Goal: Task Accomplishment & Management: Complete application form

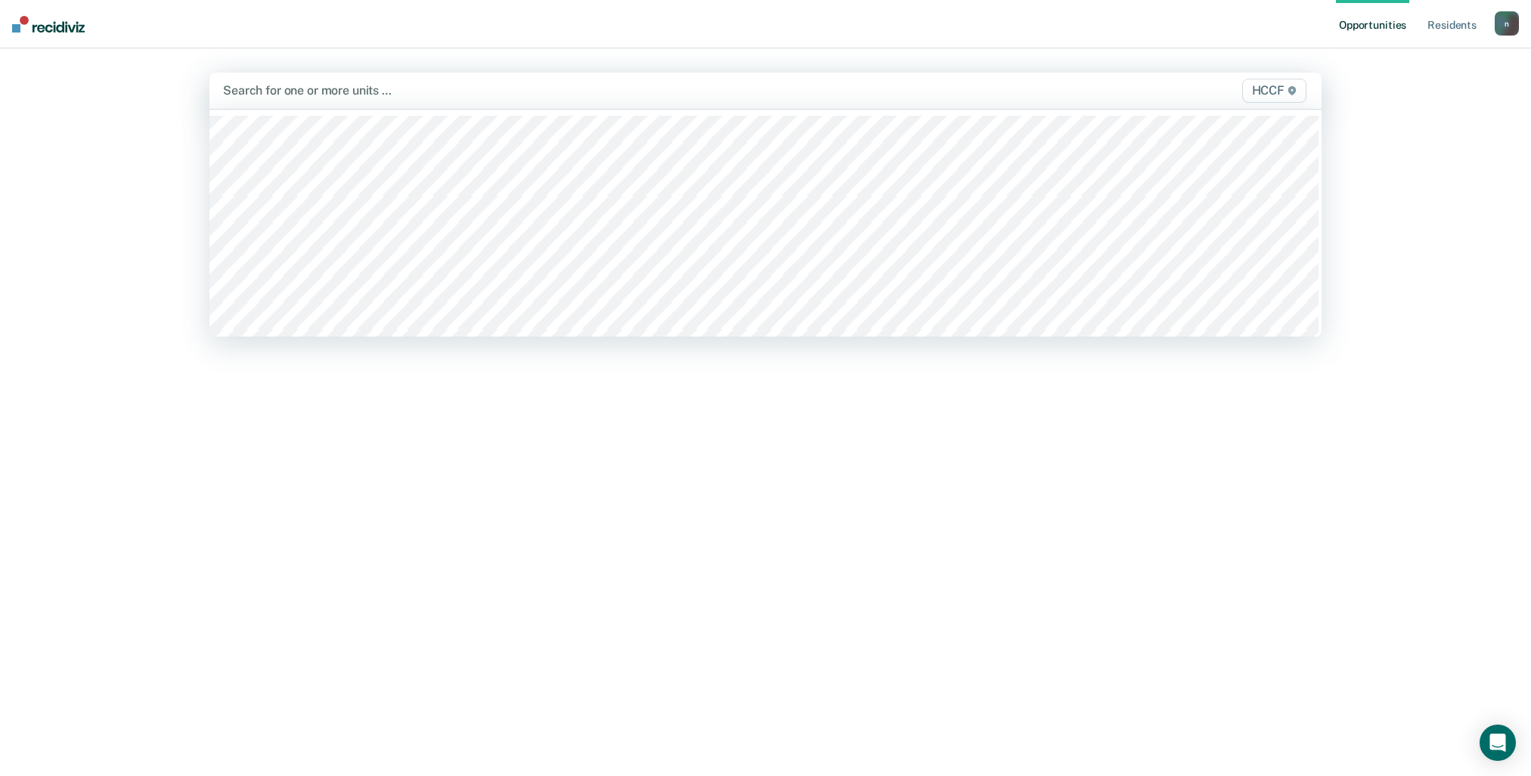
click at [1148, 83] on div "HCCF" at bounding box center [1146, 91] width 327 height 24
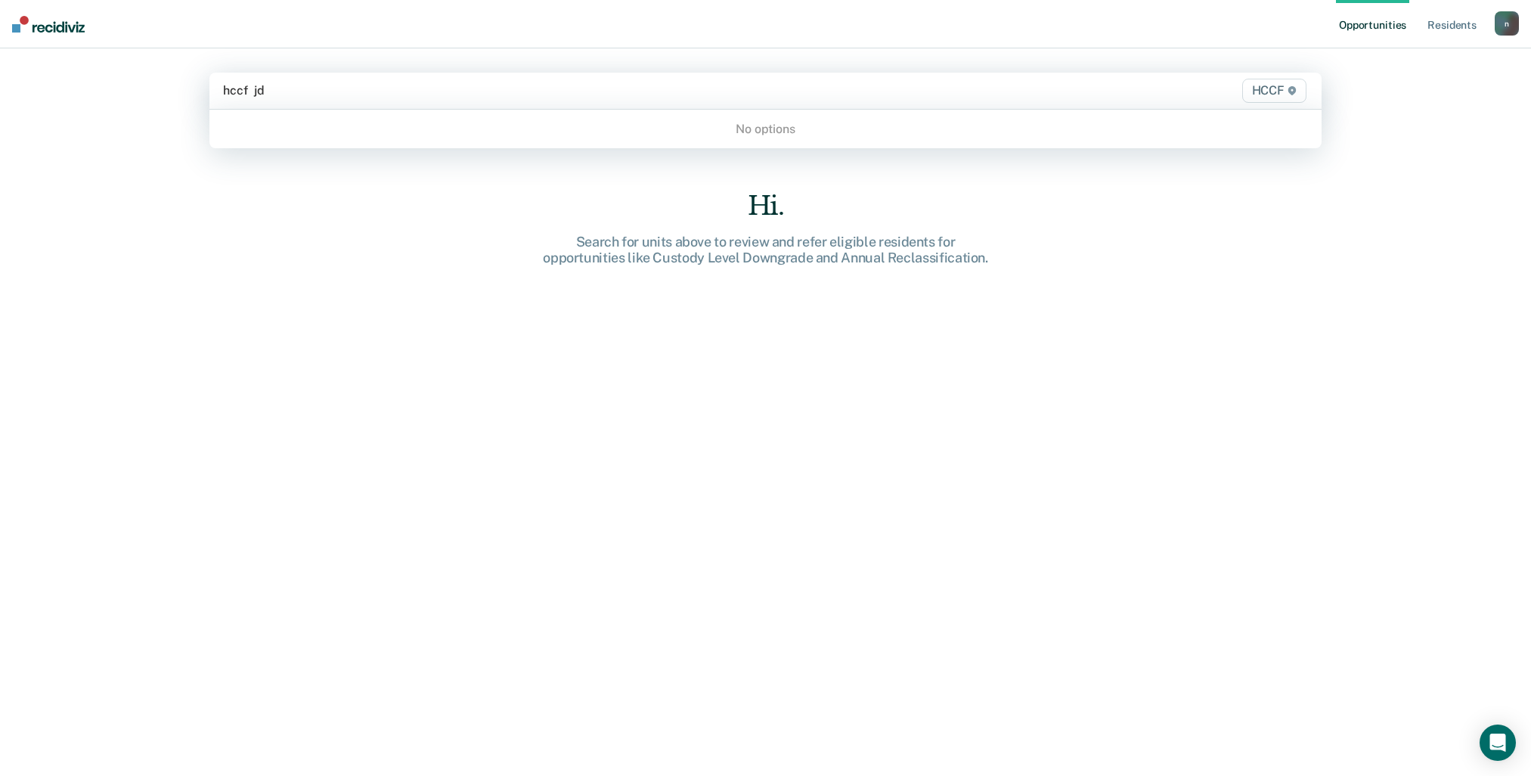
type input "hccf jd"
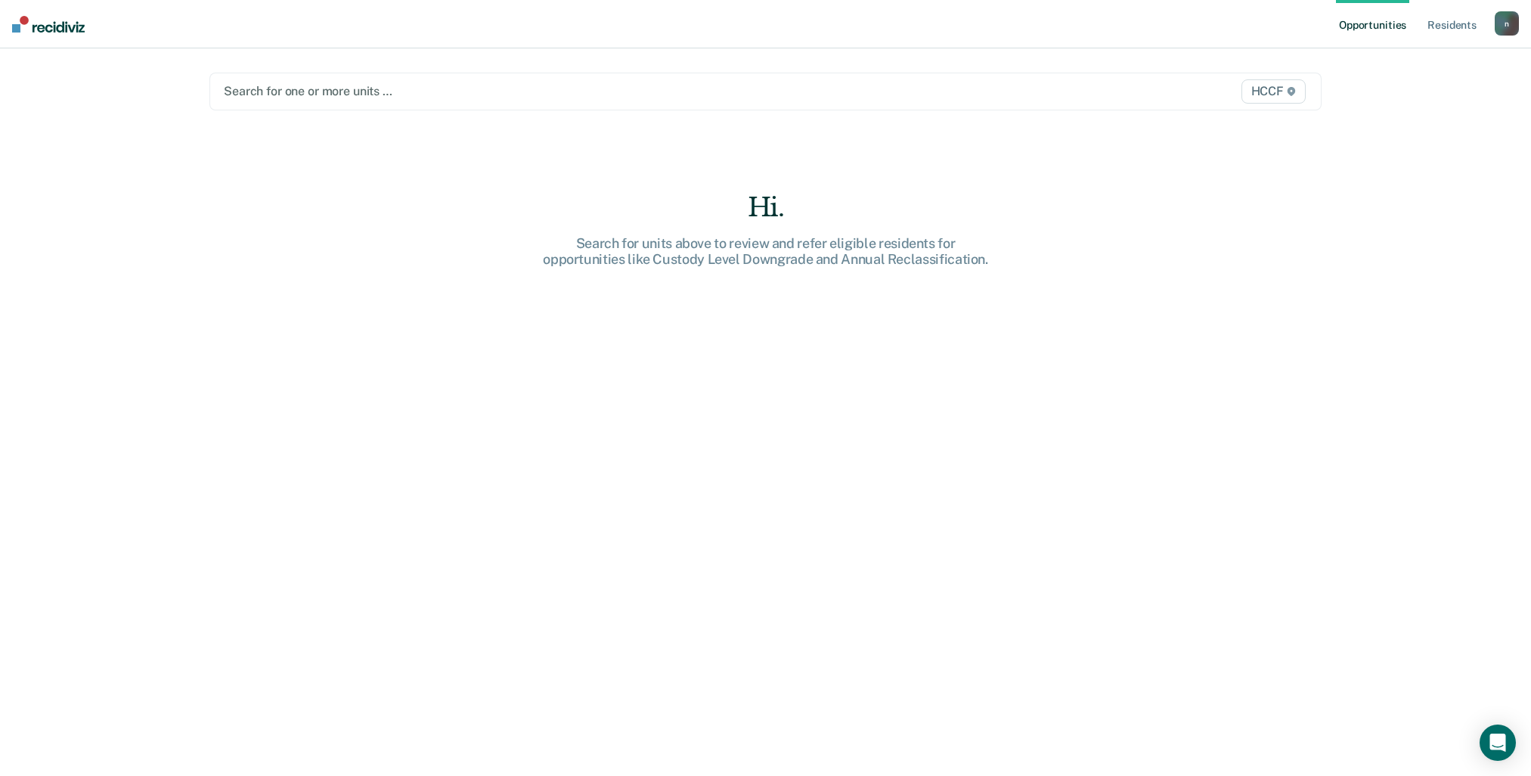
click at [322, 95] on div at bounding box center [603, 90] width 758 height 17
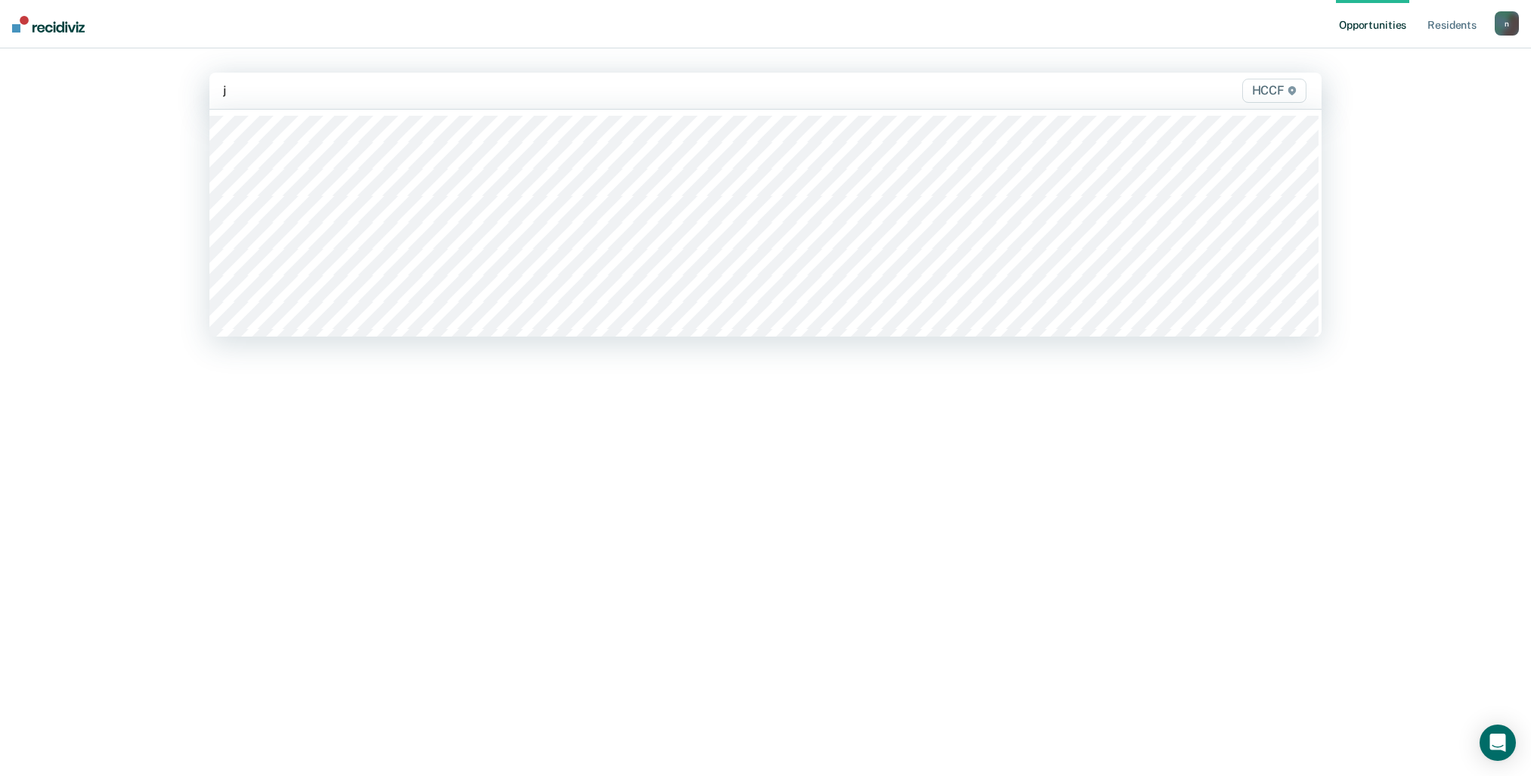
type input "jd"
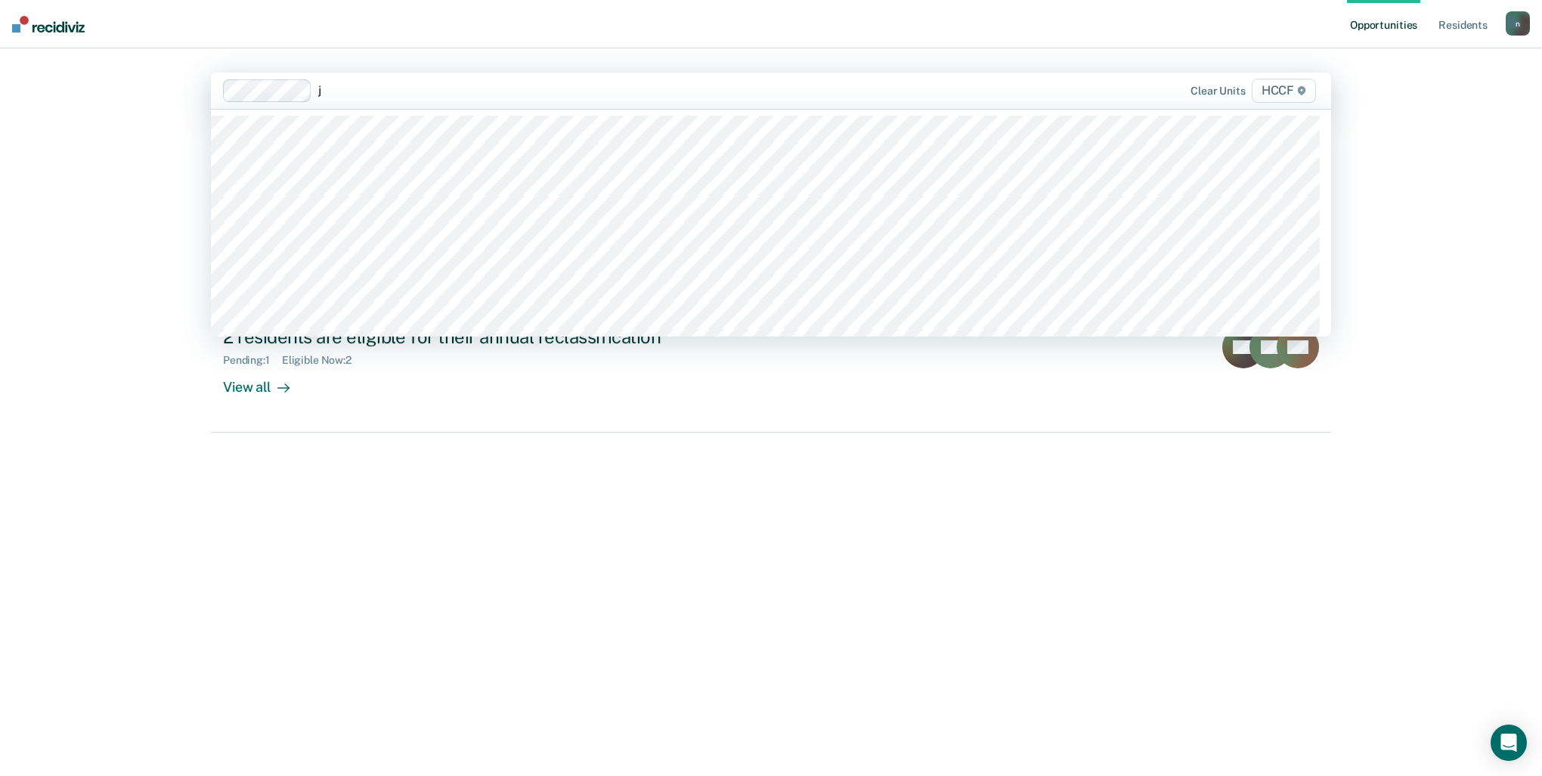
type input "jd"
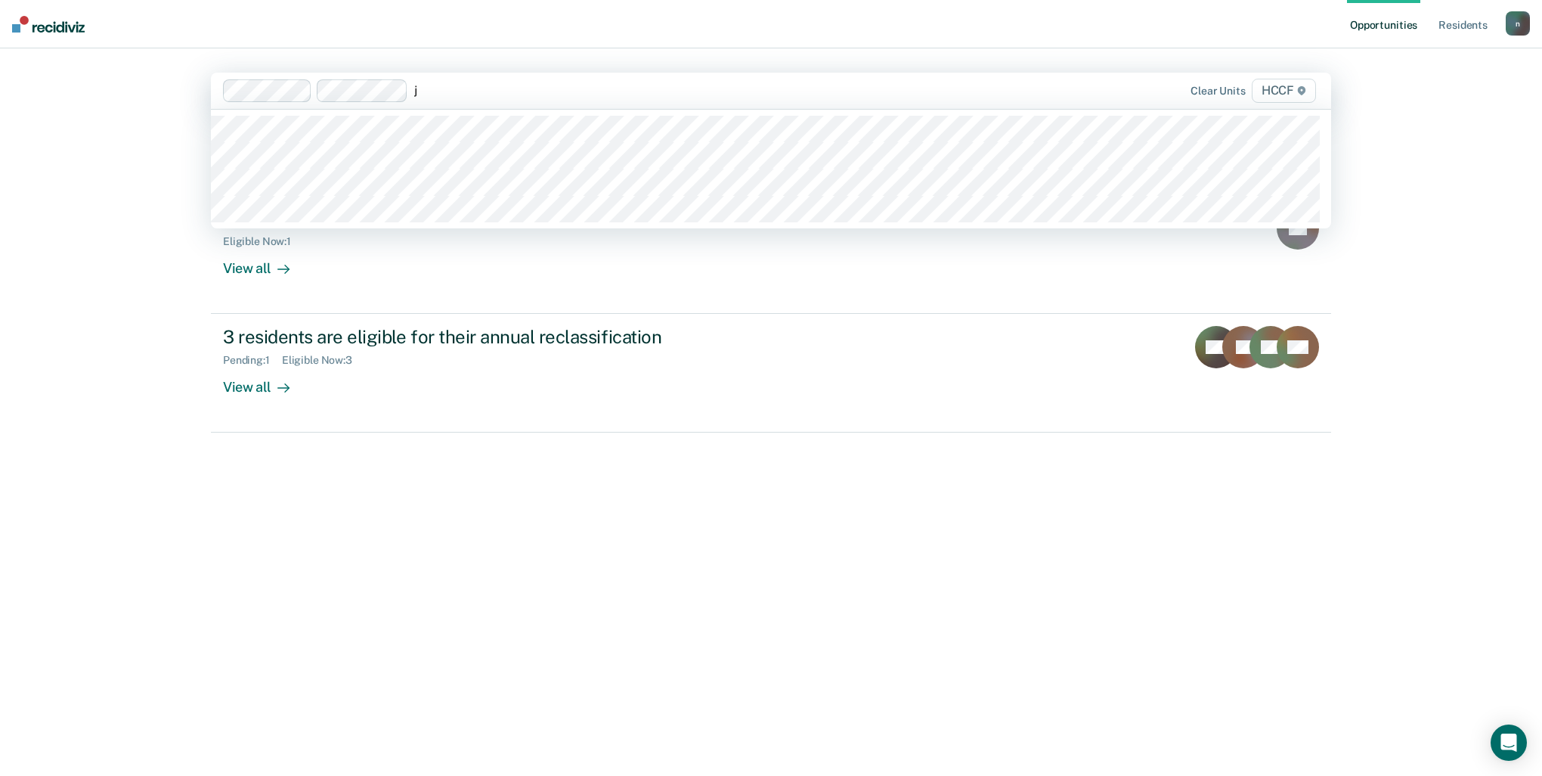
type input "je"
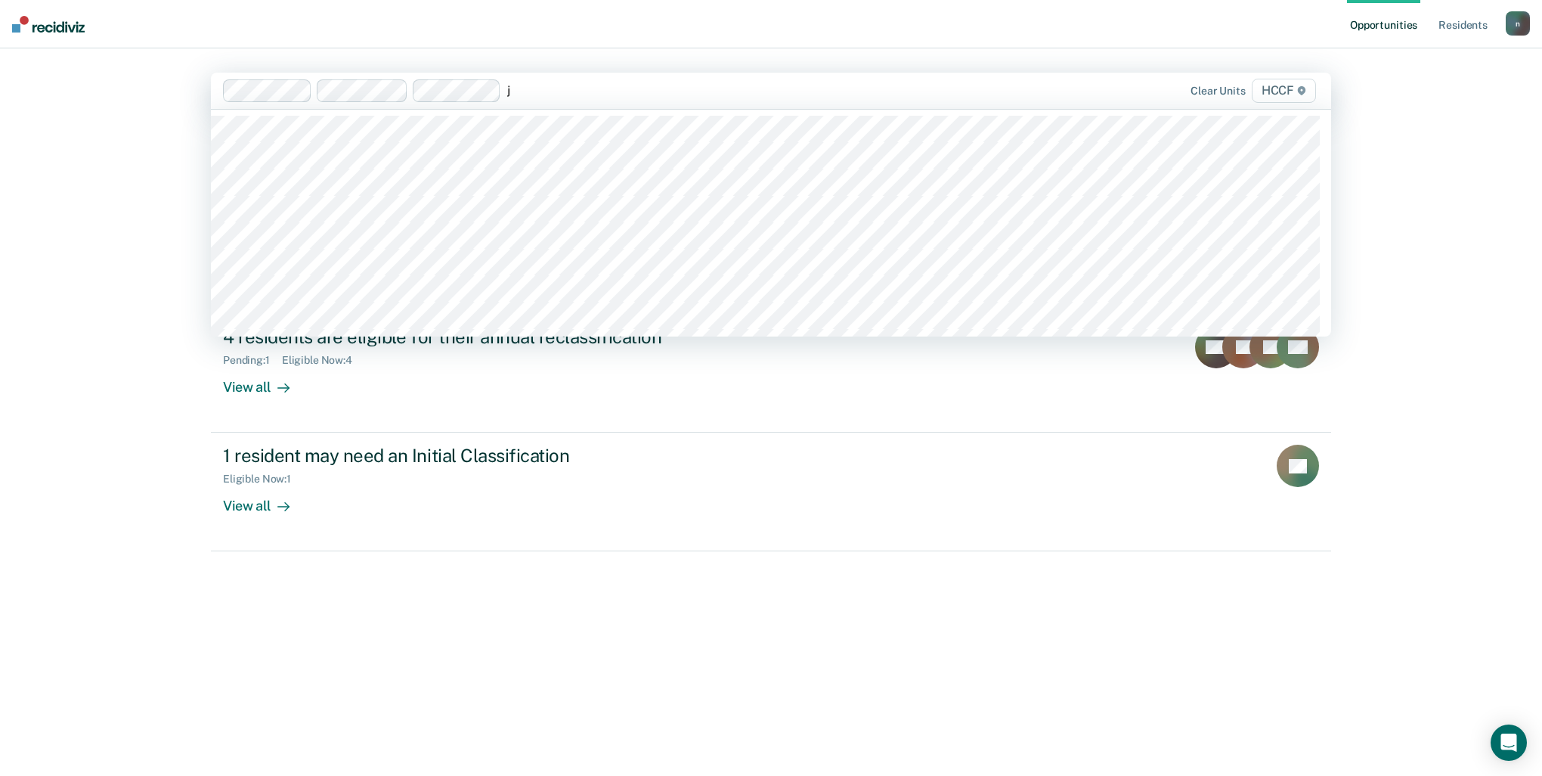
type input "je"
type input "jf"
type input "ja"
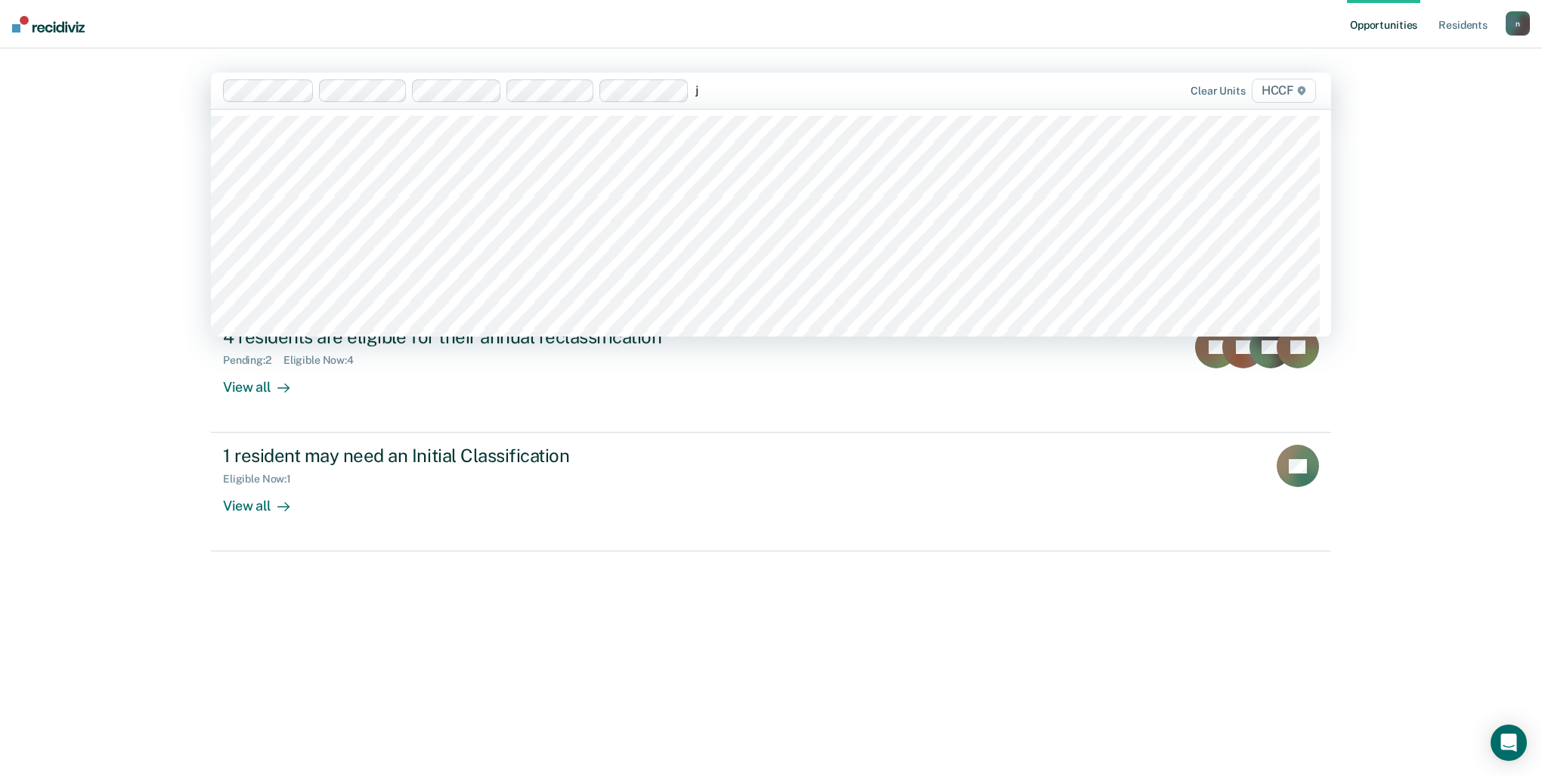
type input "jd"
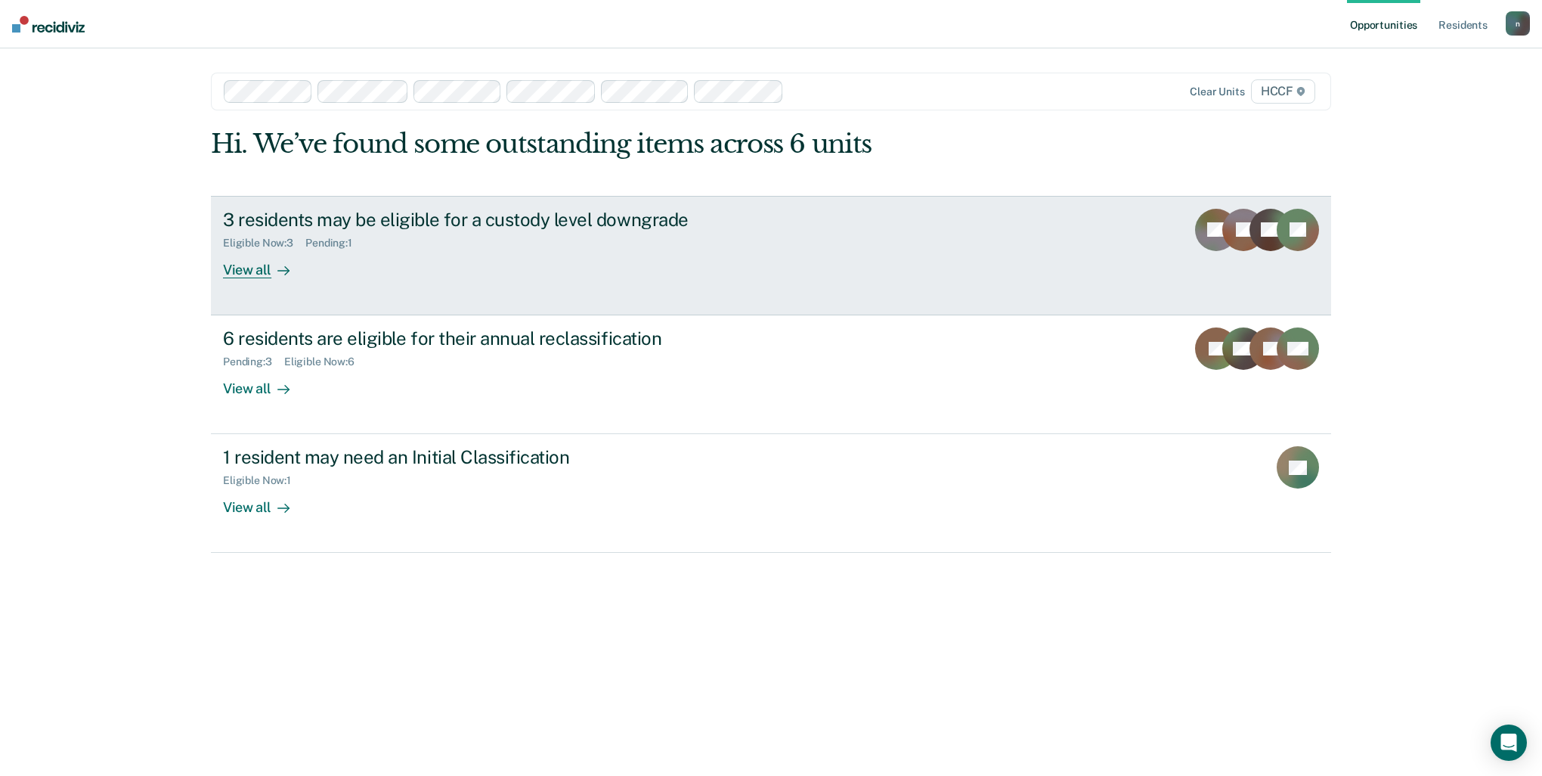
click at [251, 273] on div "View all" at bounding box center [265, 263] width 85 height 29
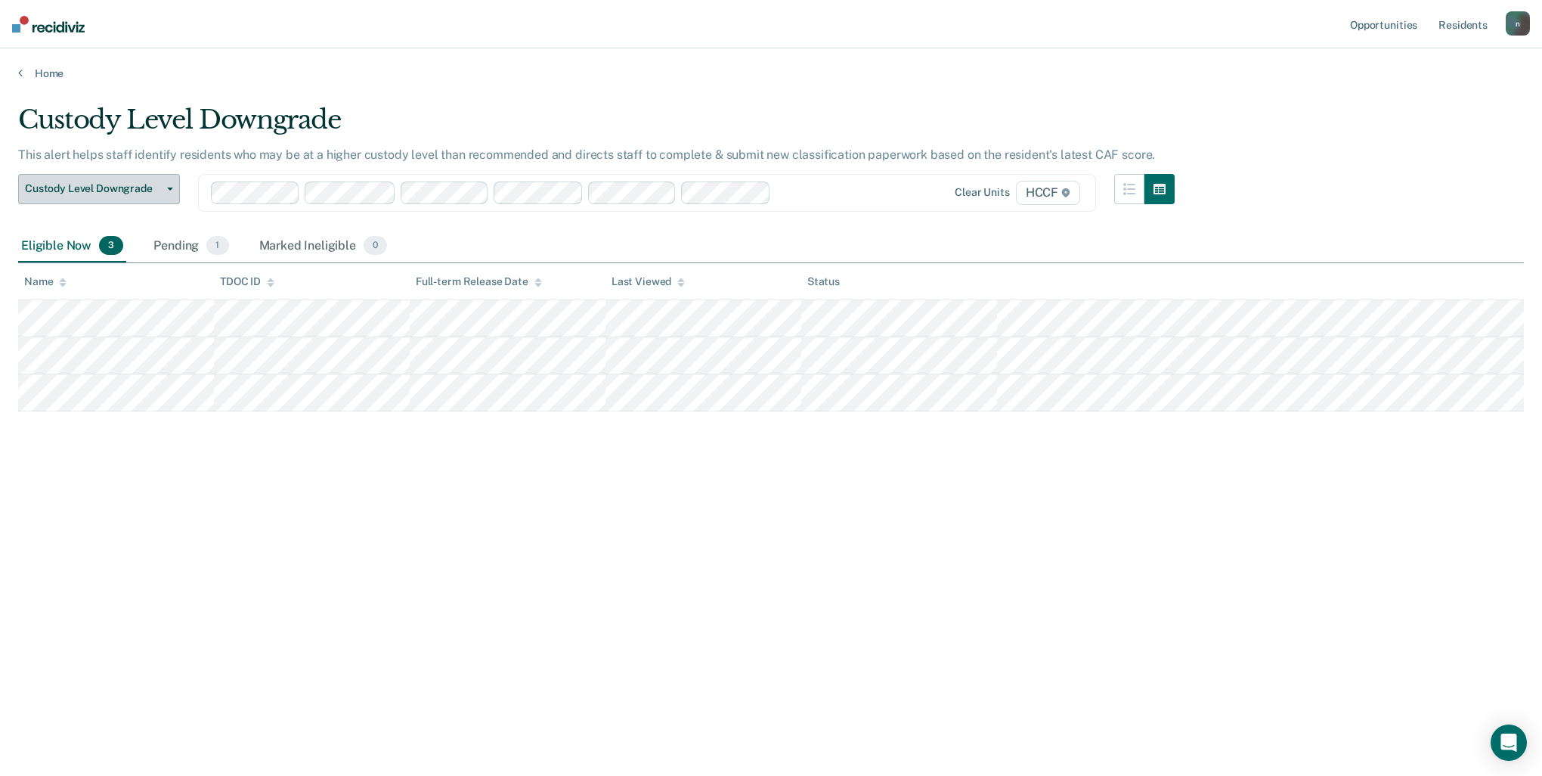
click at [143, 194] on span "Custody Level Downgrade" at bounding box center [93, 188] width 136 height 13
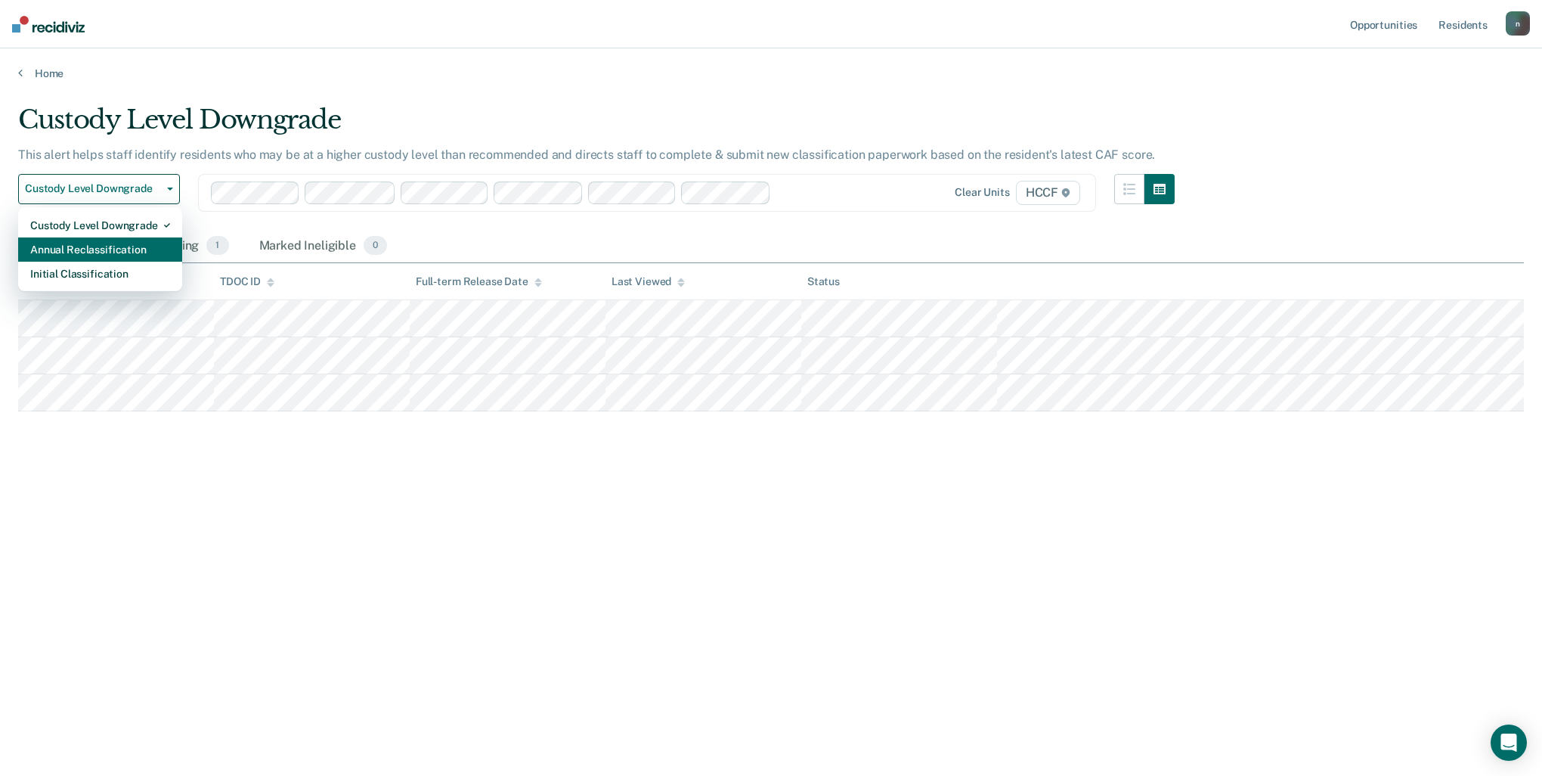
click at [84, 254] on div "Annual Reclassification" at bounding box center [100, 249] width 140 height 24
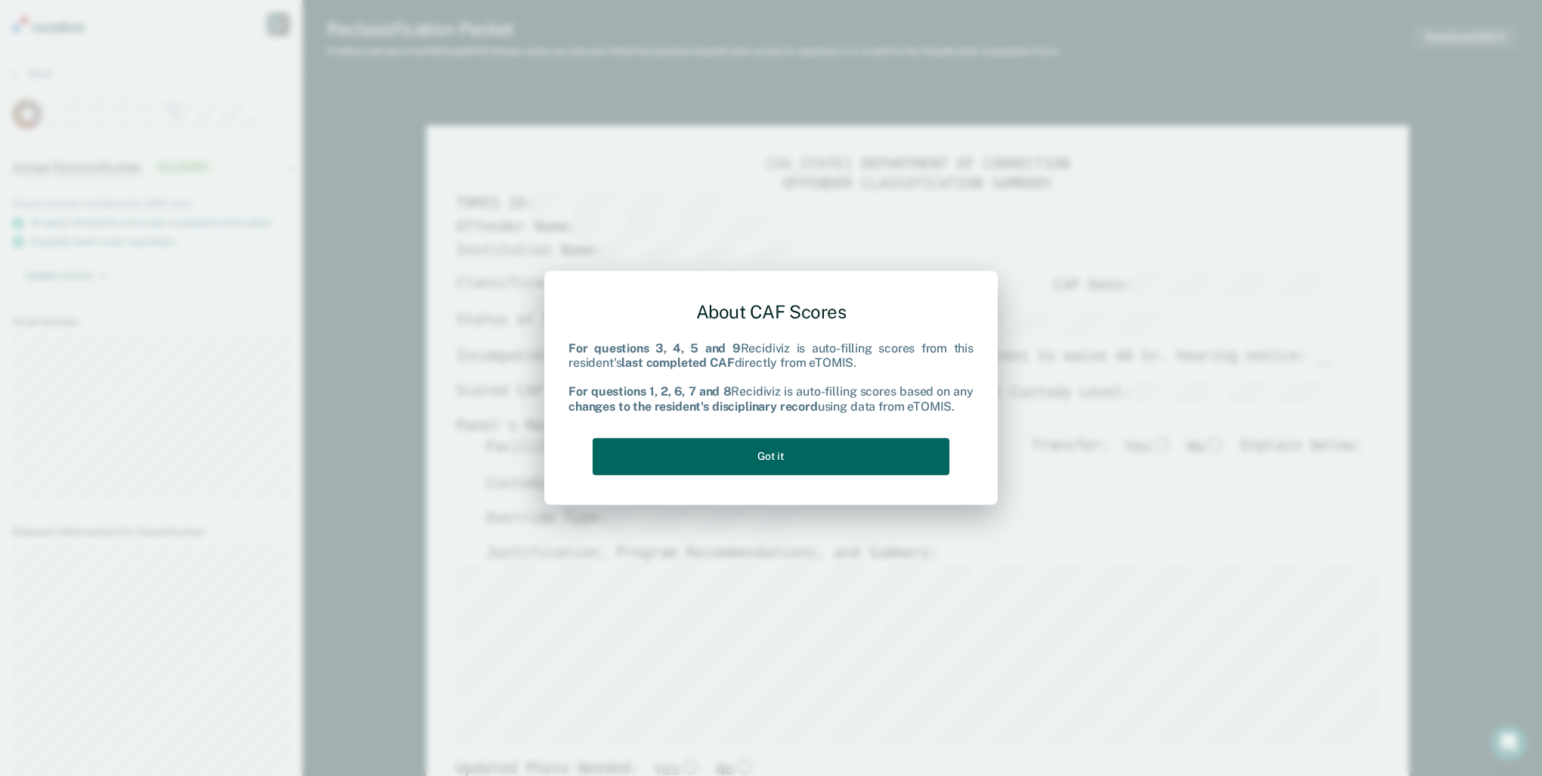
click at [851, 448] on button "Got it" at bounding box center [771, 456] width 357 height 37
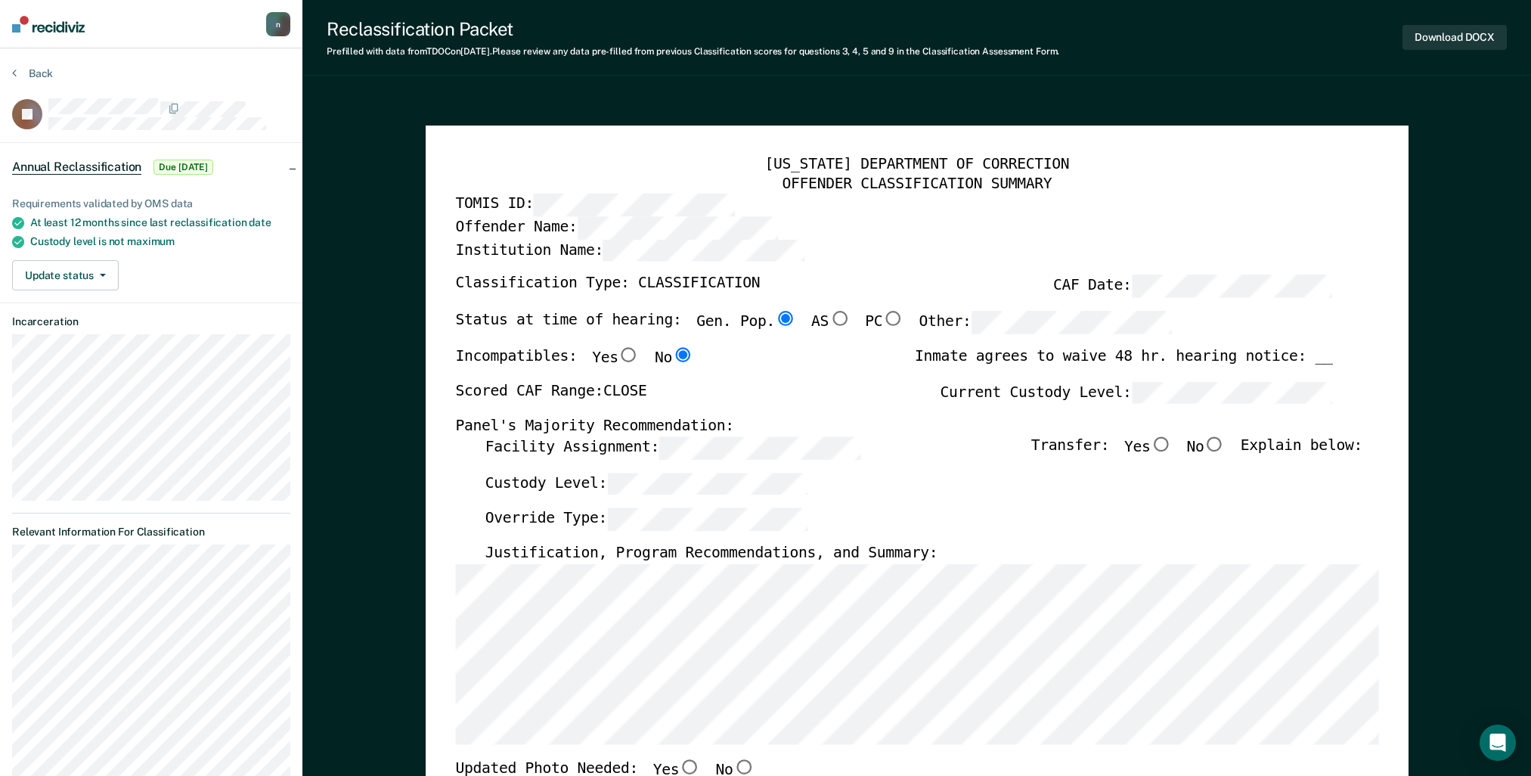
click at [882, 323] on input "PC" at bounding box center [892, 319] width 21 height 15
type textarea "x"
radio input "false"
radio input "true"
click at [774, 318] on input "Gen. Pop." at bounding box center [784, 319] width 21 height 15
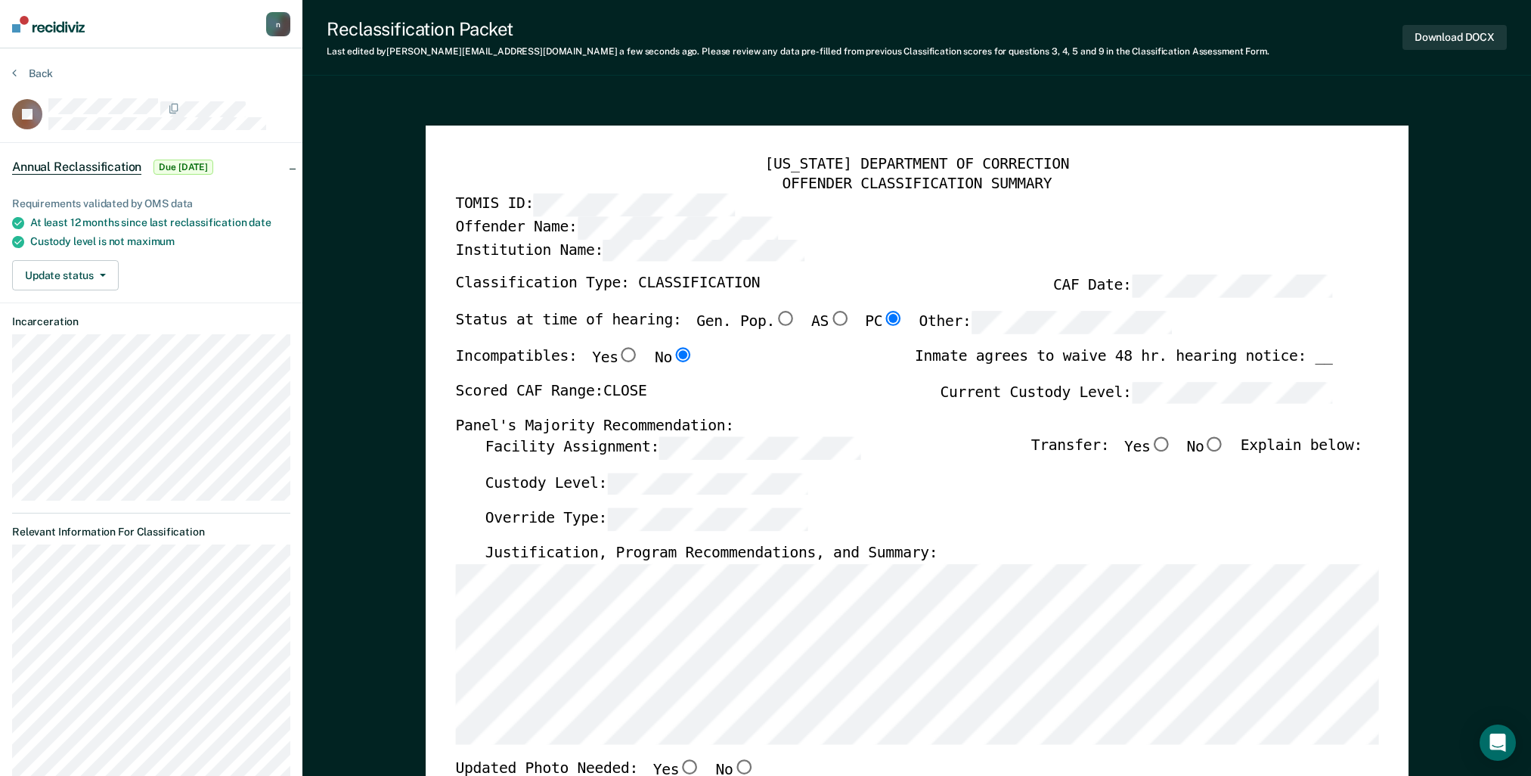
type textarea "x"
radio input "true"
radio input "false"
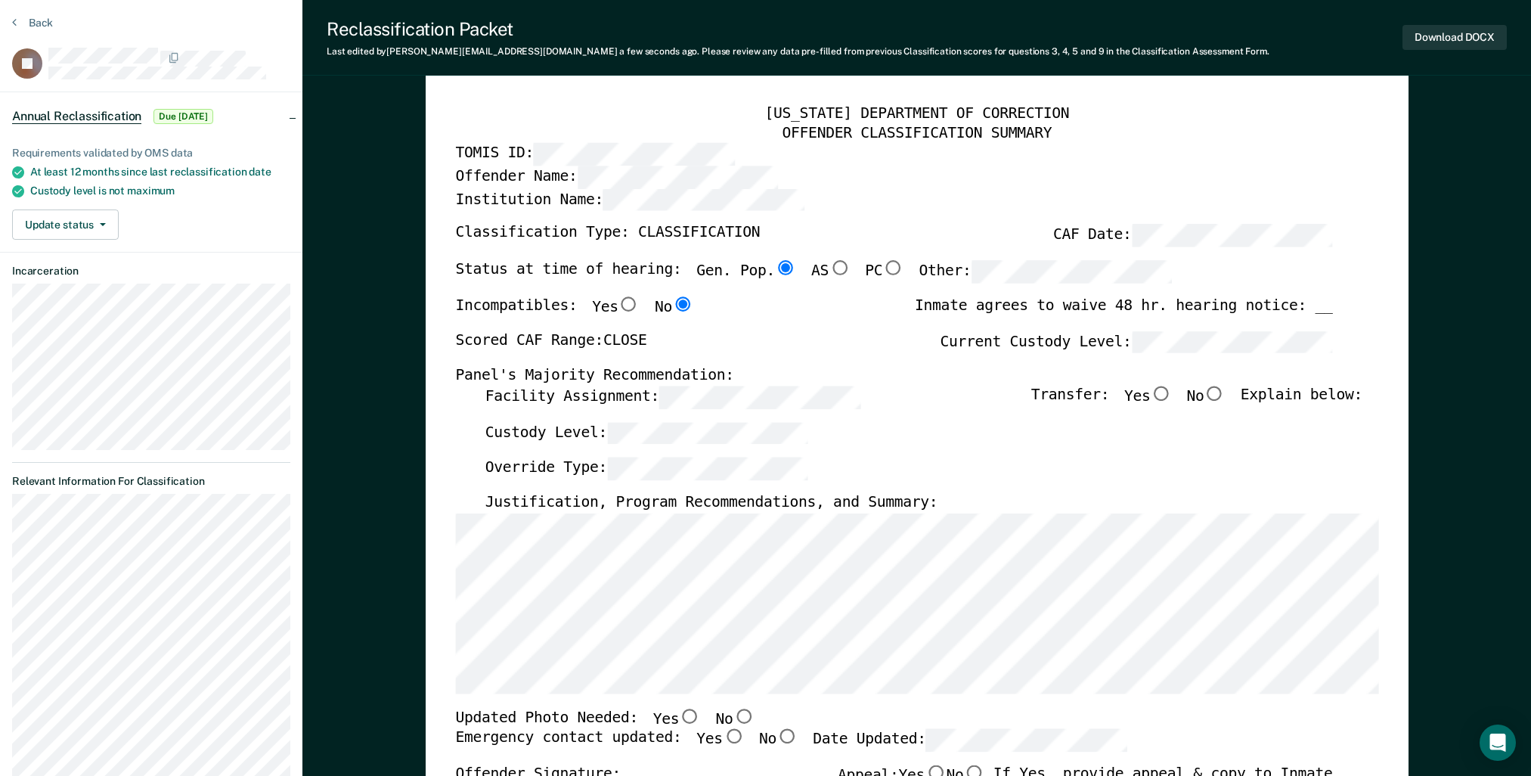
scroll to position [76, 0]
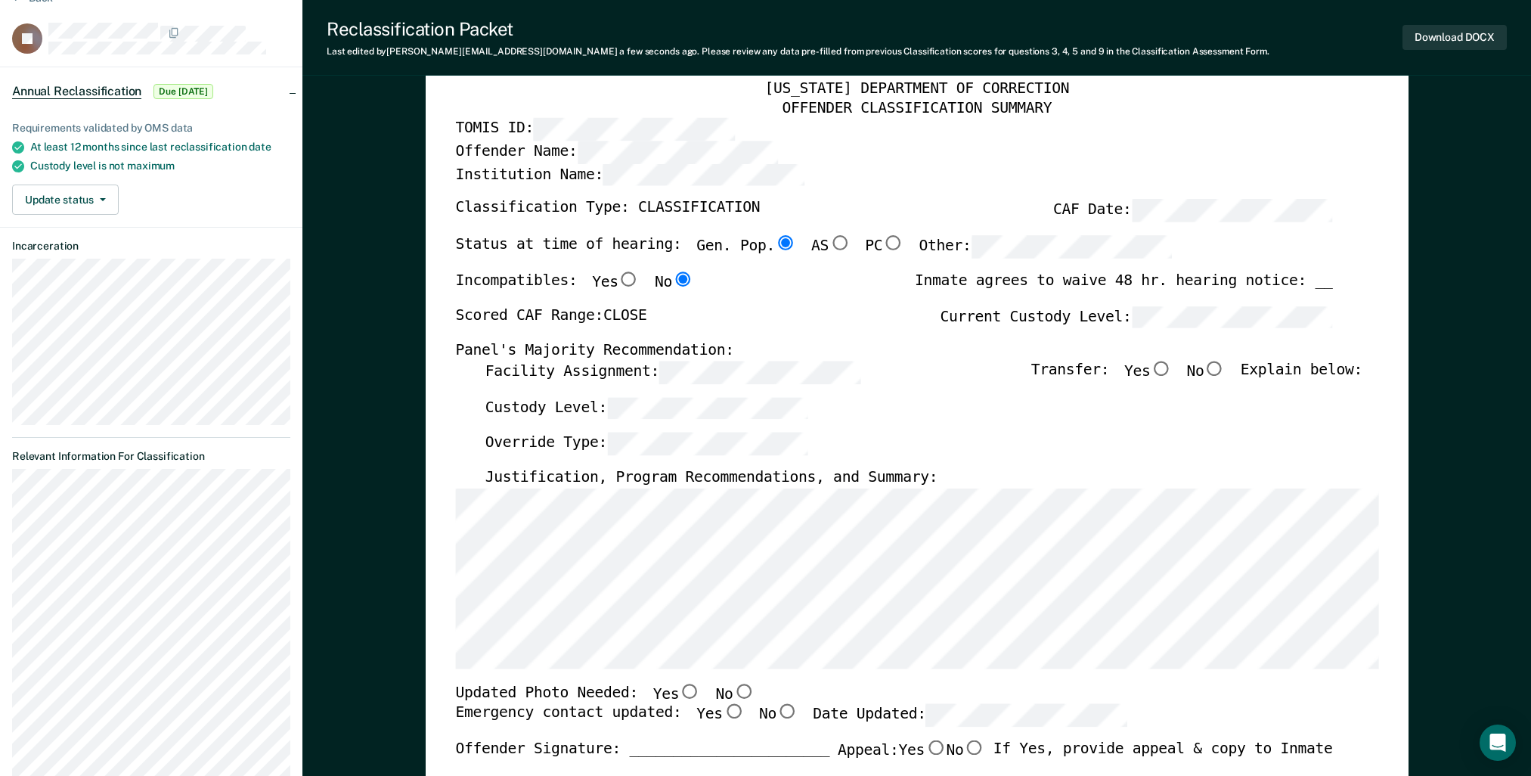
click at [693, 393] on div "Facility Assignment: Transfer: Yes No Explain below:" at bounding box center [923, 379] width 877 height 36
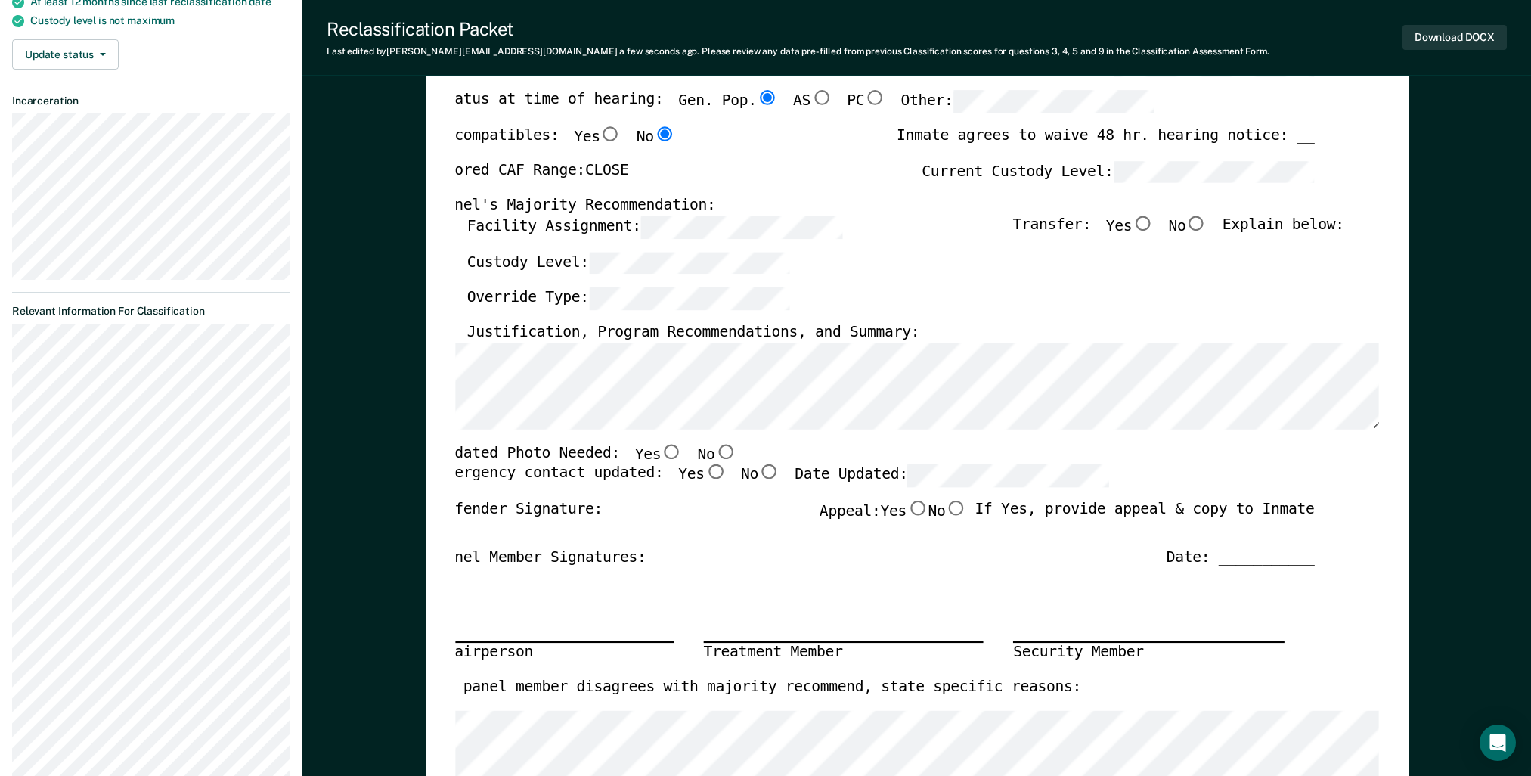
scroll to position [227, 0]
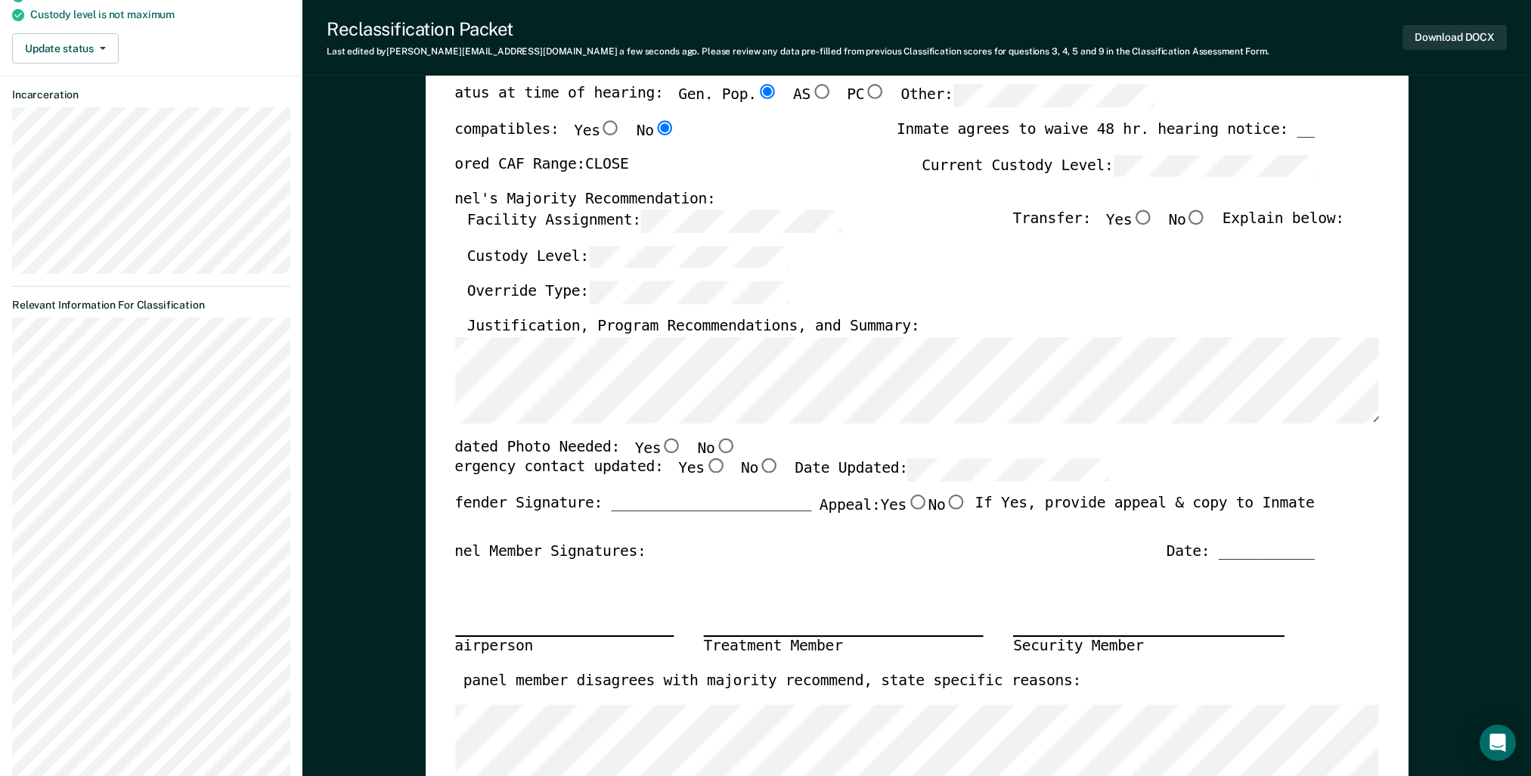
click at [661, 441] on input "Yes" at bounding box center [671, 445] width 21 height 15
type textarea "x"
radio input "true"
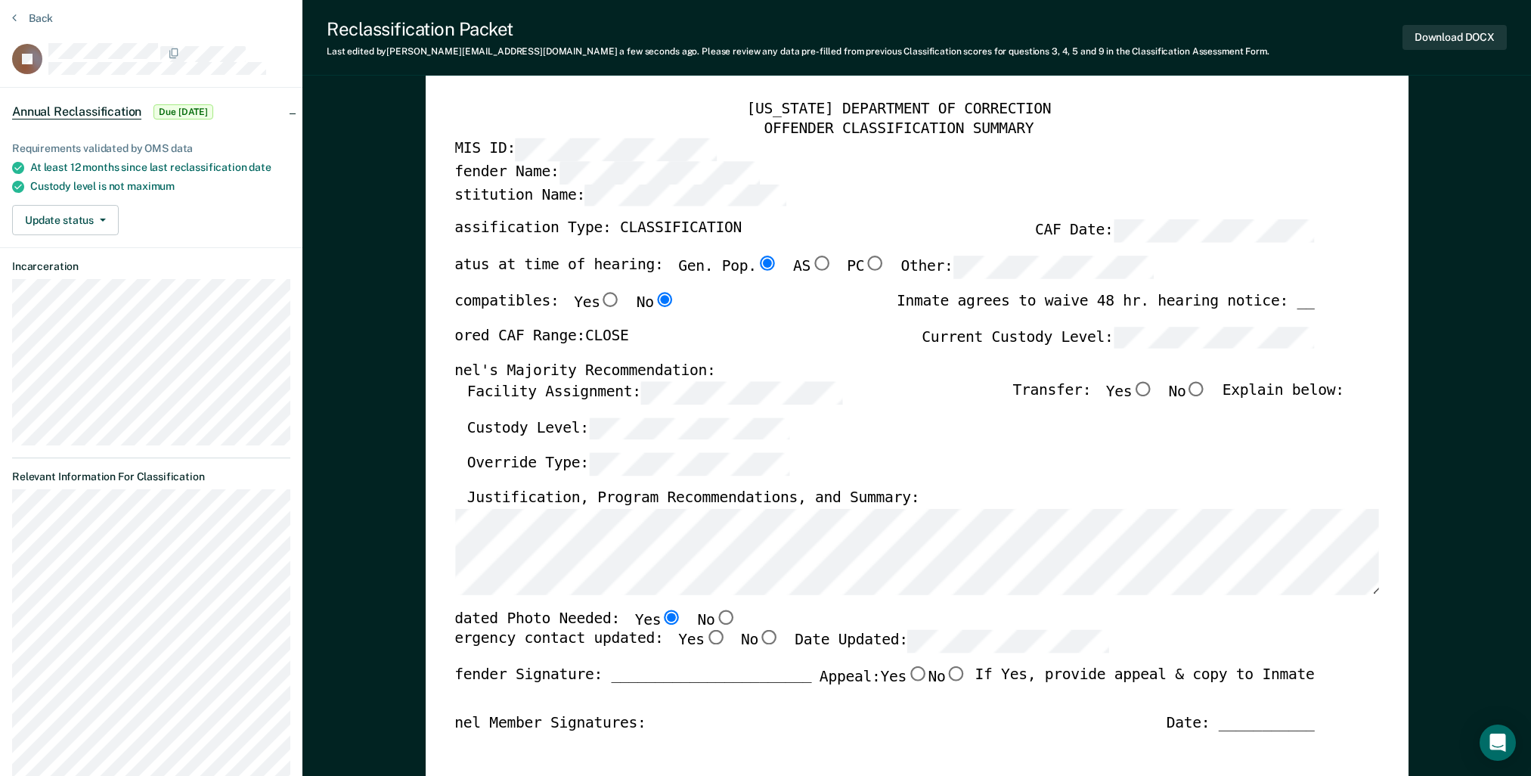
scroll to position [0, 0]
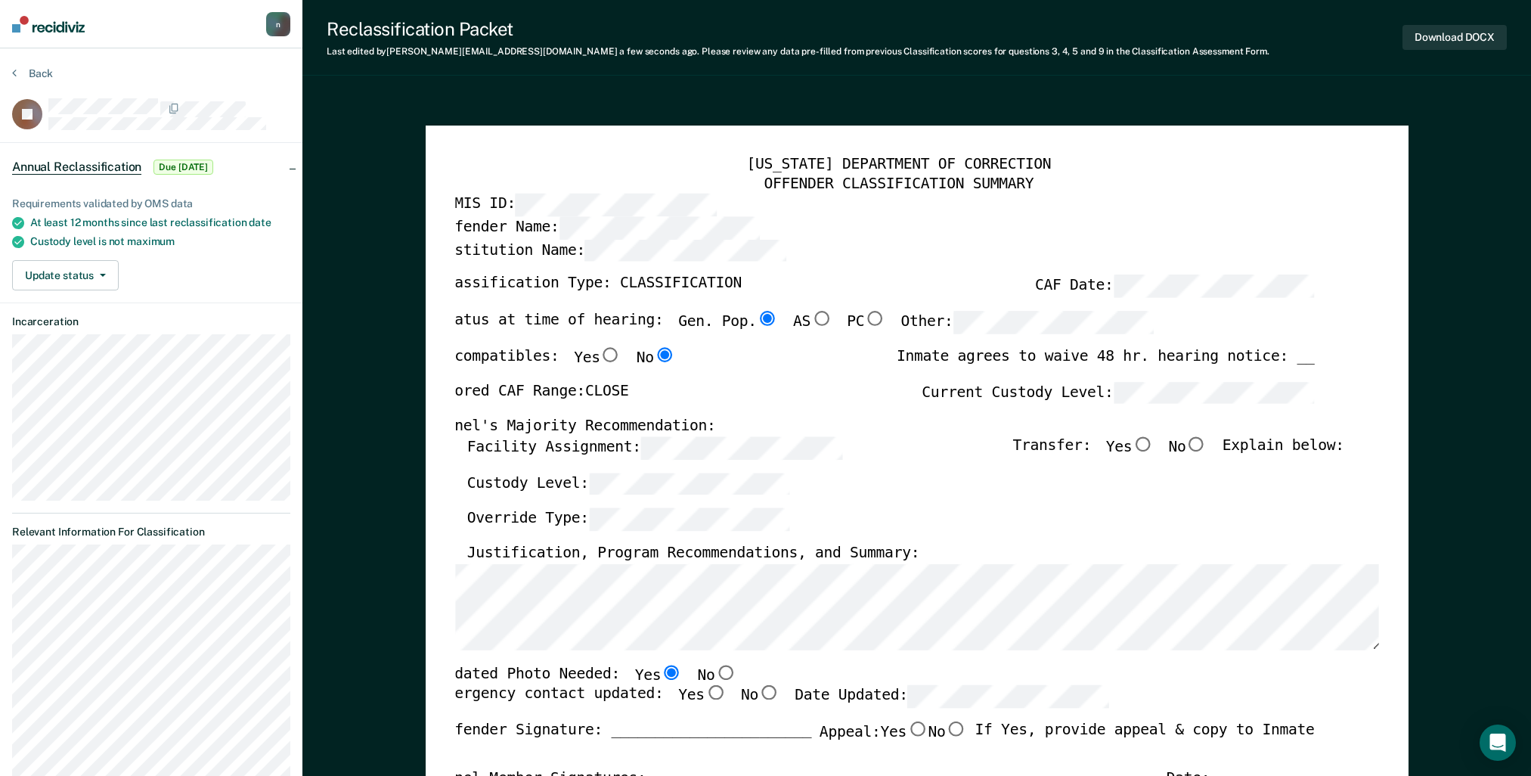
click at [25, 22] on img at bounding box center [48, 24] width 73 height 17
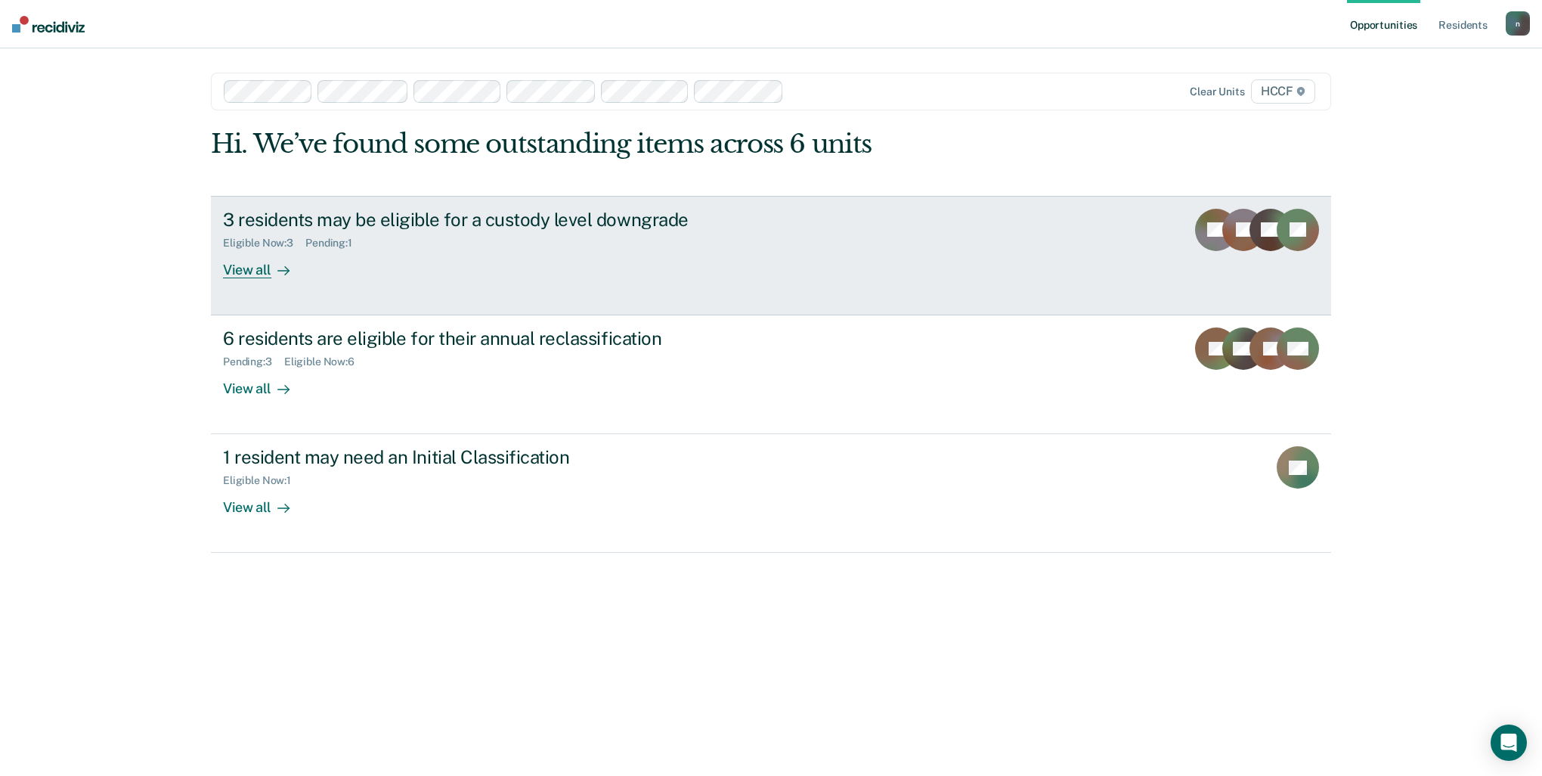
click at [1253, 240] on rect at bounding box center [1271, 230] width 42 height 42
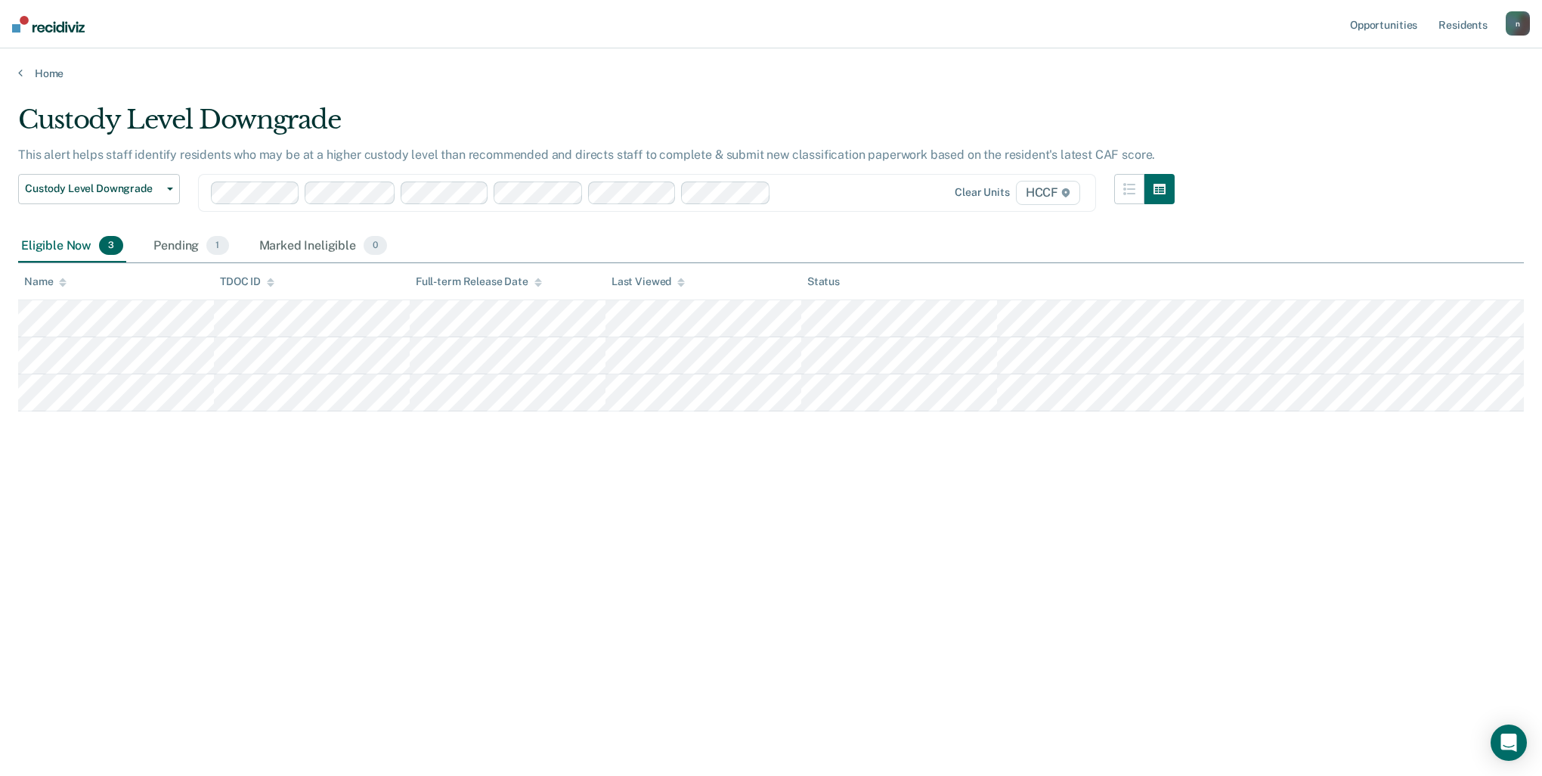
click at [101, 250] on span "3" at bounding box center [111, 246] width 24 height 20
click at [162, 193] on button "Custody Level Downgrade" at bounding box center [99, 189] width 162 height 30
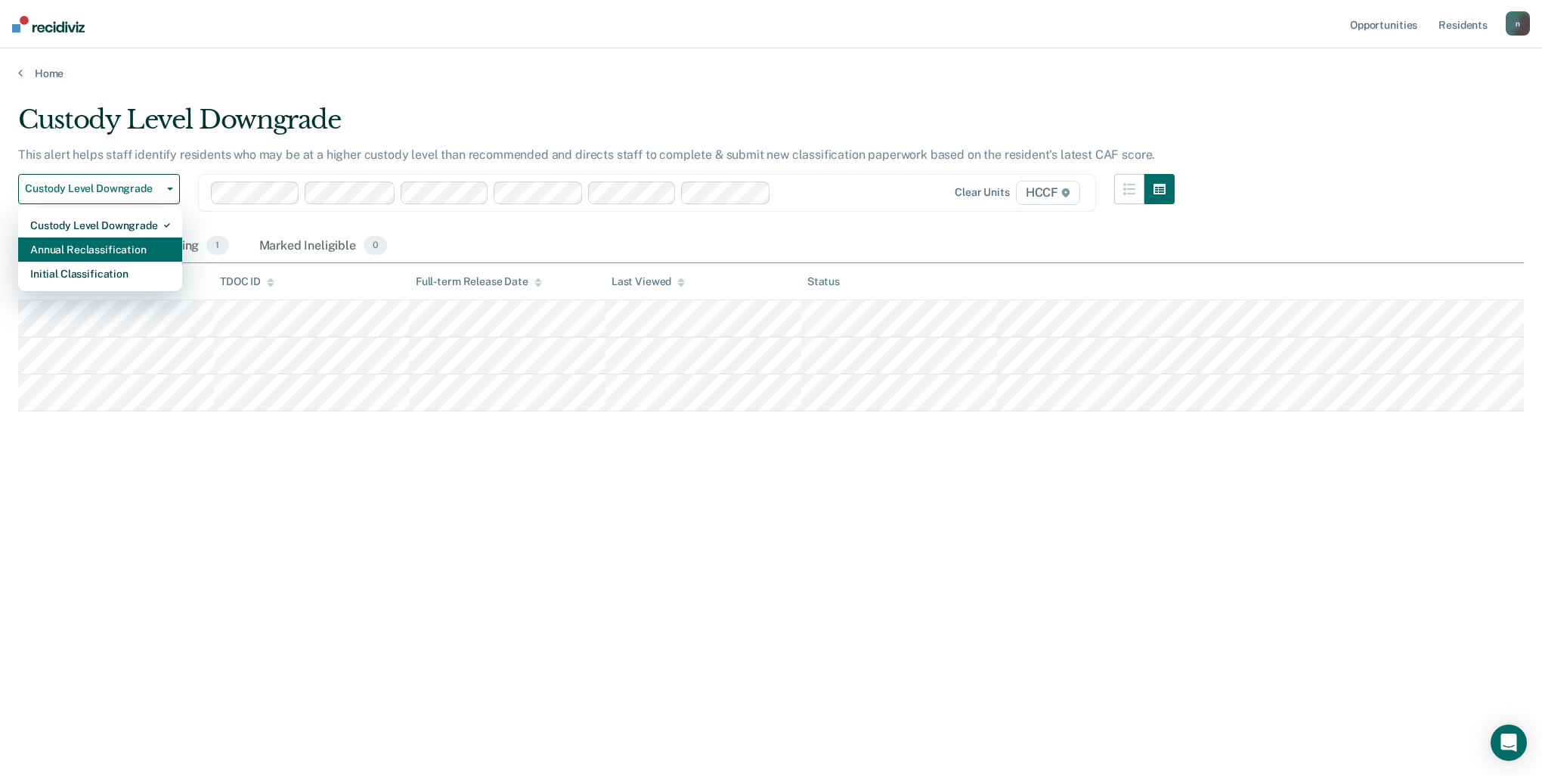
click at [150, 239] on div "Annual Reclassification" at bounding box center [100, 249] width 140 height 24
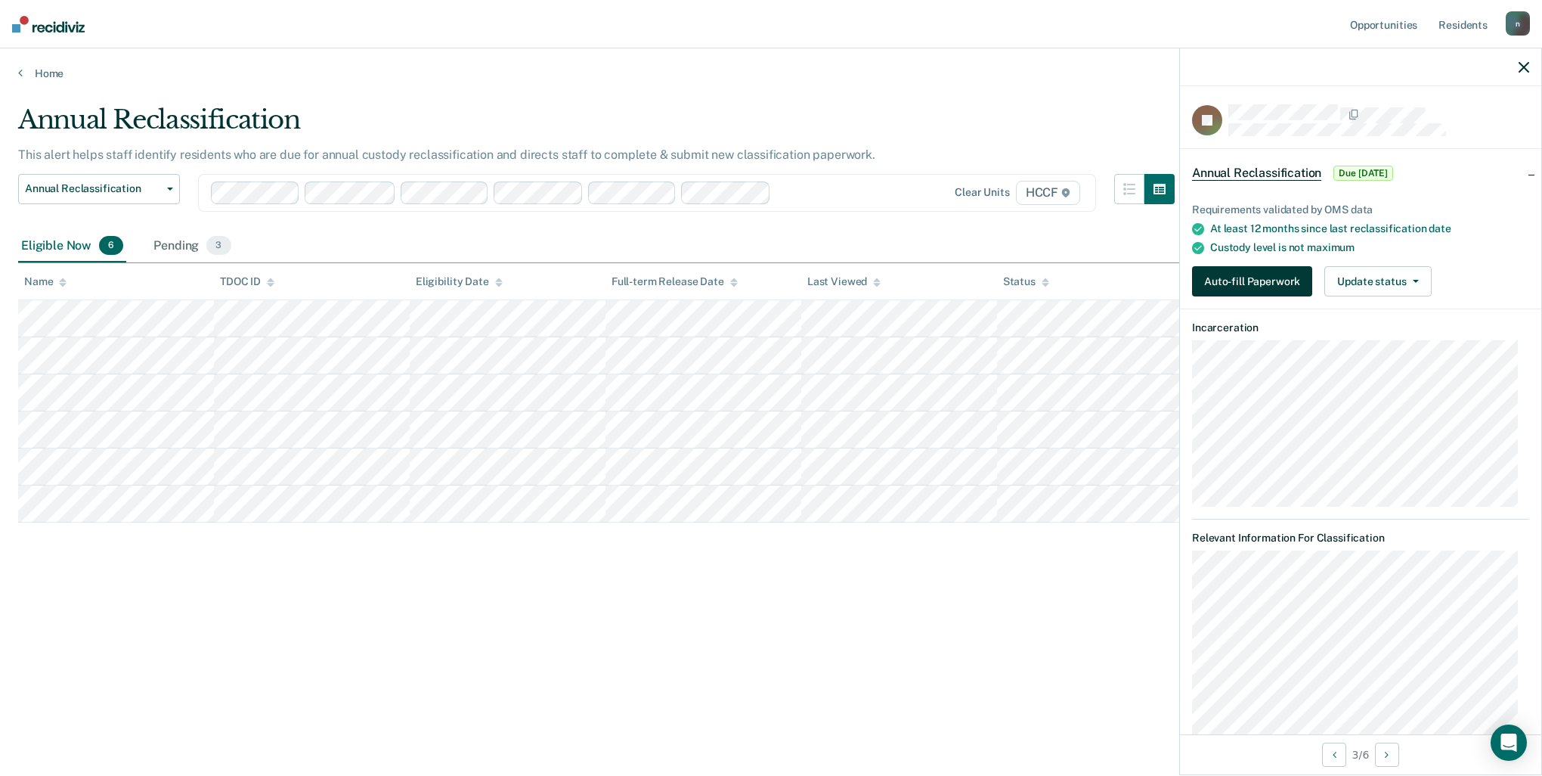
click at [1235, 277] on button "Auto-fill Paperwork" at bounding box center [1252, 281] width 120 height 30
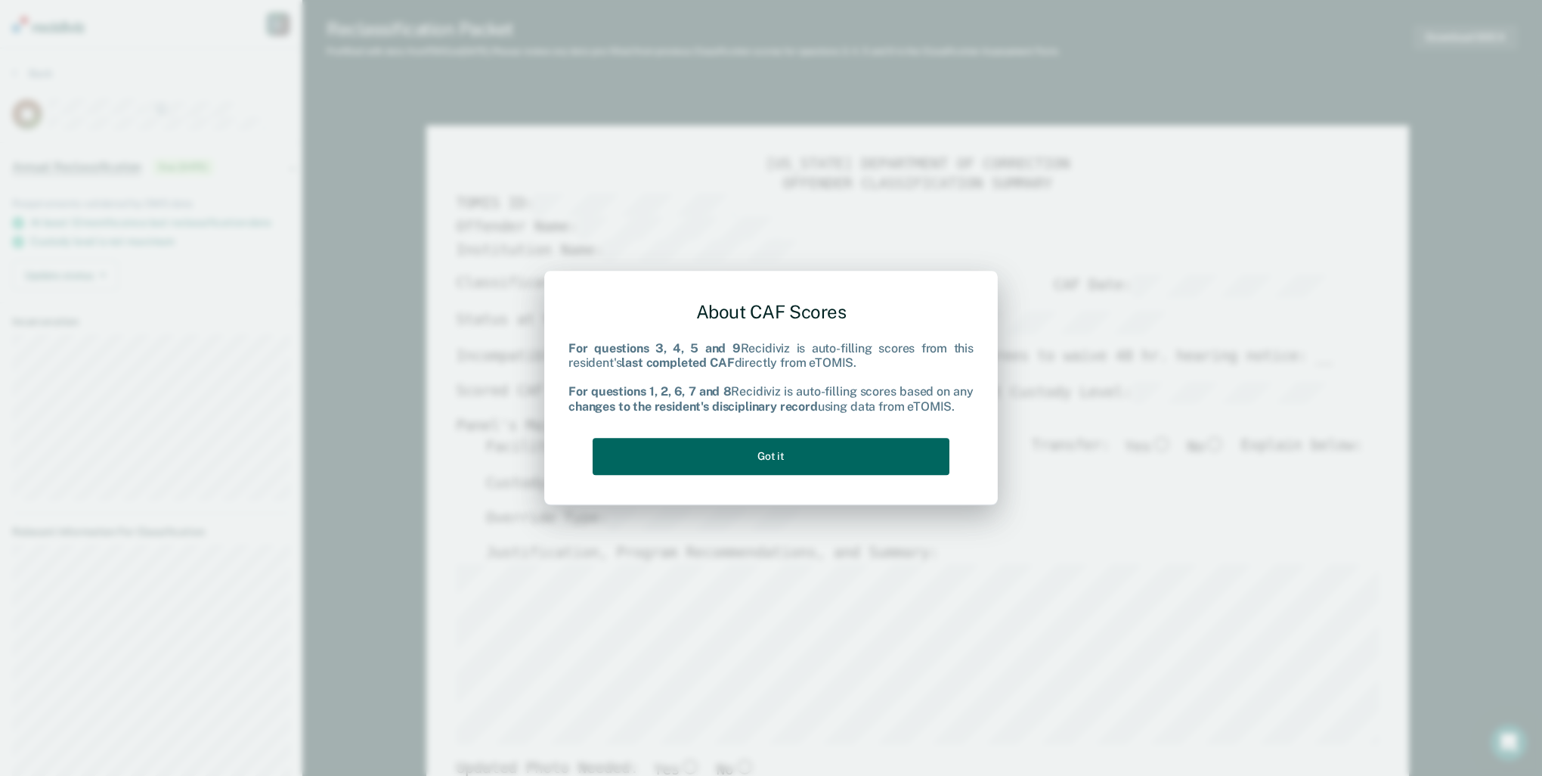
click at [851, 450] on button "Got it" at bounding box center [771, 456] width 357 height 37
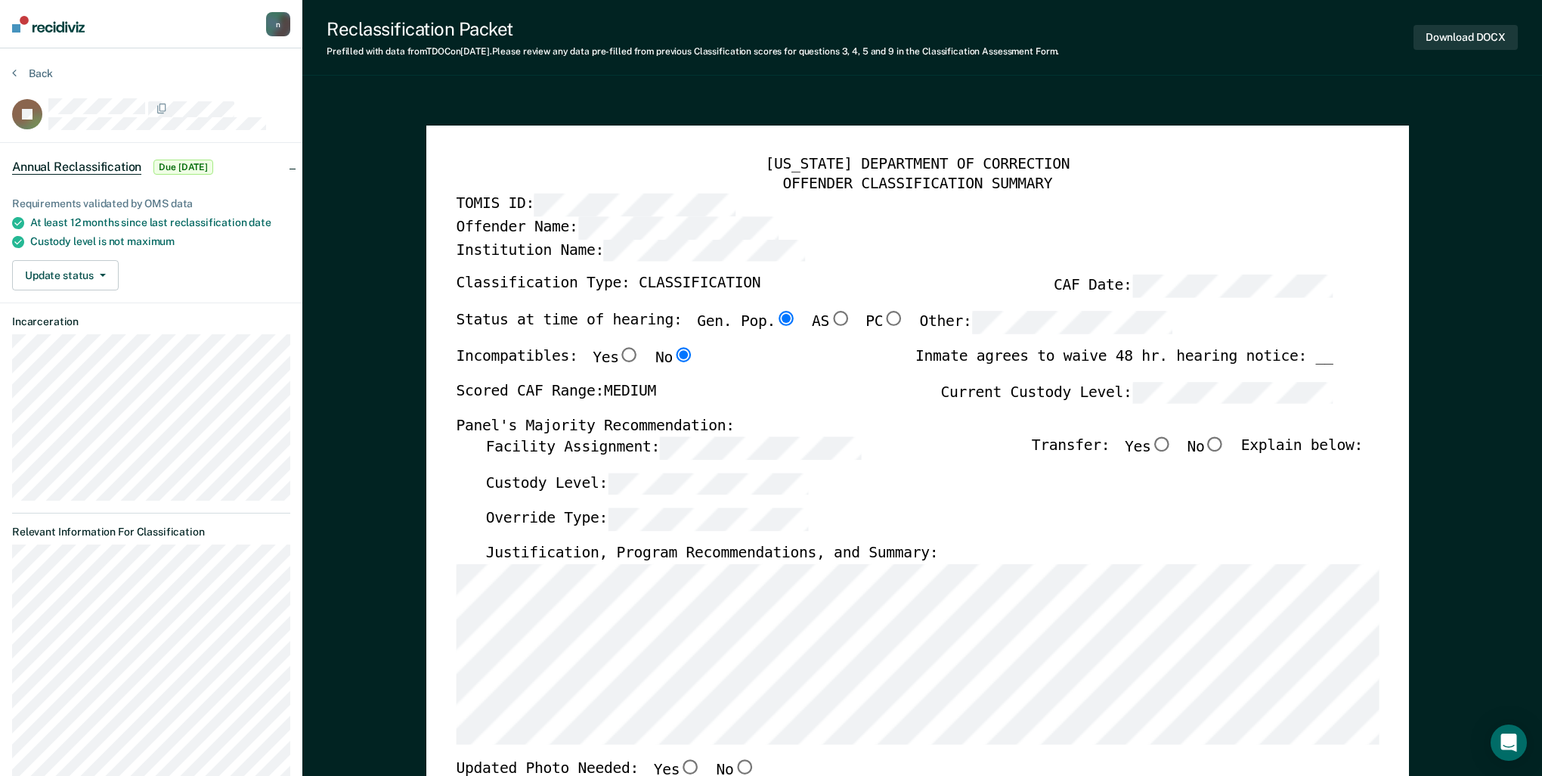
type textarea "x"
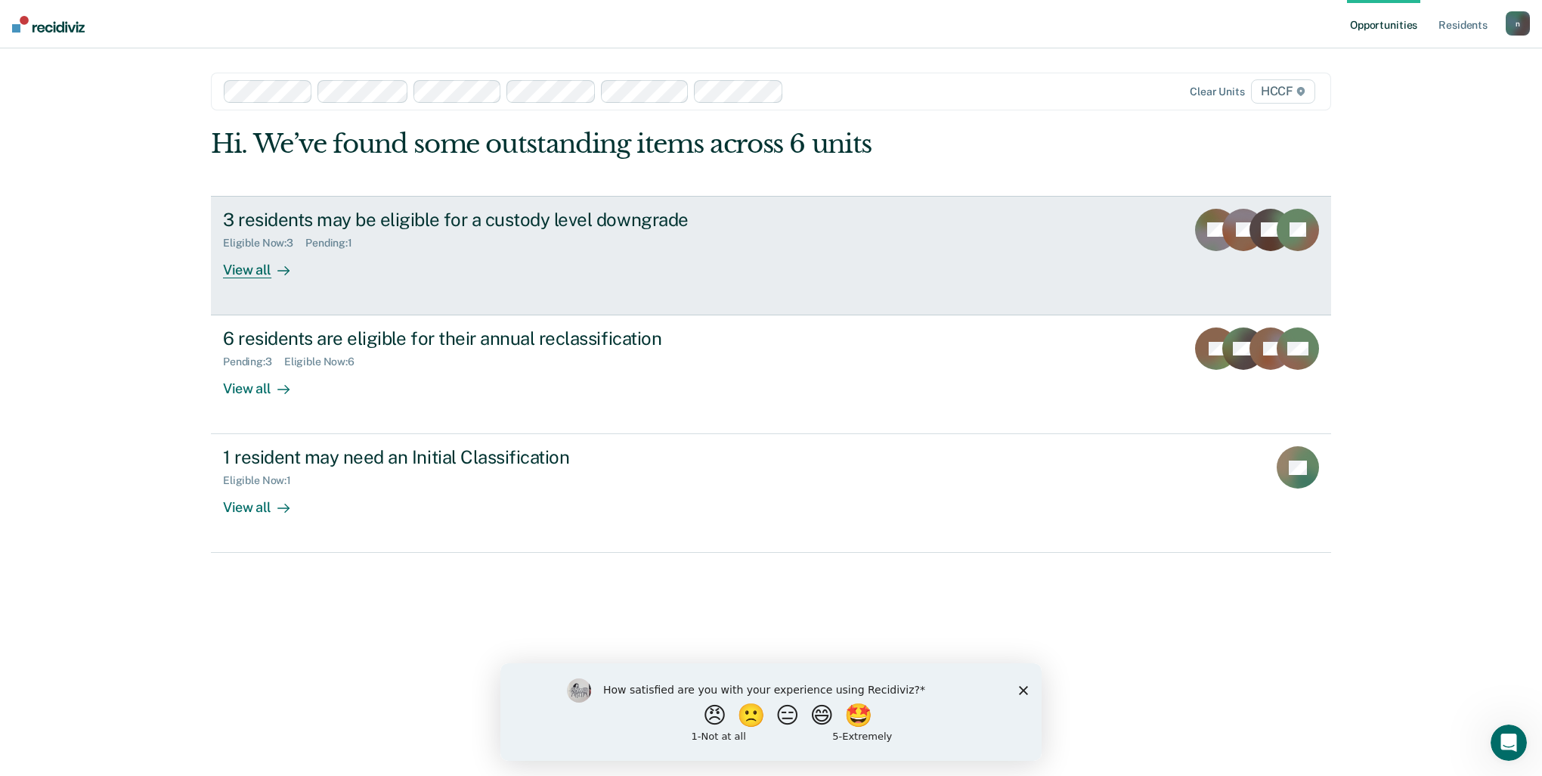
click at [639, 284] on link "3 residents may be eligible for a custody level downgrade Eligible Now : 3 Pend…" at bounding box center [771, 255] width 1121 height 119
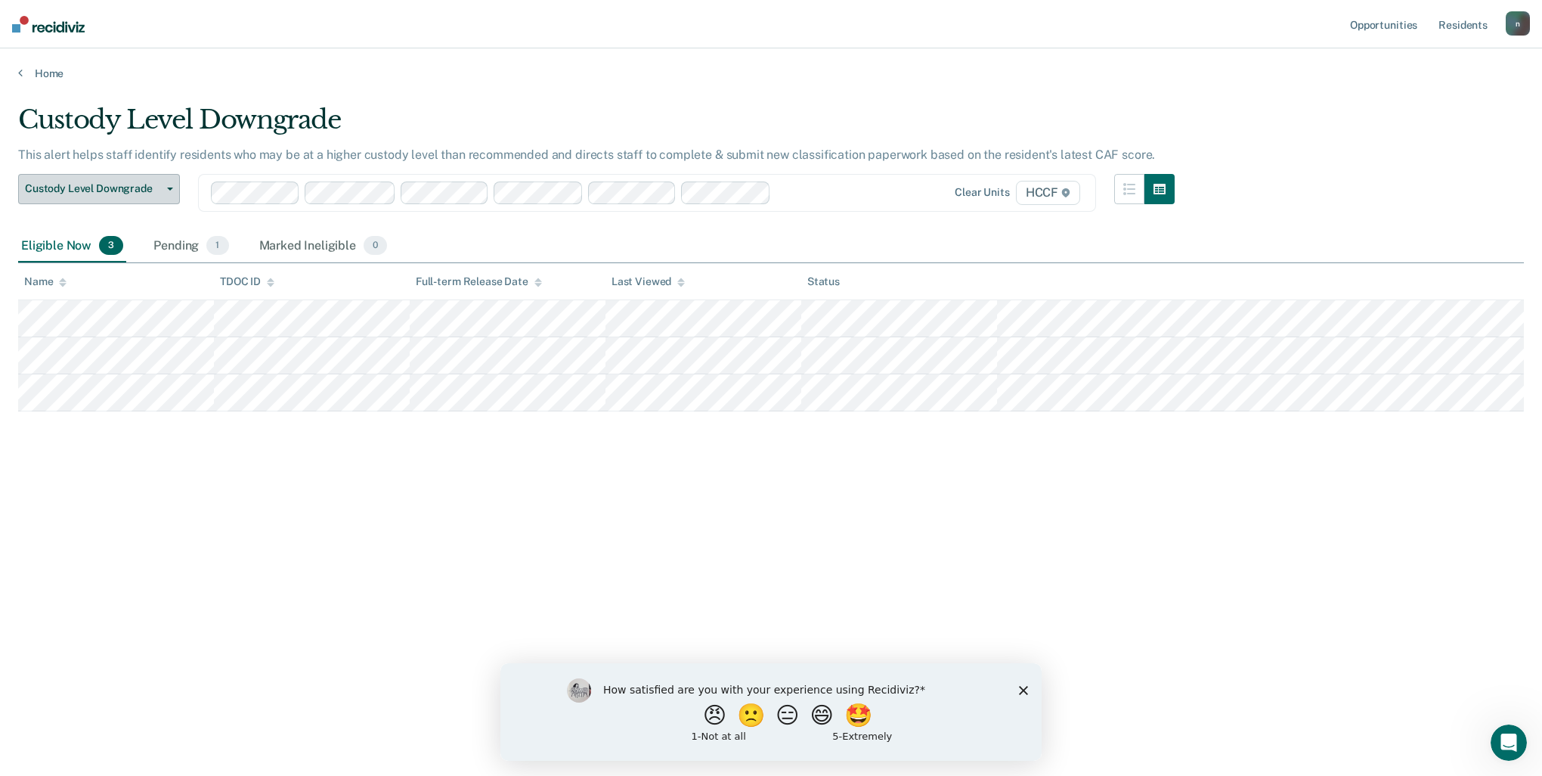
click at [153, 192] on span "Custody Level Downgrade" at bounding box center [93, 188] width 136 height 13
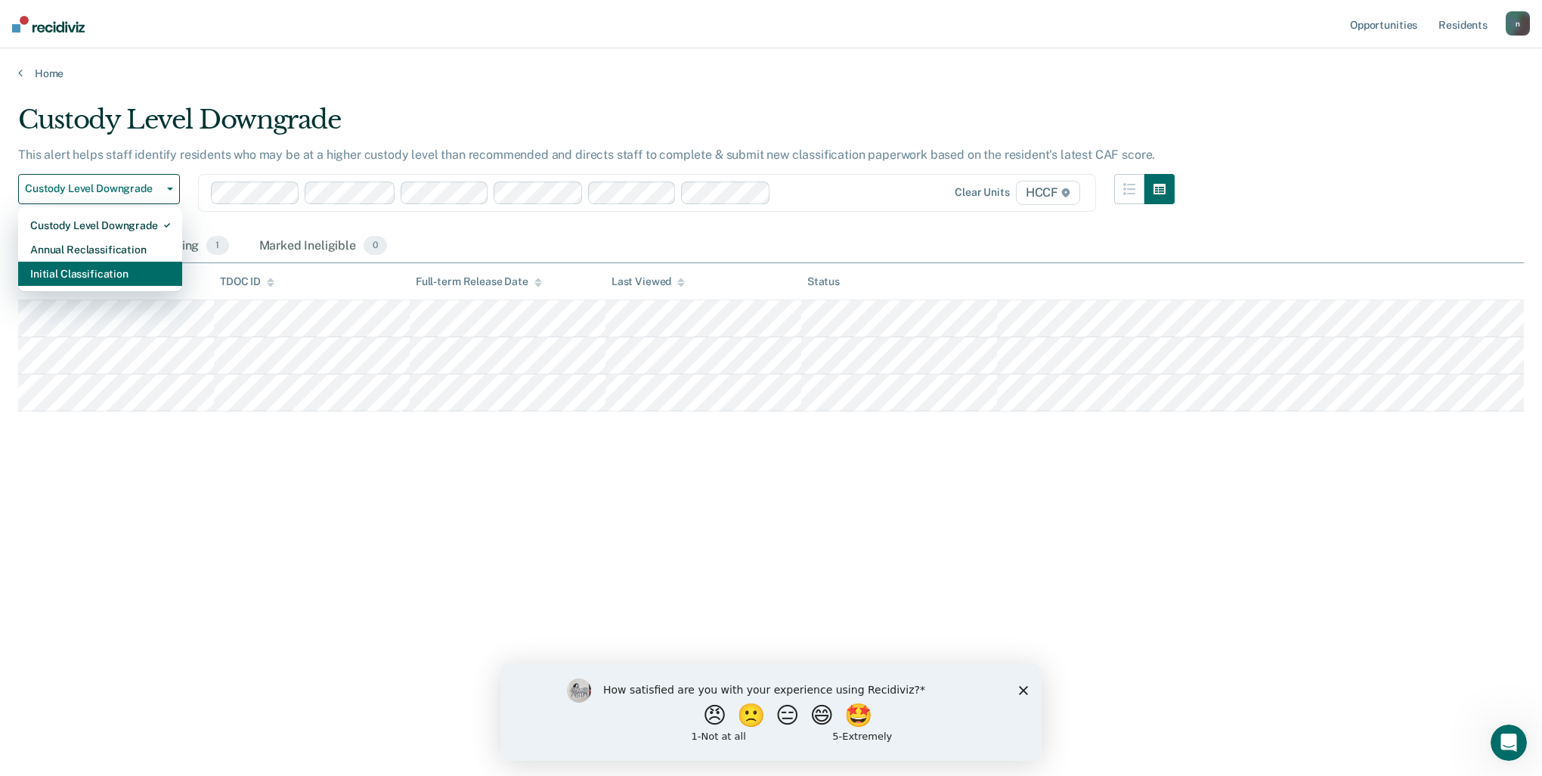
click at [138, 274] on div "Initial Classification" at bounding box center [100, 274] width 140 height 24
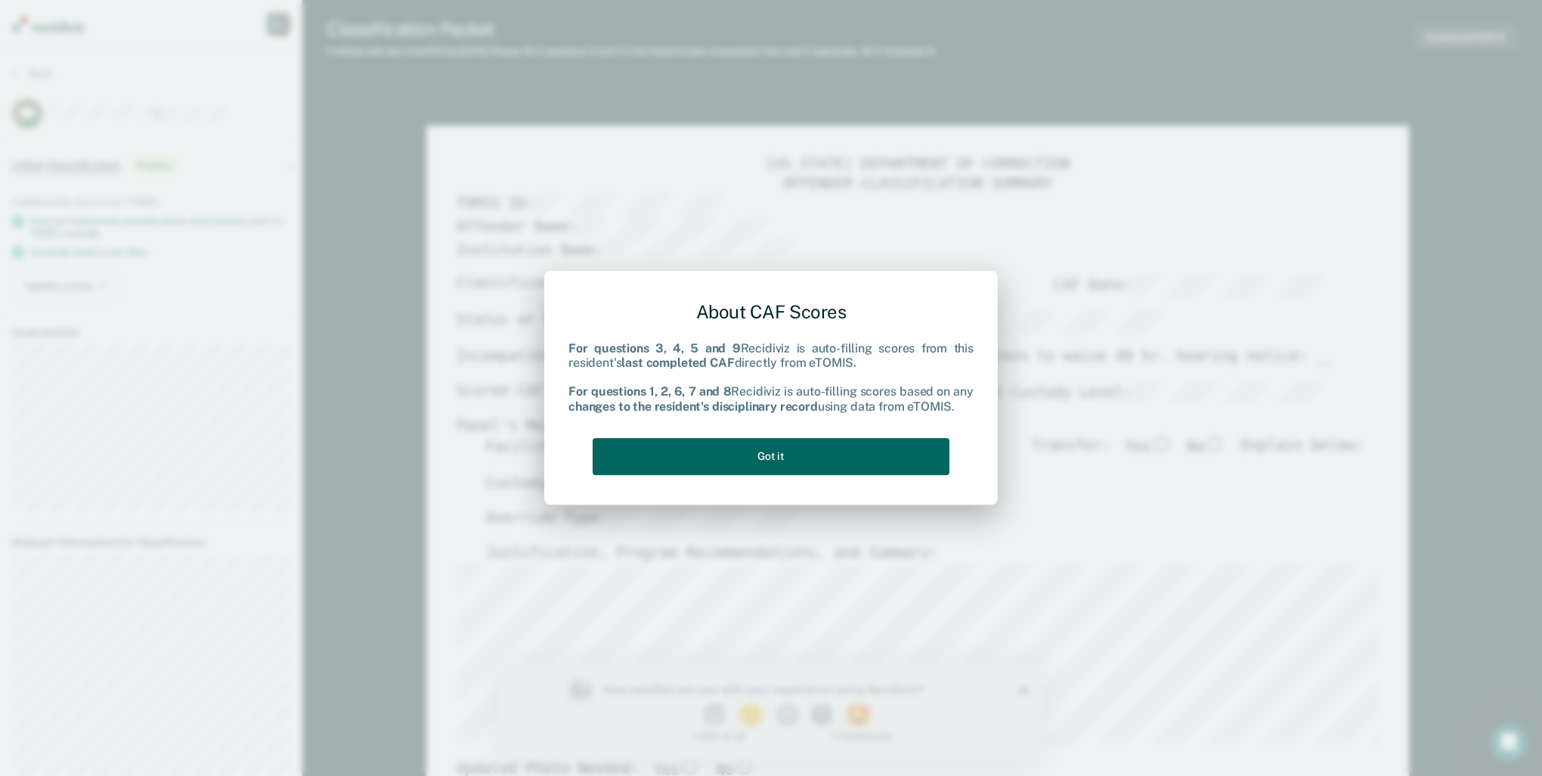
click at [892, 448] on button "Got it" at bounding box center [771, 456] width 357 height 37
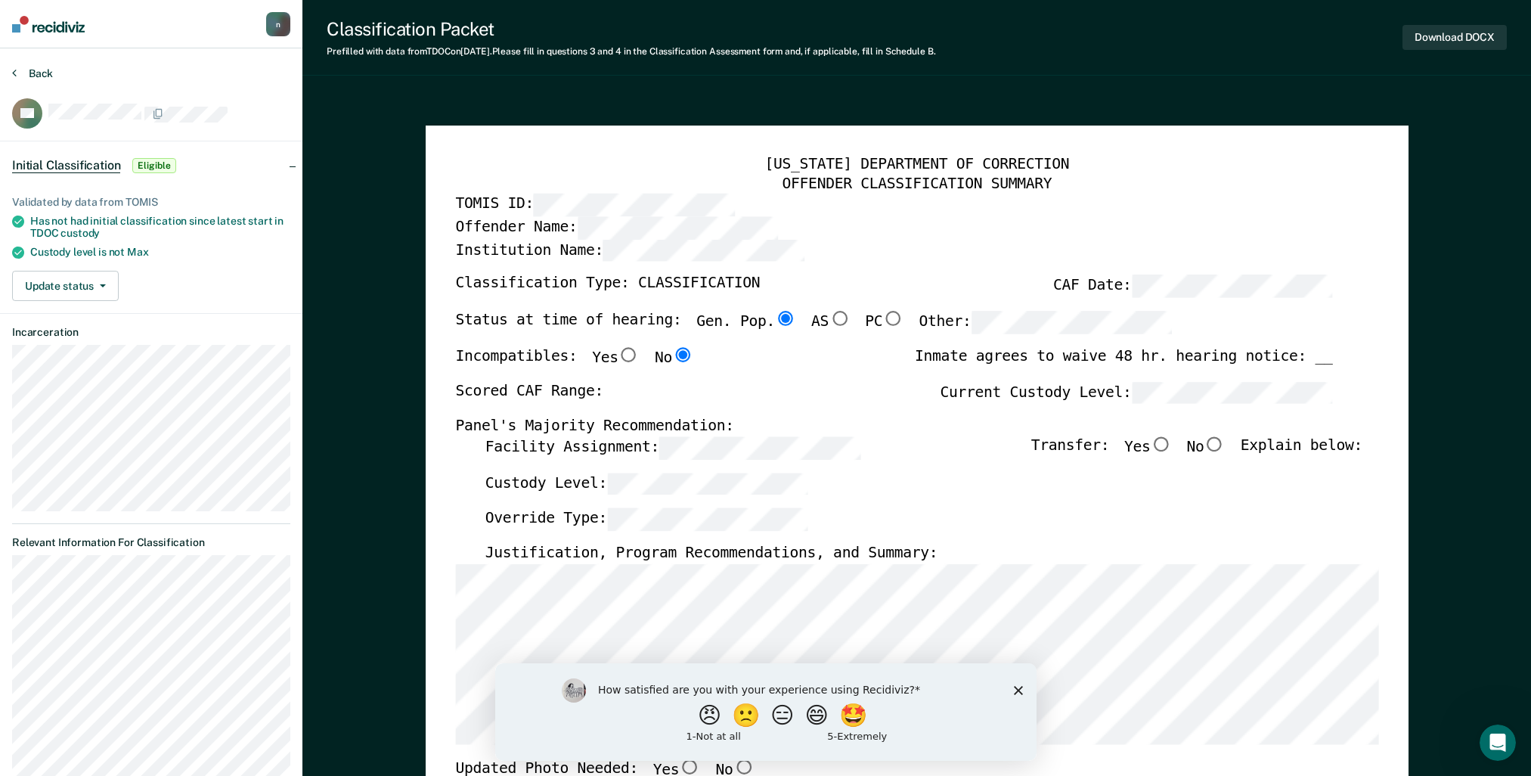
click at [44, 73] on button "Back" at bounding box center [32, 74] width 41 height 14
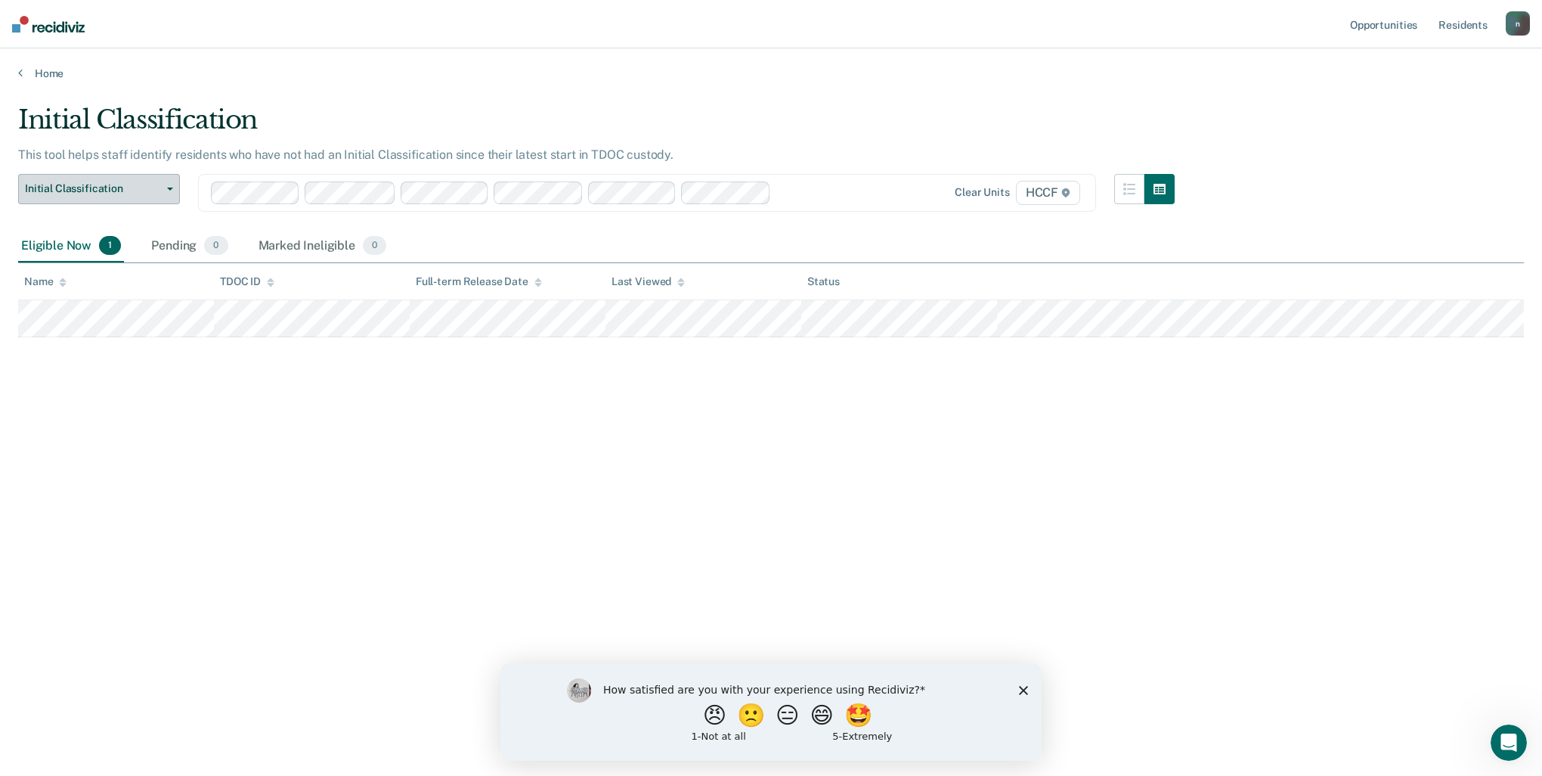
click at [173, 196] on button "Initial Classification" at bounding box center [99, 189] width 162 height 30
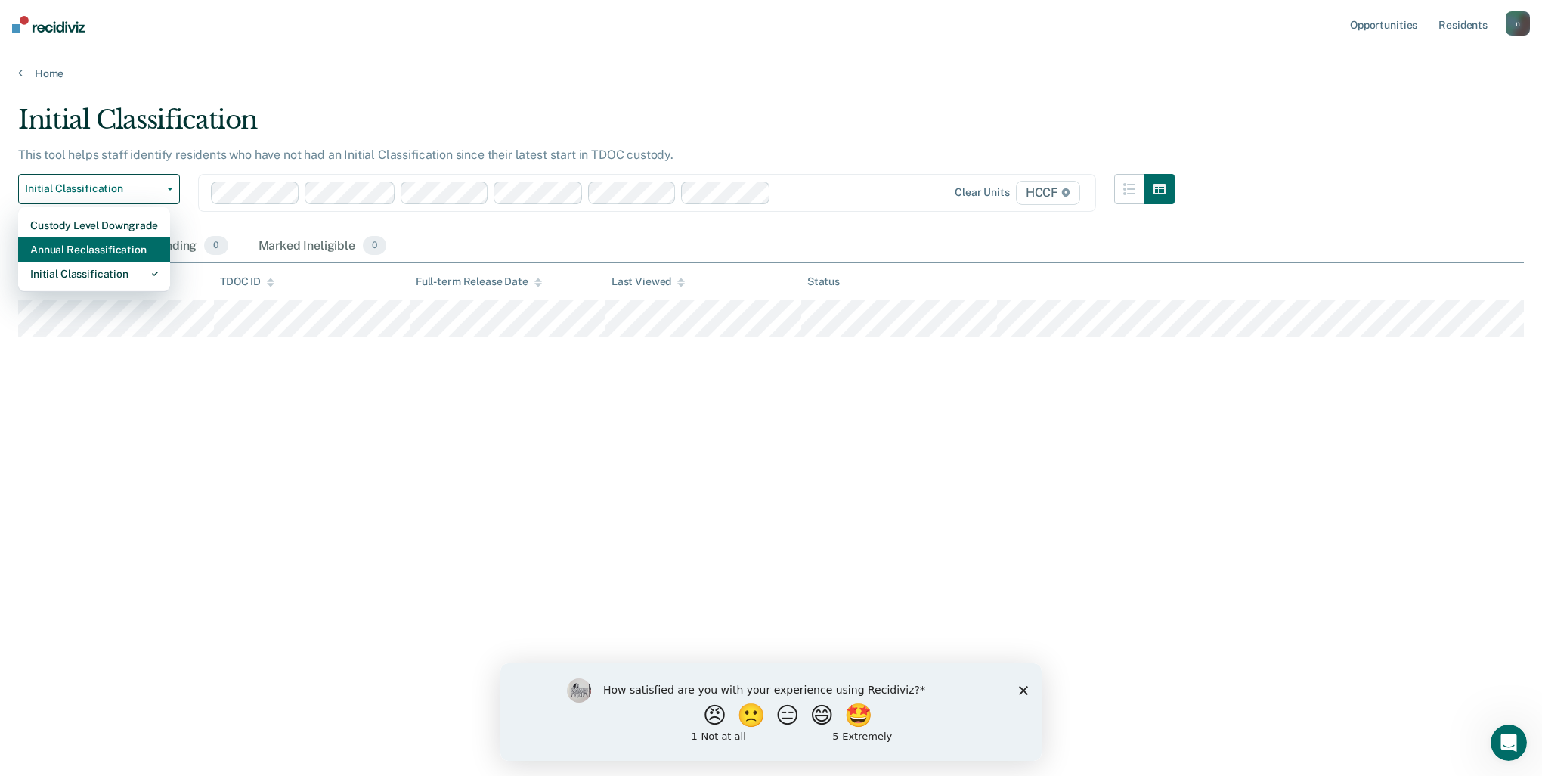
click at [137, 257] on div "Annual Reclassification" at bounding box center [94, 249] width 128 height 24
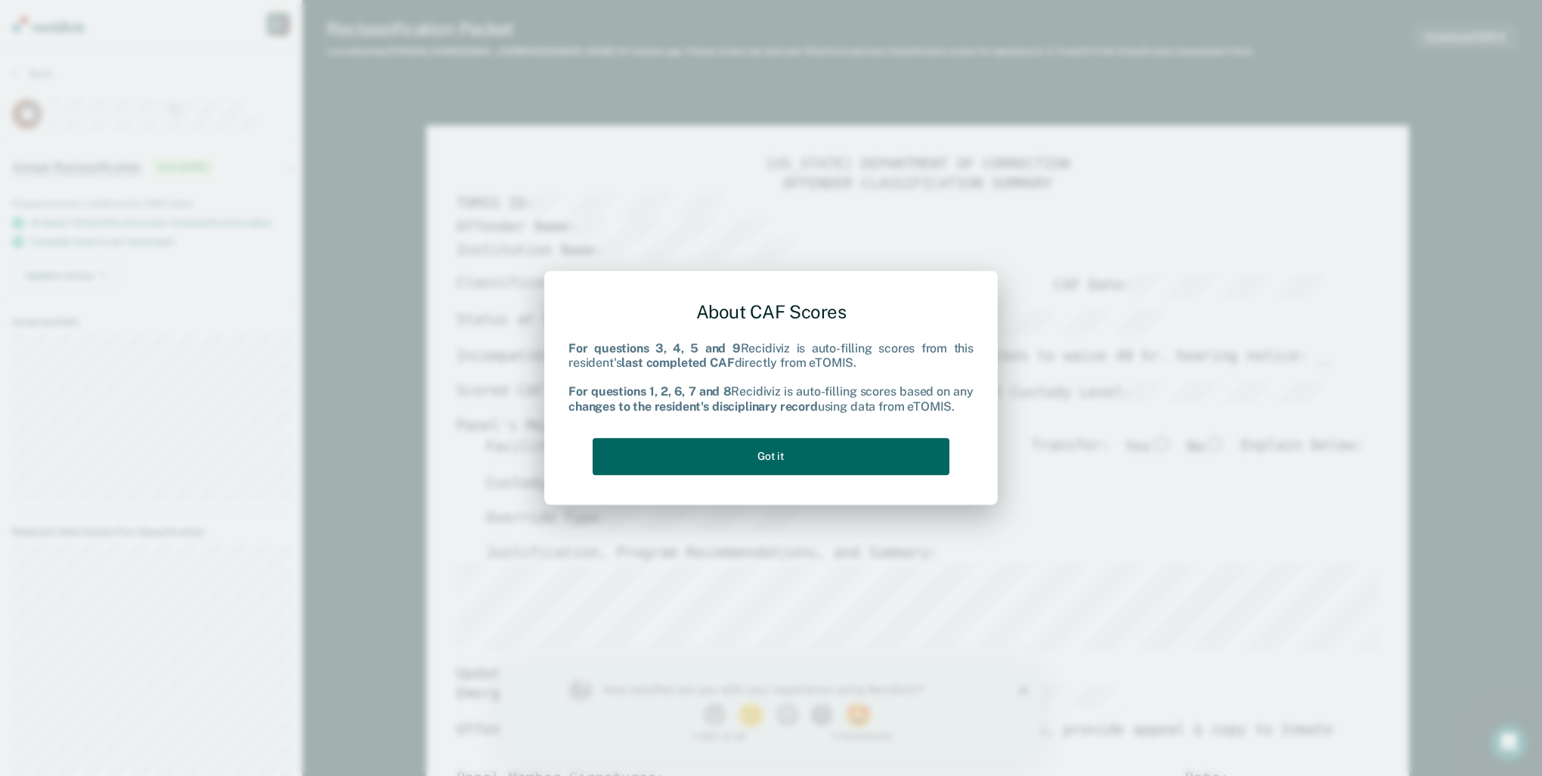
click at [847, 448] on button "Got it" at bounding box center [771, 456] width 357 height 37
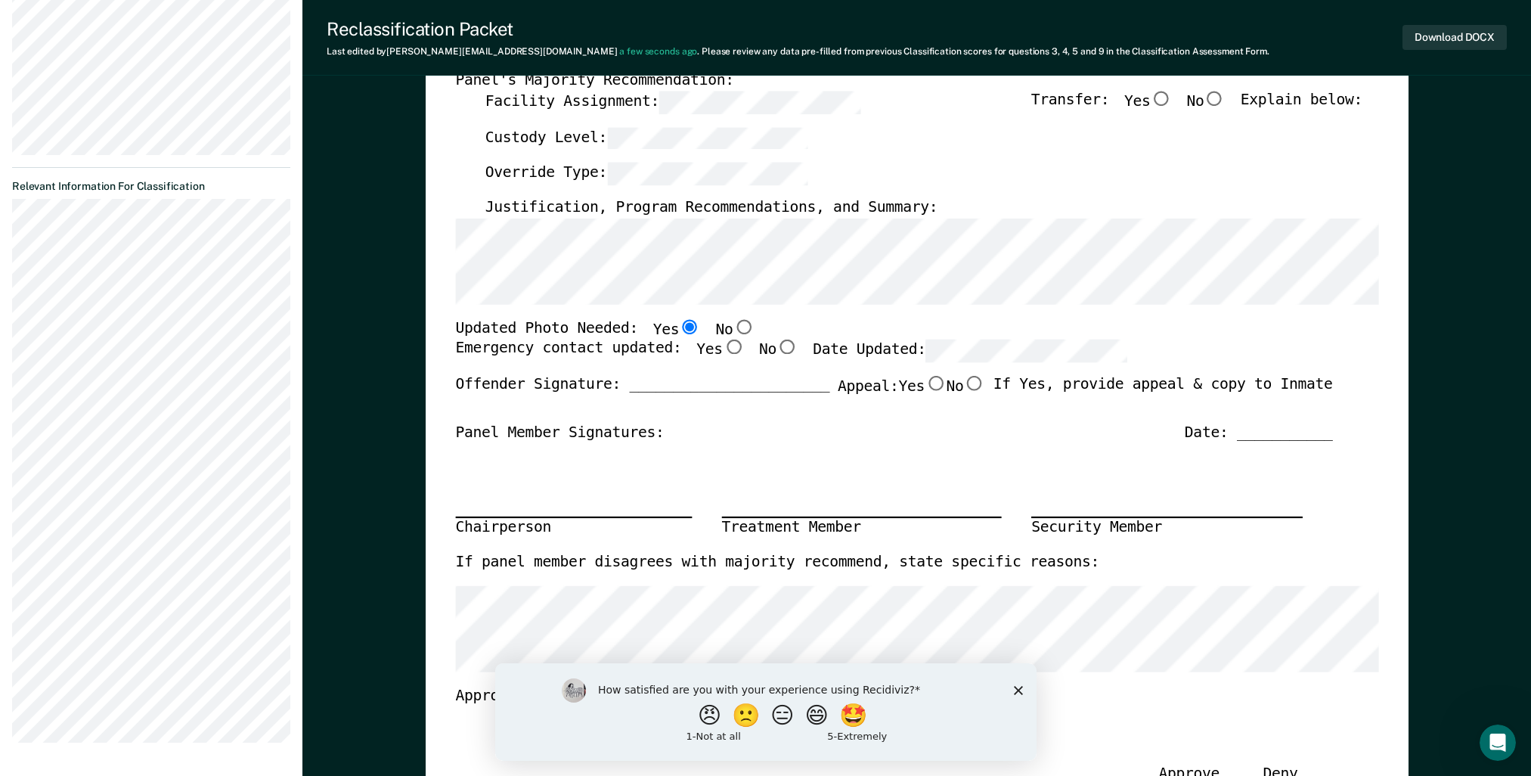
scroll to position [378, 0]
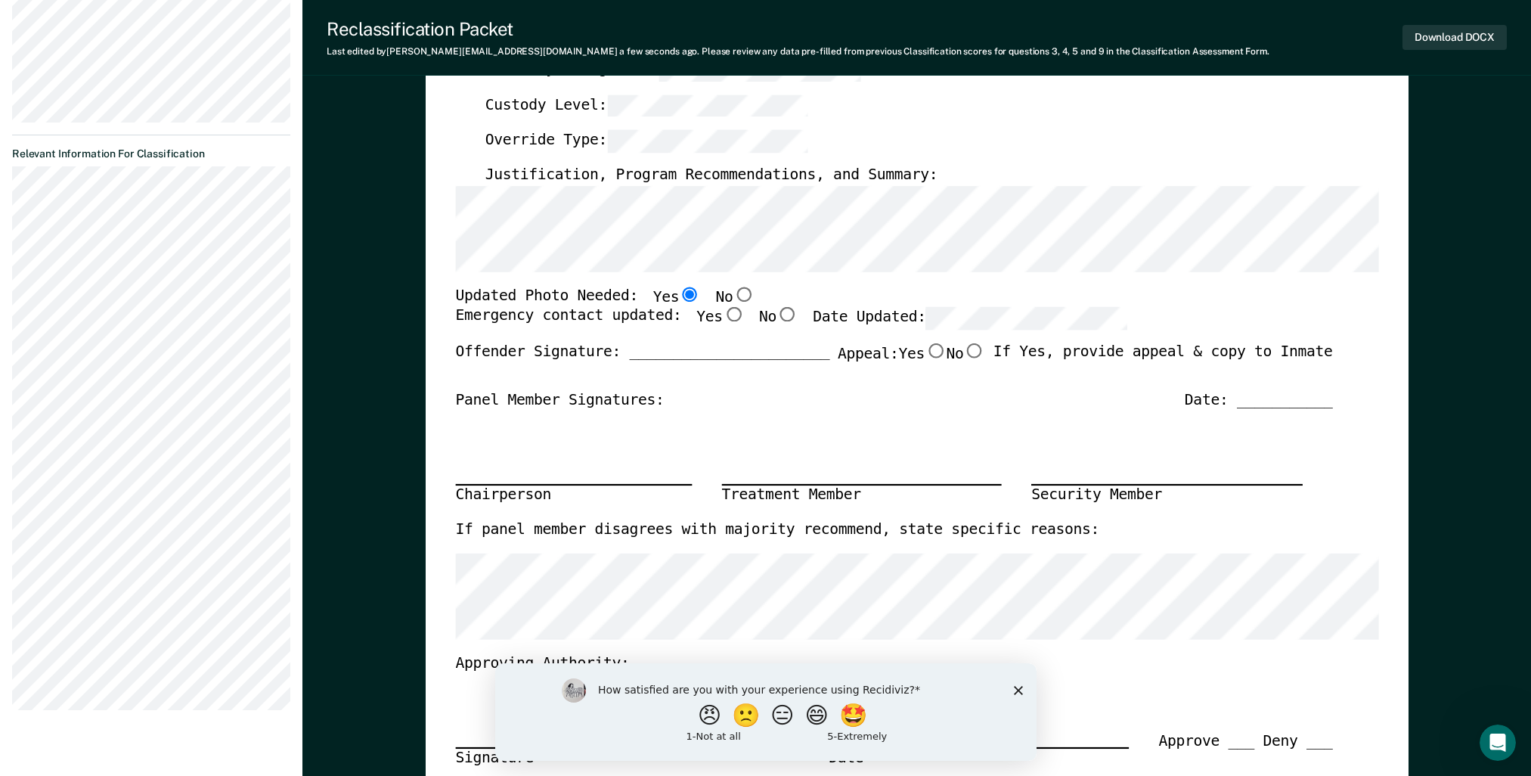
click at [722, 321] on input "Yes" at bounding box center [732, 315] width 21 height 15
type textarea "x"
radio input "true"
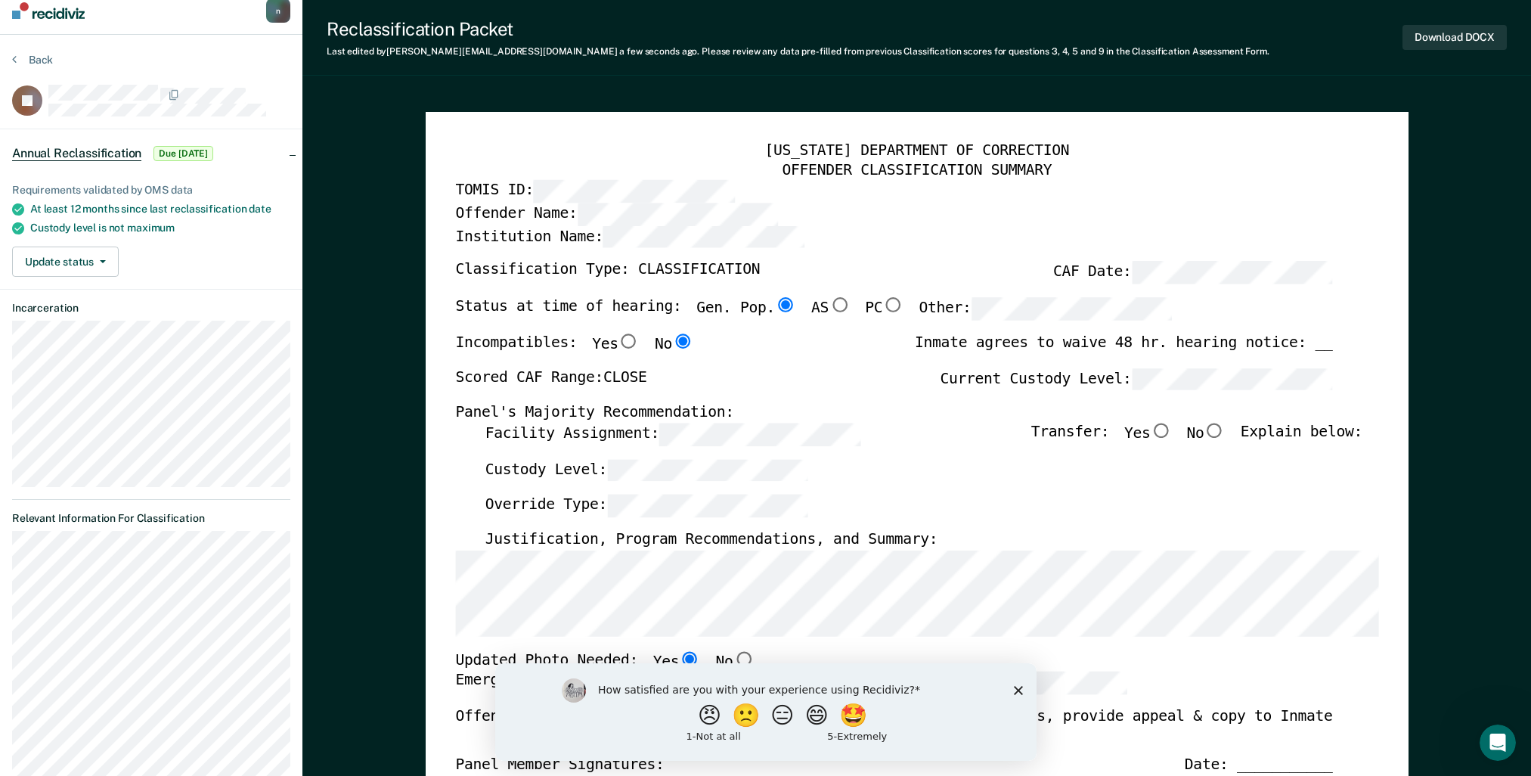
scroll to position [0, 0]
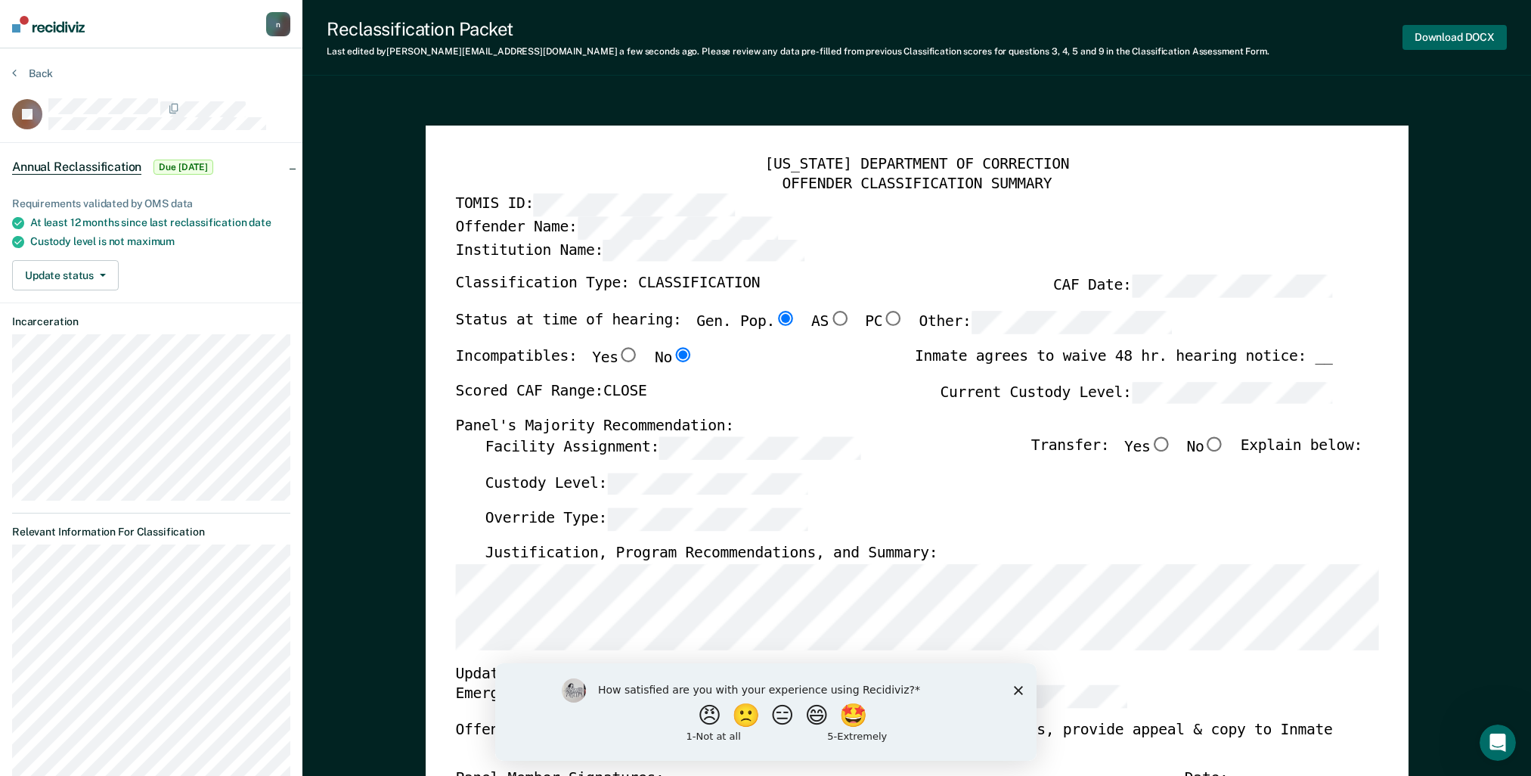
click at [1435, 28] on button "Download DOCX" at bounding box center [1455, 37] width 104 height 25
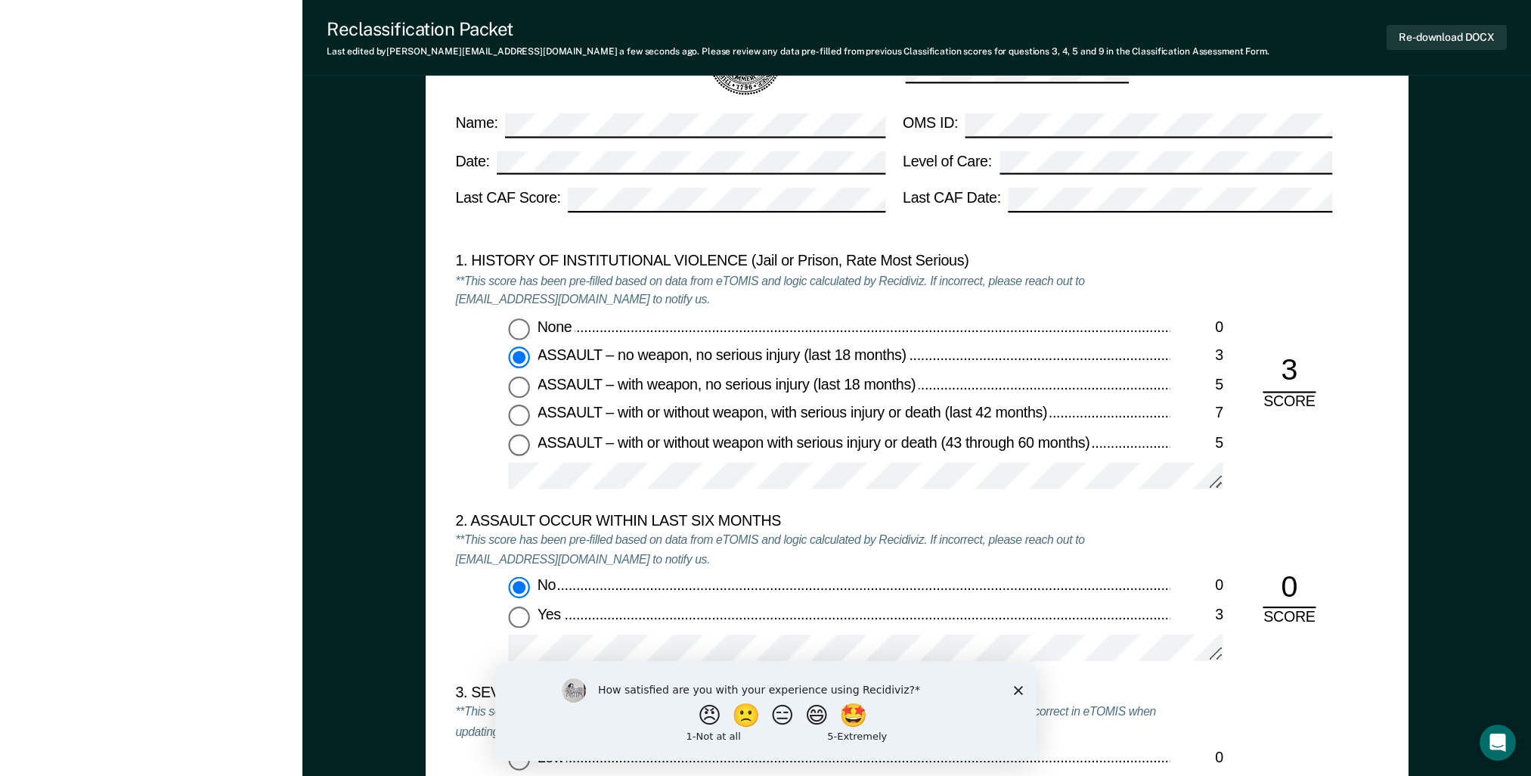
scroll to position [1437, 0]
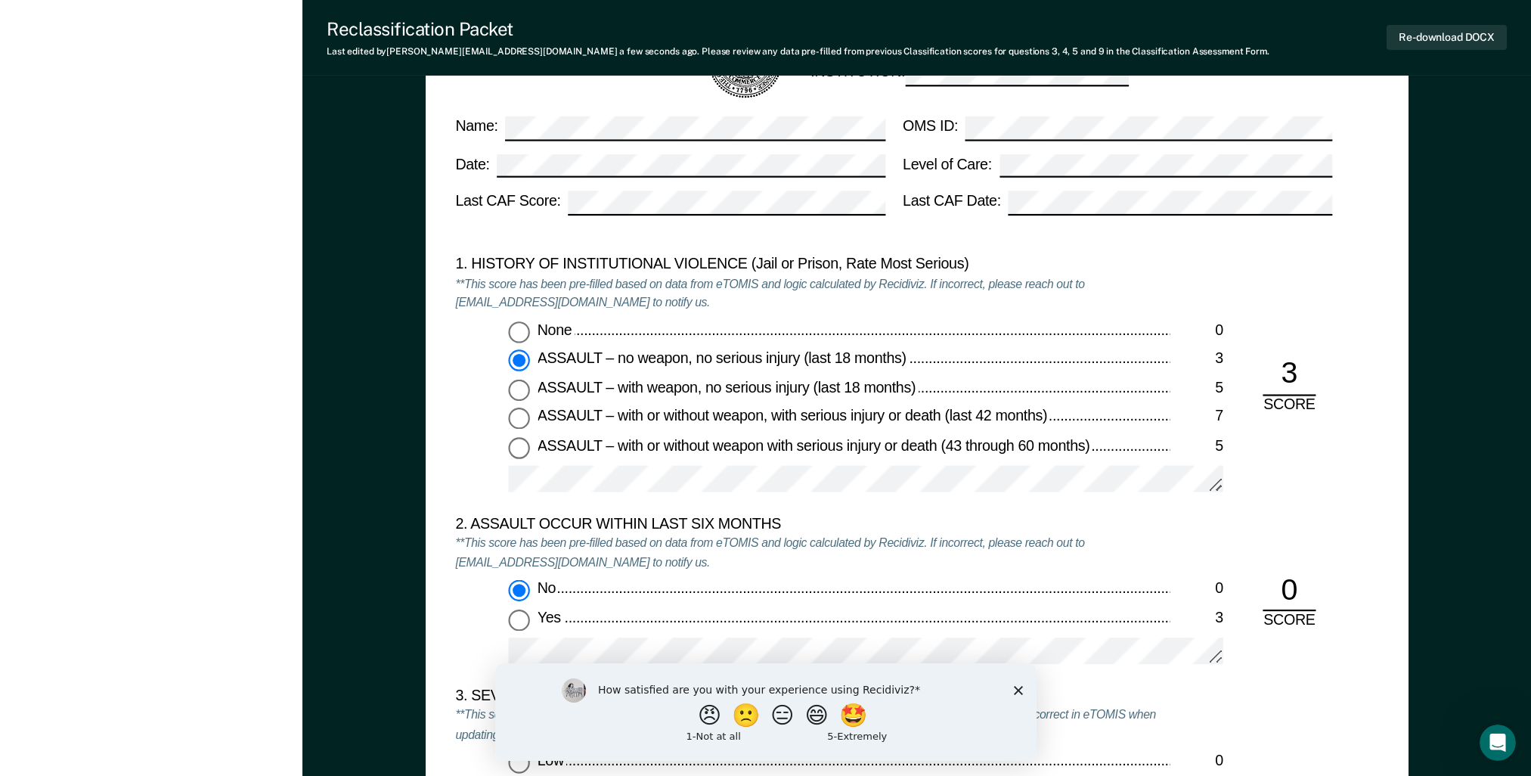
click at [1246, 479] on div "1. HISTORY OF INSTITUTIONAL VIOLENCE (Jail or Prison, Rate Most Serious) **This…" at bounding box center [916, 385] width 923 height 259
click at [1282, 599] on div "0" at bounding box center [1289, 591] width 53 height 40
click at [1297, 593] on div "0" at bounding box center [1289, 591] width 53 height 40
click at [1299, 591] on div "0" at bounding box center [1289, 591] width 53 height 40
click at [1291, 594] on div "0" at bounding box center [1289, 591] width 53 height 40
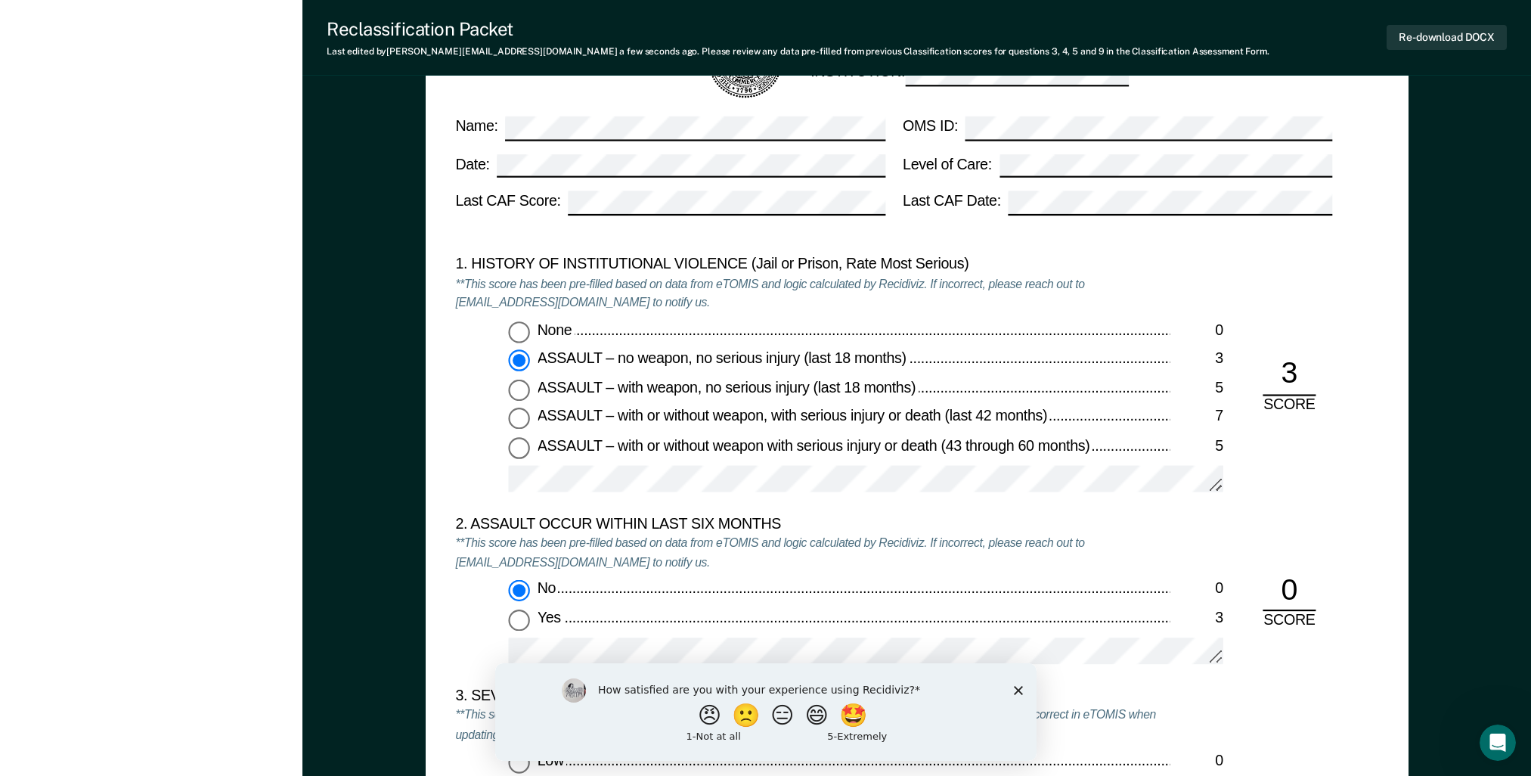
click at [1296, 594] on div "0" at bounding box center [1289, 591] width 53 height 40
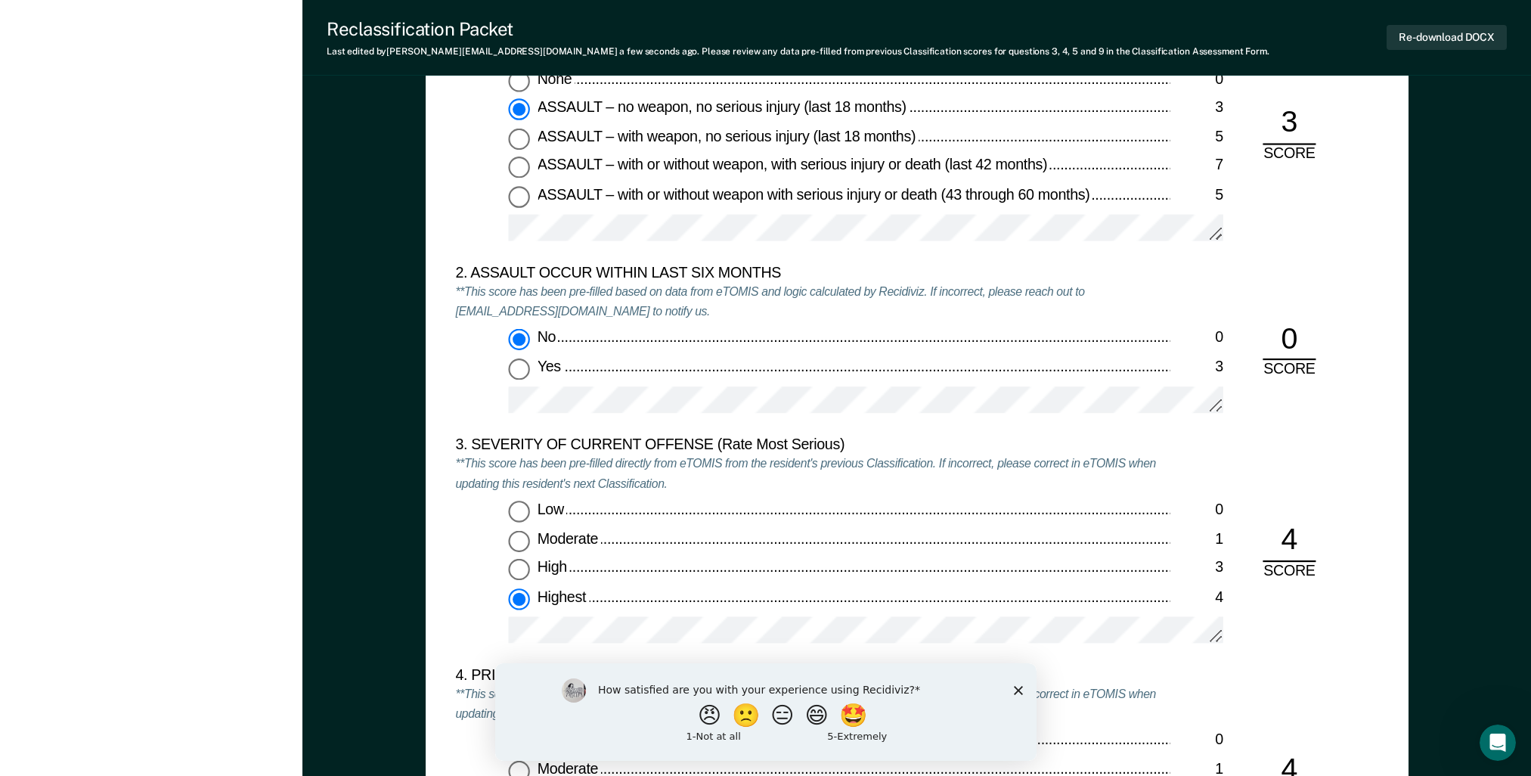
scroll to position [1663, 0]
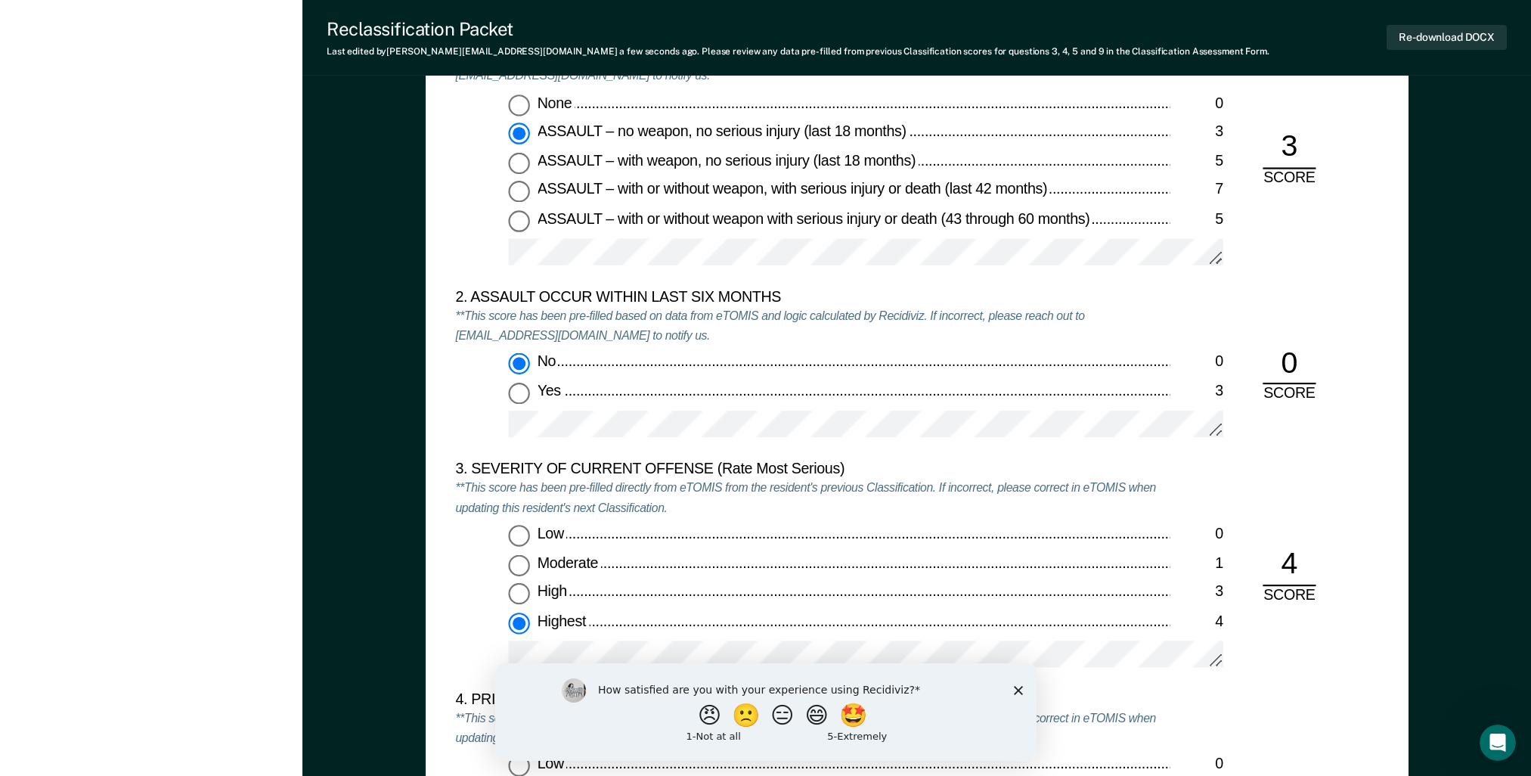
click at [1020, 688] on icon "Close survey" at bounding box center [1017, 689] width 9 height 9
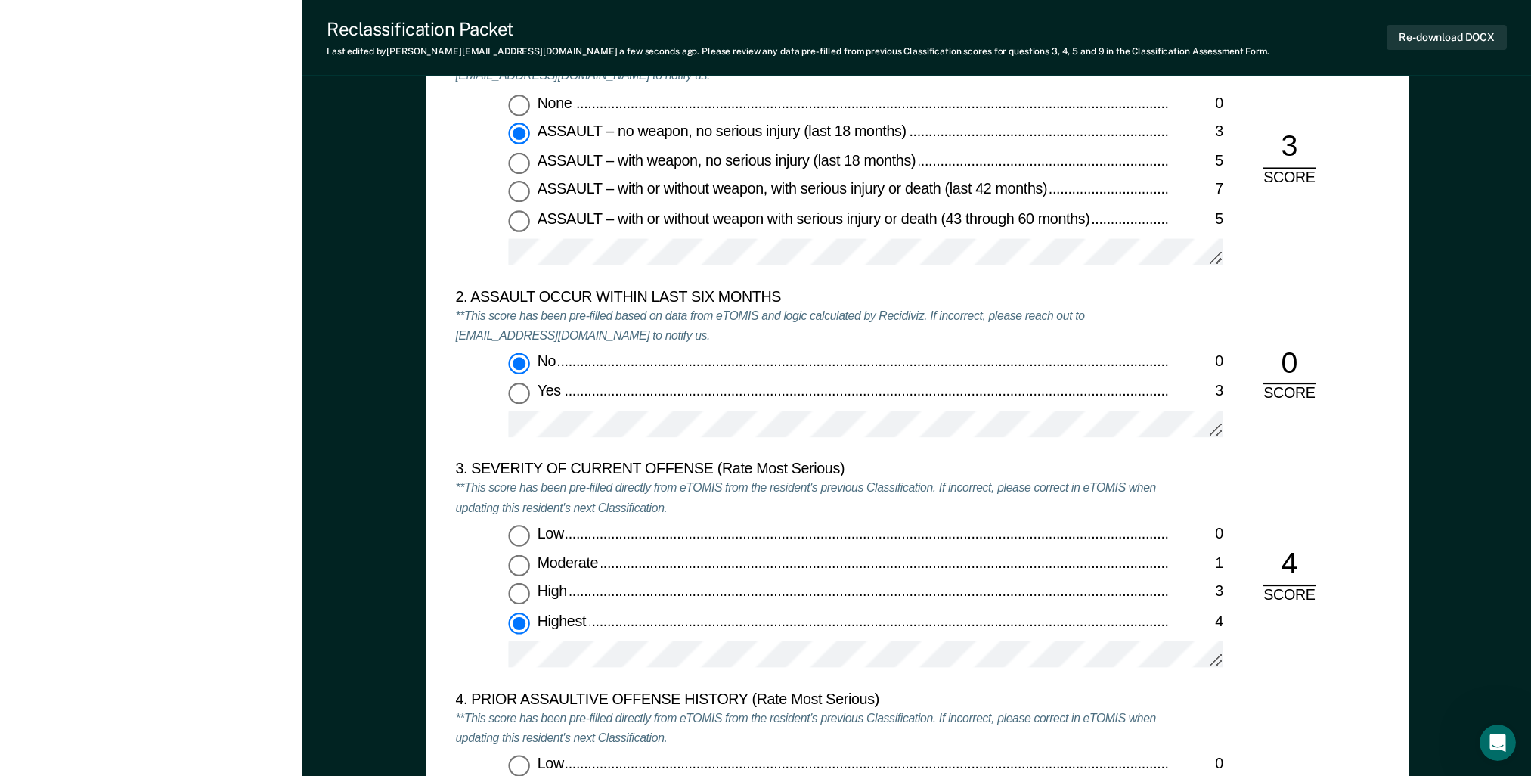
click at [1307, 379] on div "0" at bounding box center [1289, 364] width 53 height 40
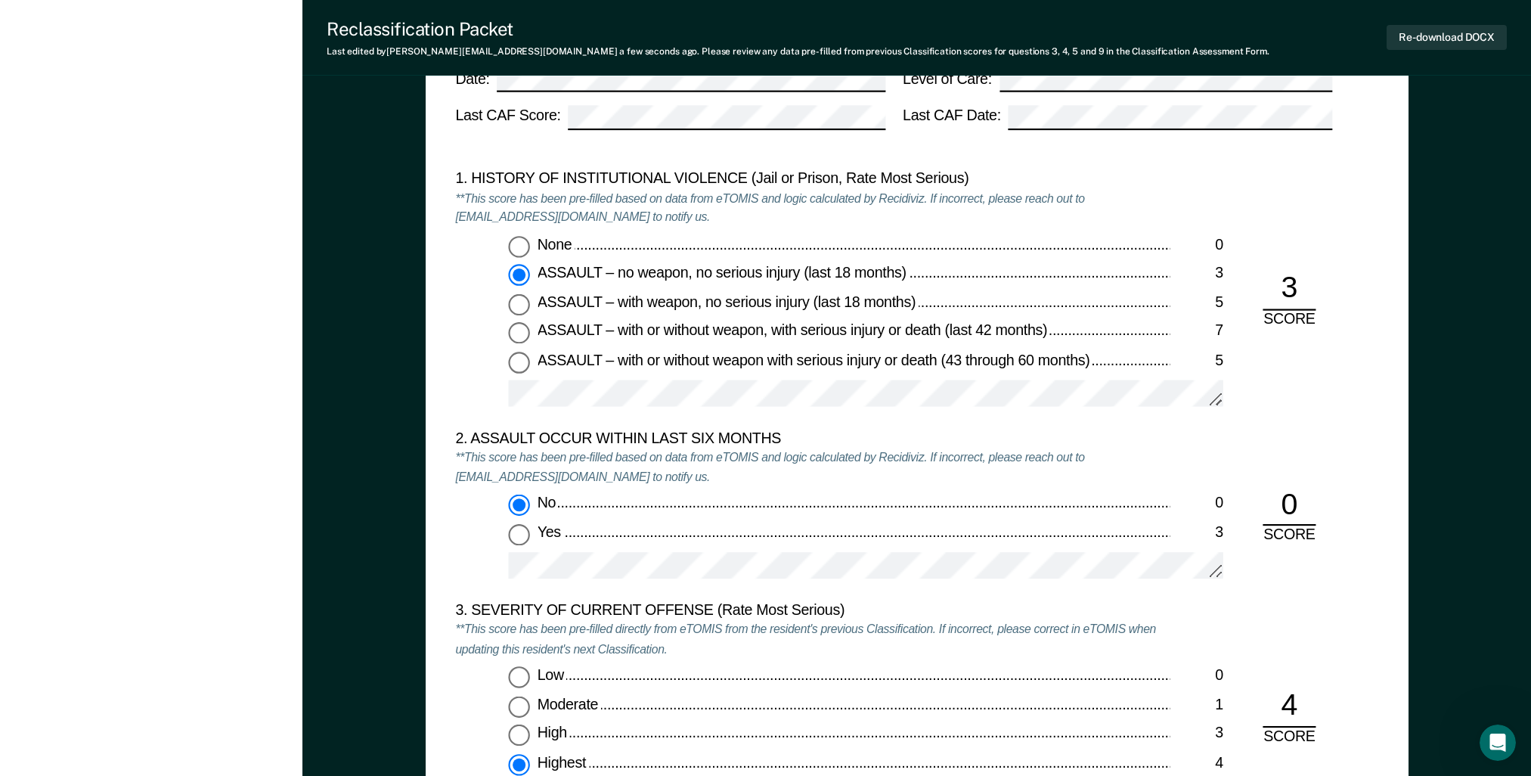
scroll to position [1512, 0]
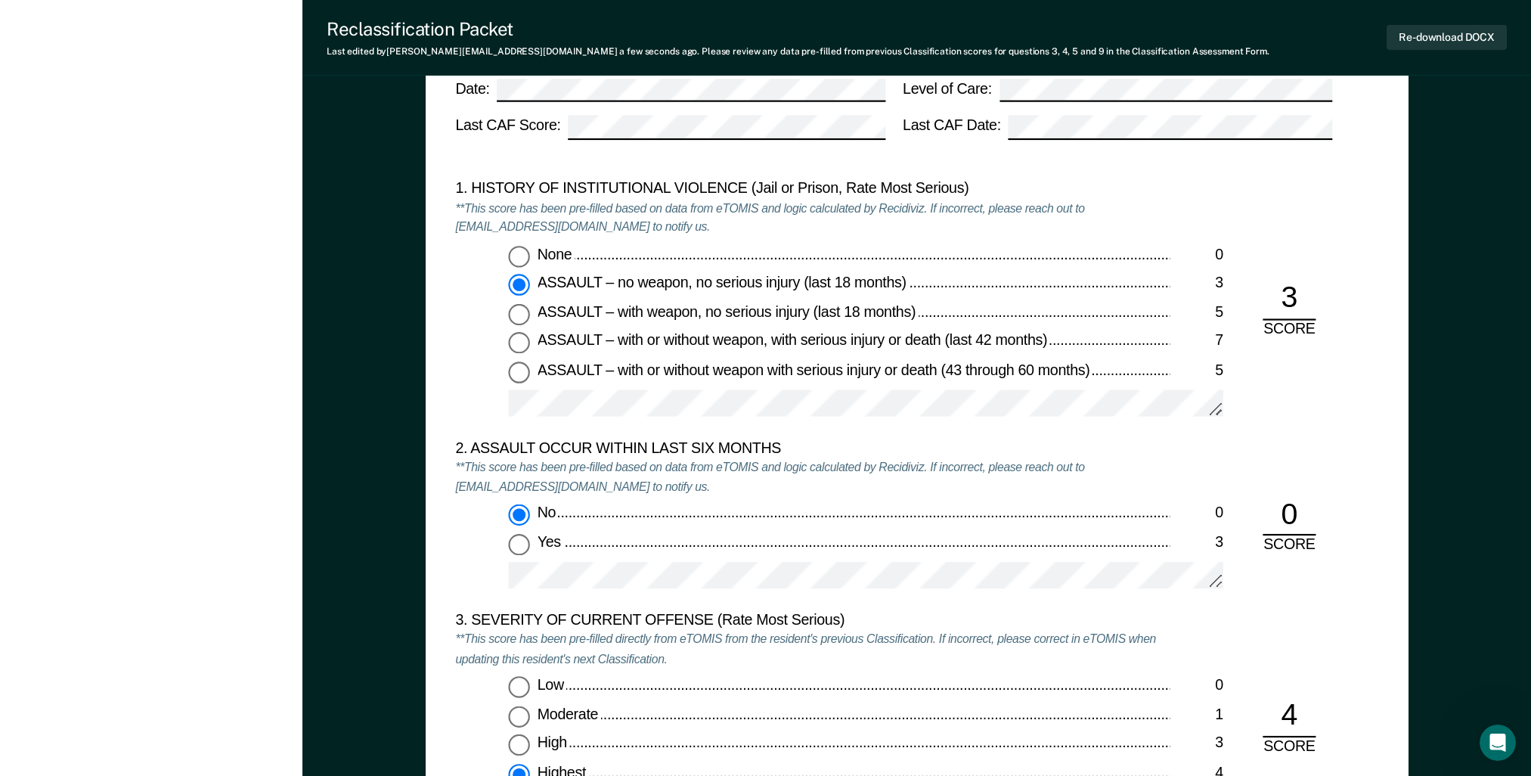
click at [1298, 300] on div "3" at bounding box center [1289, 300] width 53 height 40
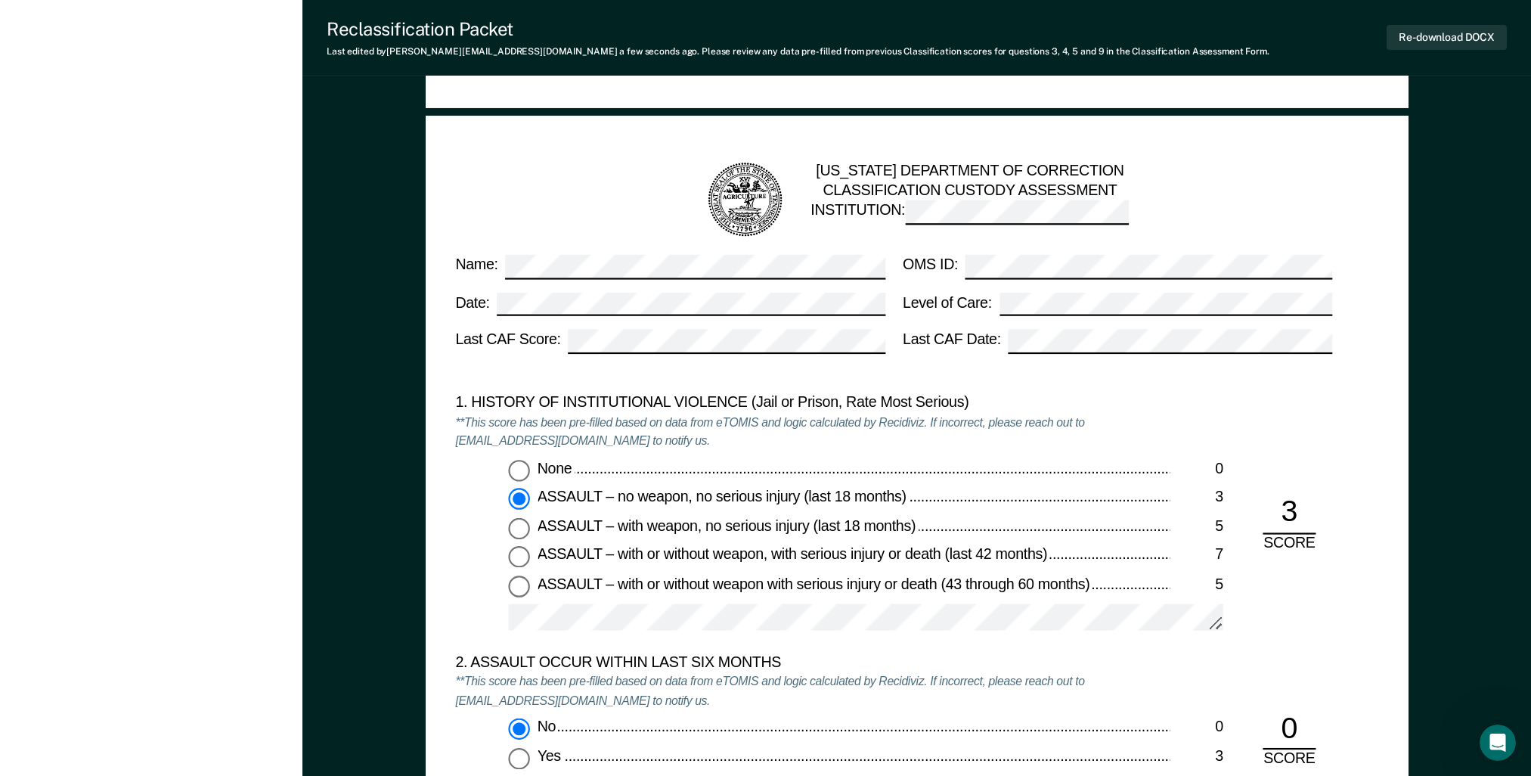
scroll to position [1285, 0]
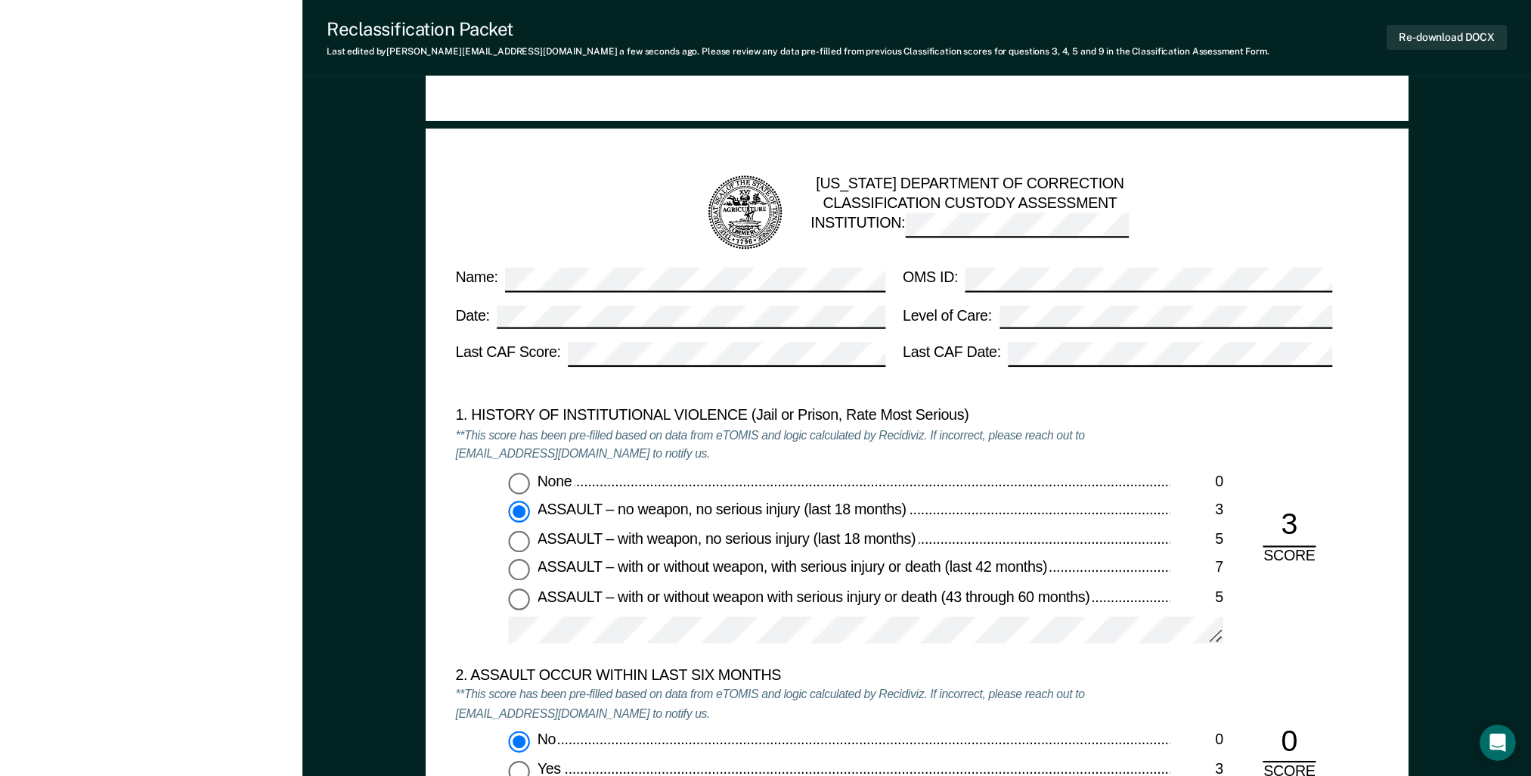
click at [521, 485] on input "None 0" at bounding box center [518, 483] width 21 height 21
type textarea "x"
radio input "true"
radio input "false"
click at [513, 514] on input "ASSAULT – no weapon, no serious injury (last 18 months) 3" at bounding box center [518, 511] width 21 height 21
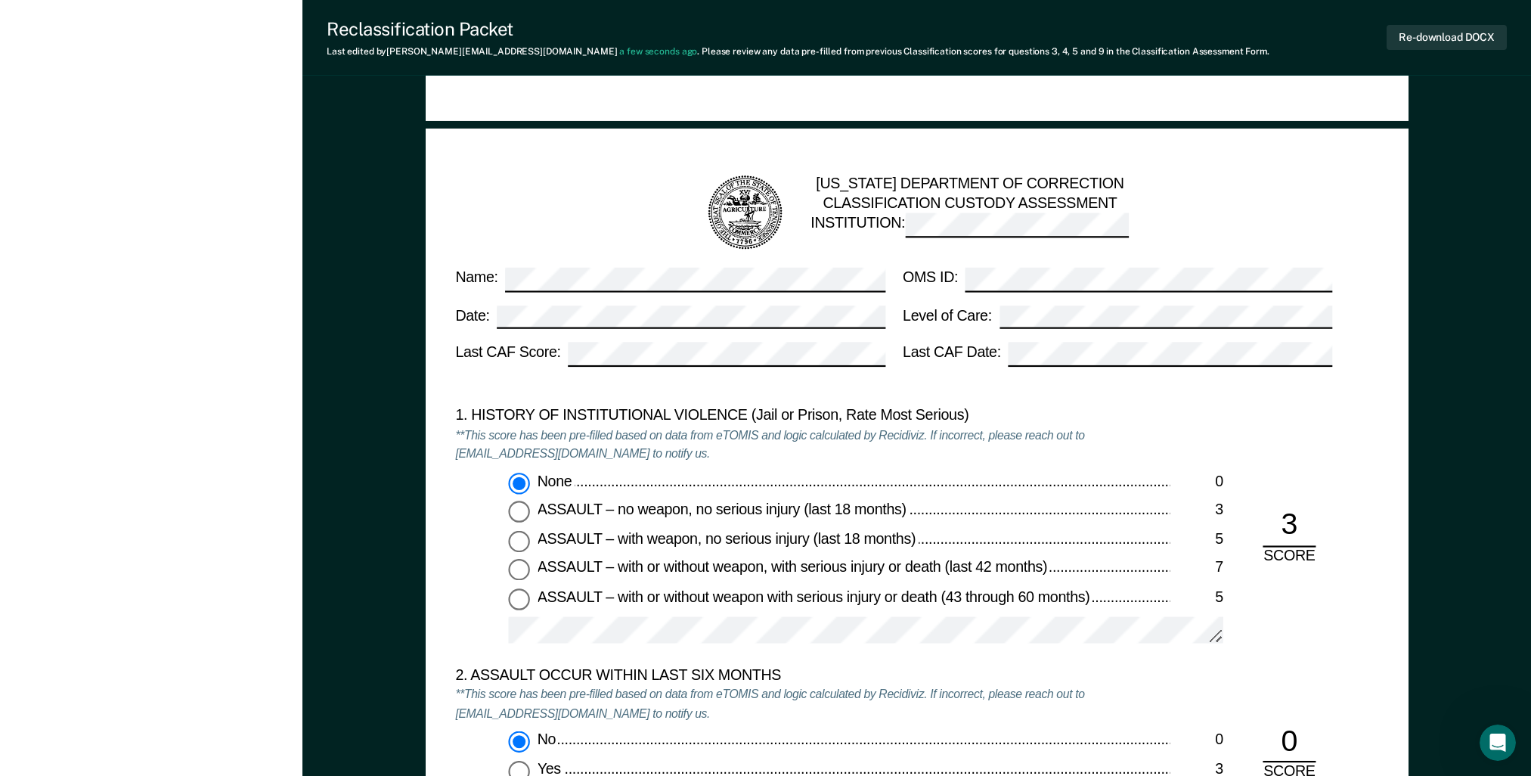
type textarea "x"
radio input "false"
radio input "true"
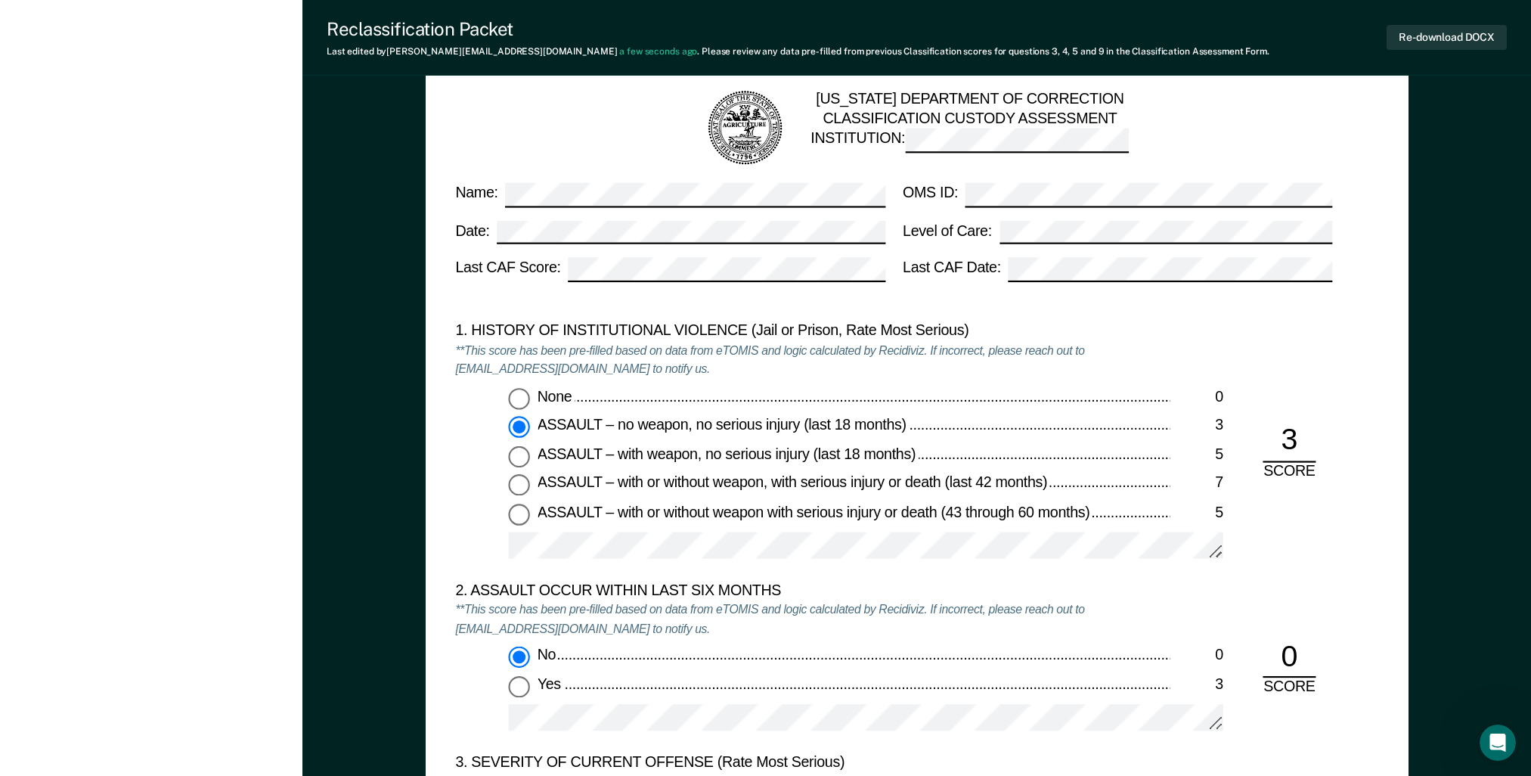
scroll to position [1512, 0]
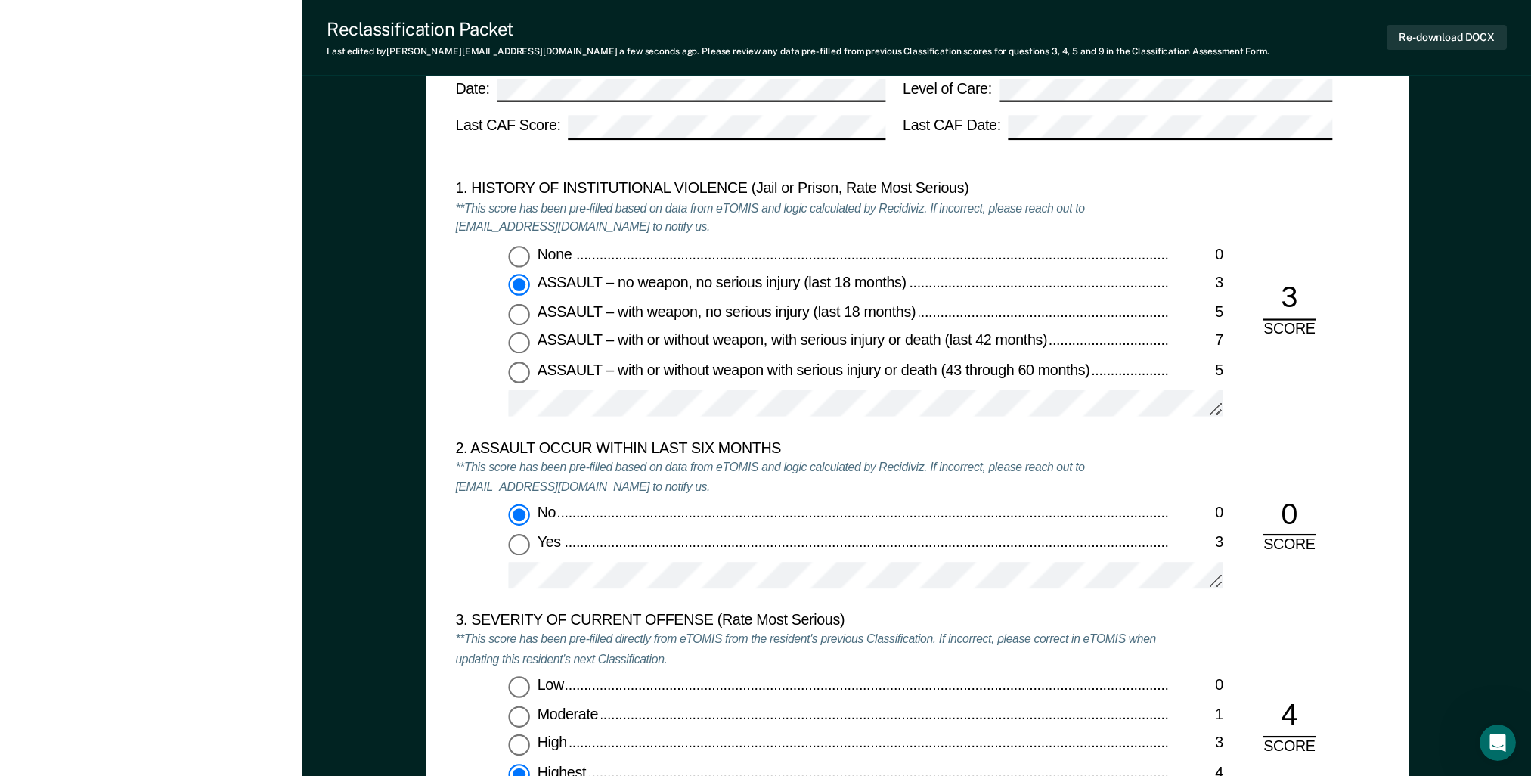
click at [511, 547] on input "Yes 3" at bounding box center [518, 543] width 21 height 21
type textarea "x"
radio input "false"
radio input "true"
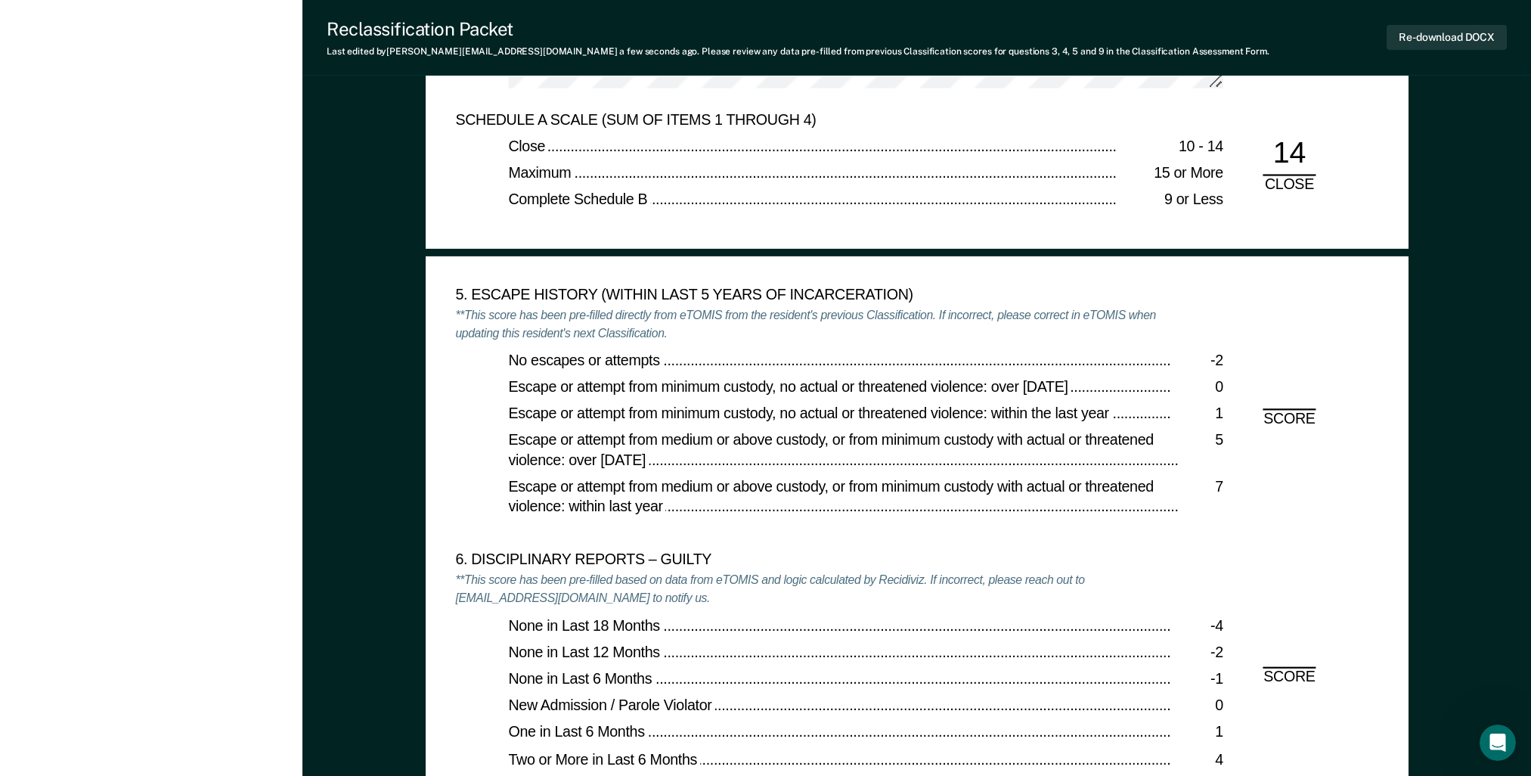
scroll to position [2495, 0]
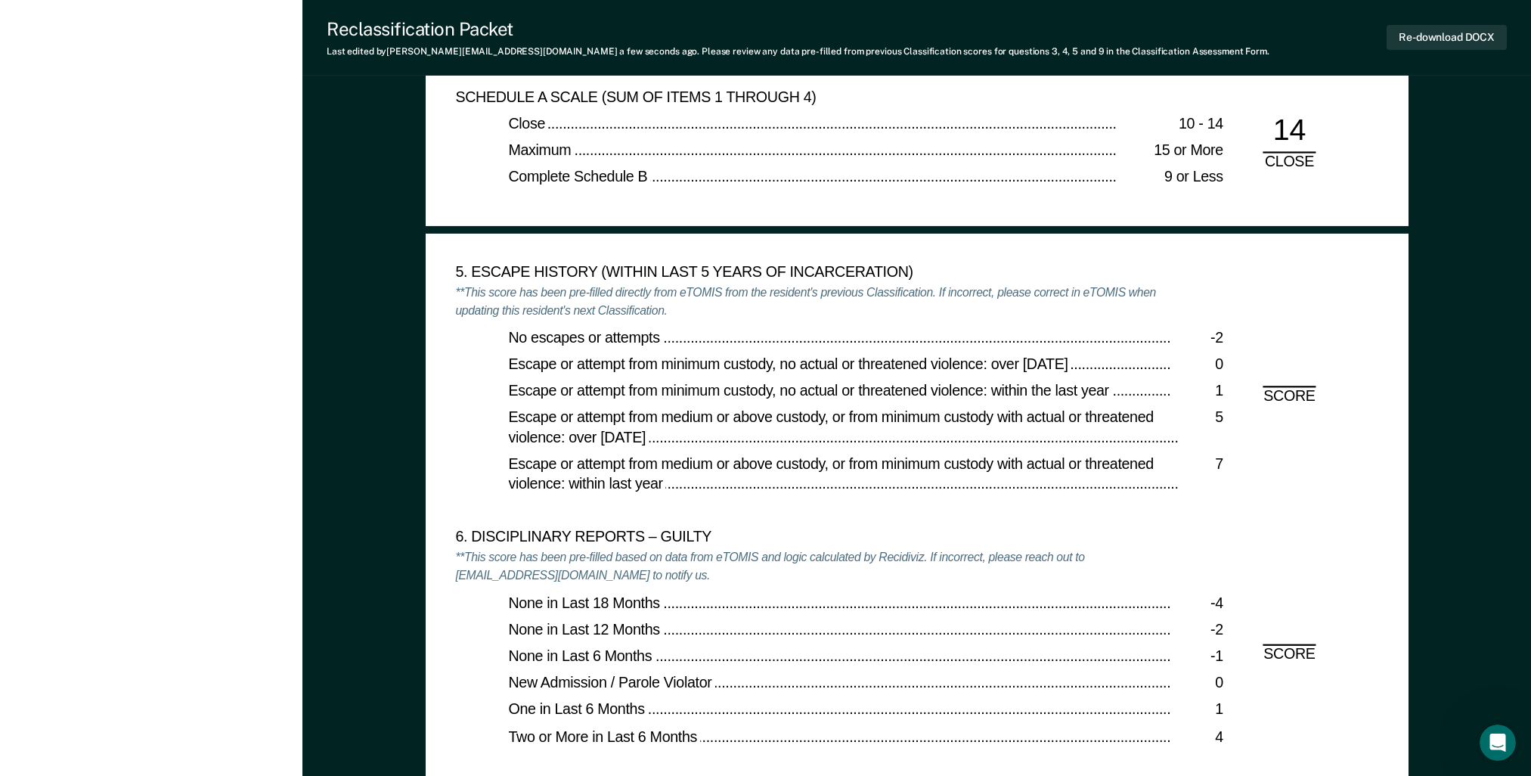
click at [1277, 371] on div "5. ESCAPE HISTORY (WITHIN LAST 5 YEARS OF INCARCERATION) **This score has been …" at bounding box center [916, 395] width 923 height 265
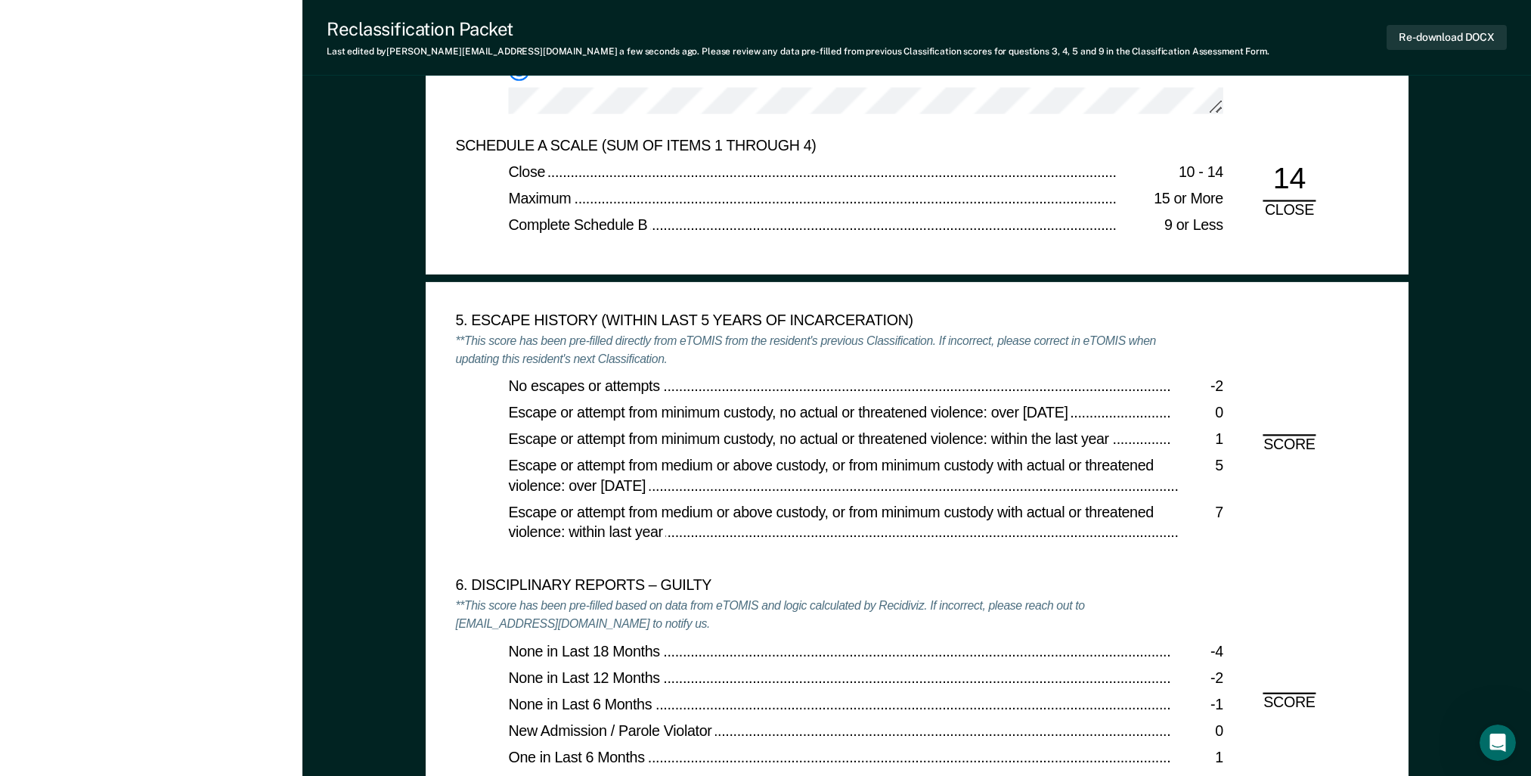
scroll to position [2419, 0]
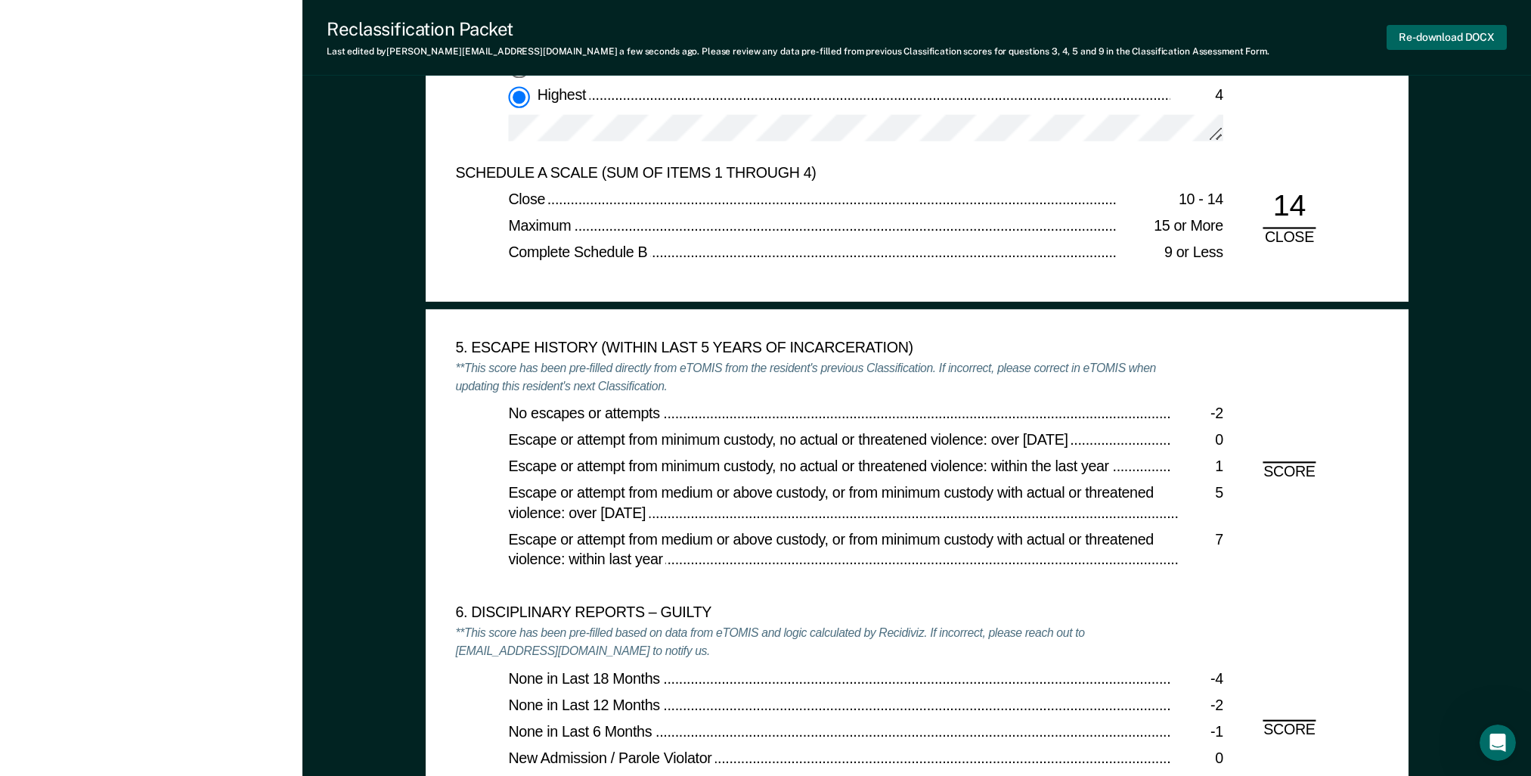
click at [1469, 45] on button "Re-download DOCX" at bounding box center [1447, 37] width 120 height 25
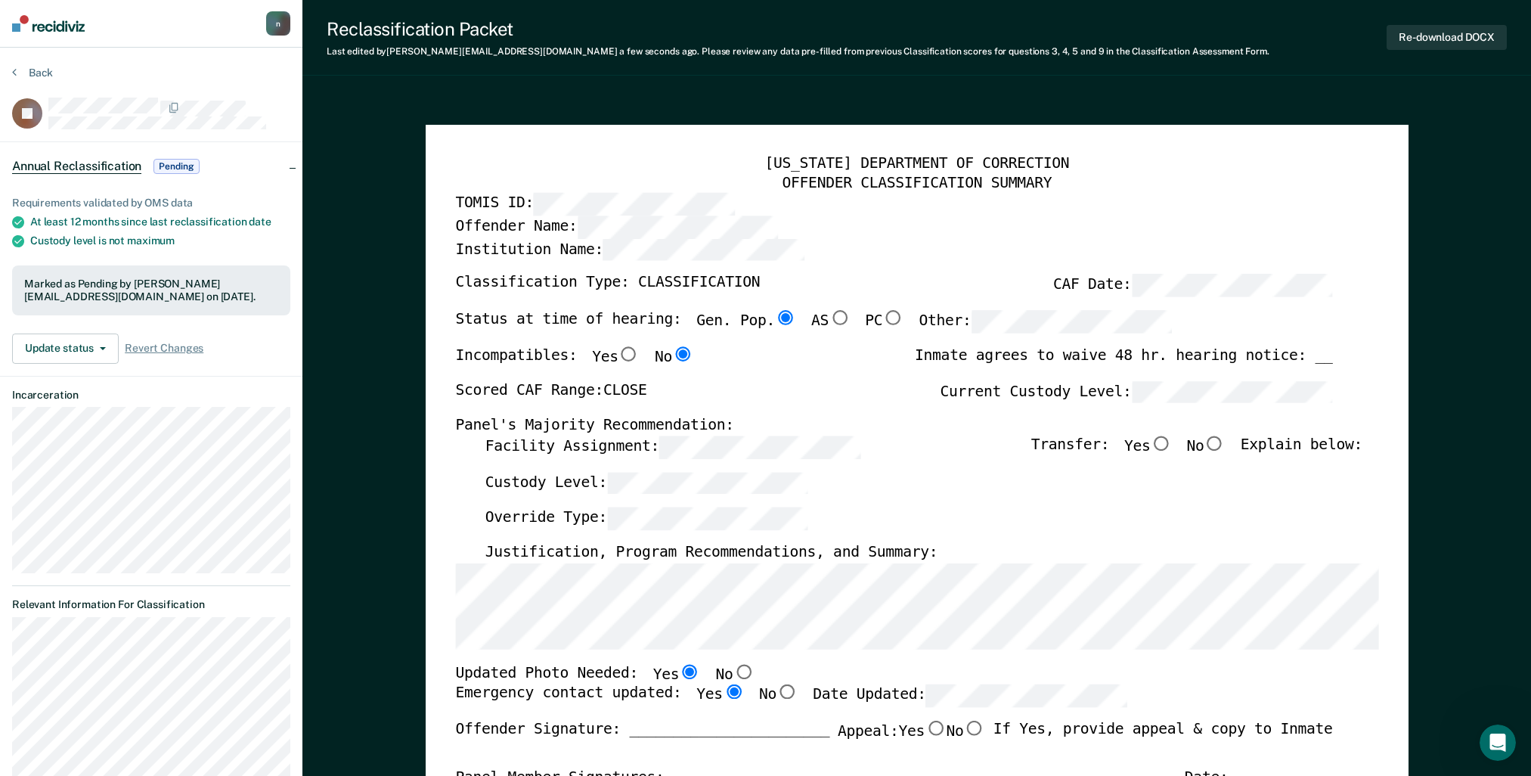
scroll to position [0, 0]
click at [1422, 42] on button "Re-download DOCX" at bounding box center [1447, 37] width 120 height 25
click at [1225, 441] on input "No" at bounding box center [1214, 443] width 21 height 15
type textarea "x"
radio input "true"
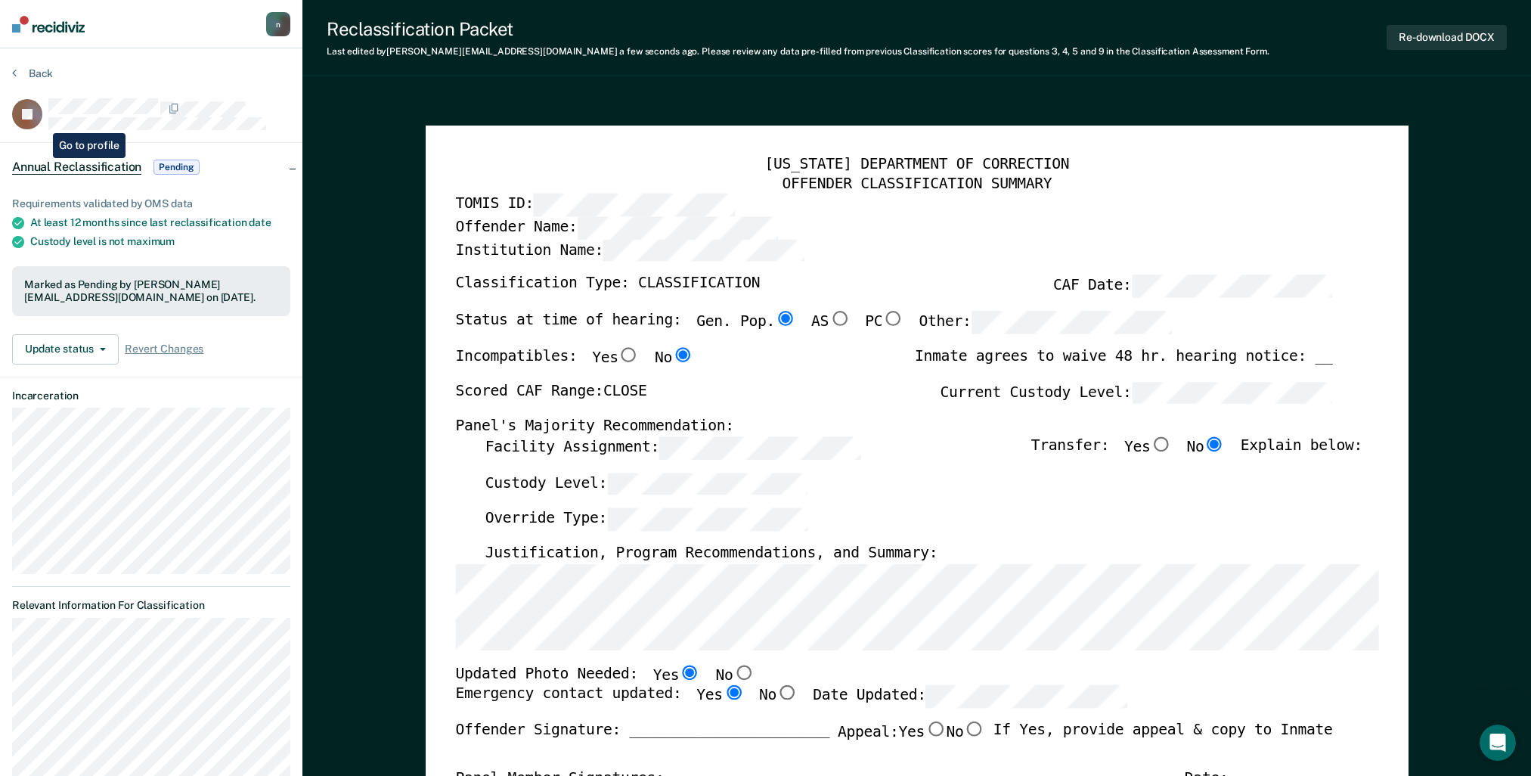
click at [45, 120] on div "CJ" at bounding box center [151, 114] width 278 height 32
click at [21, 71] on button "Back" at bounding box center [32, 74] width 41 height 14
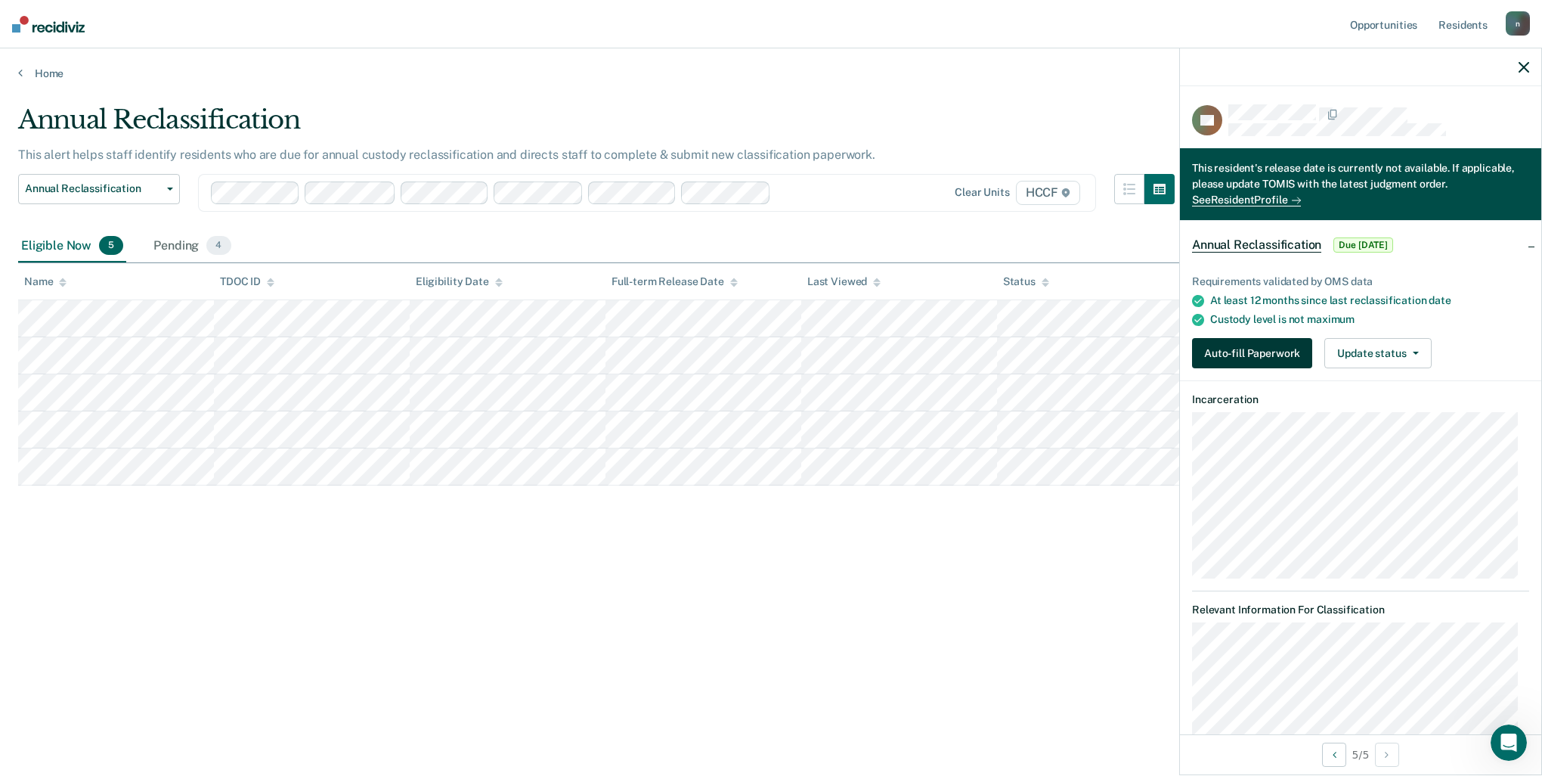
click at [1245, 359] on button "Auto-fill Paperwork" at bounding box center [1252, 353] width 120 height 30
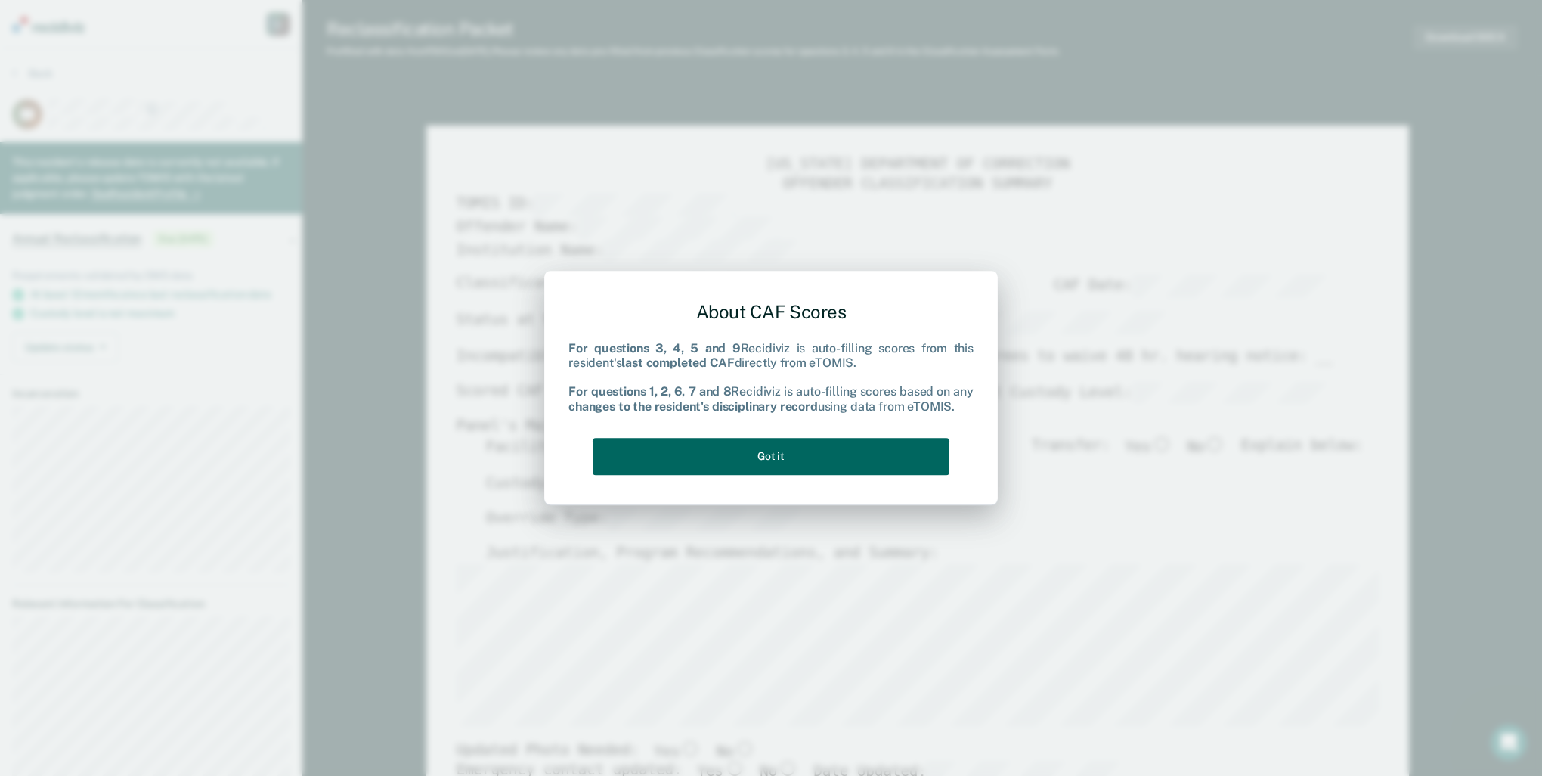
click at [920, 455] on button "Got it" at bounding box center [771, 456] width 357 height 37
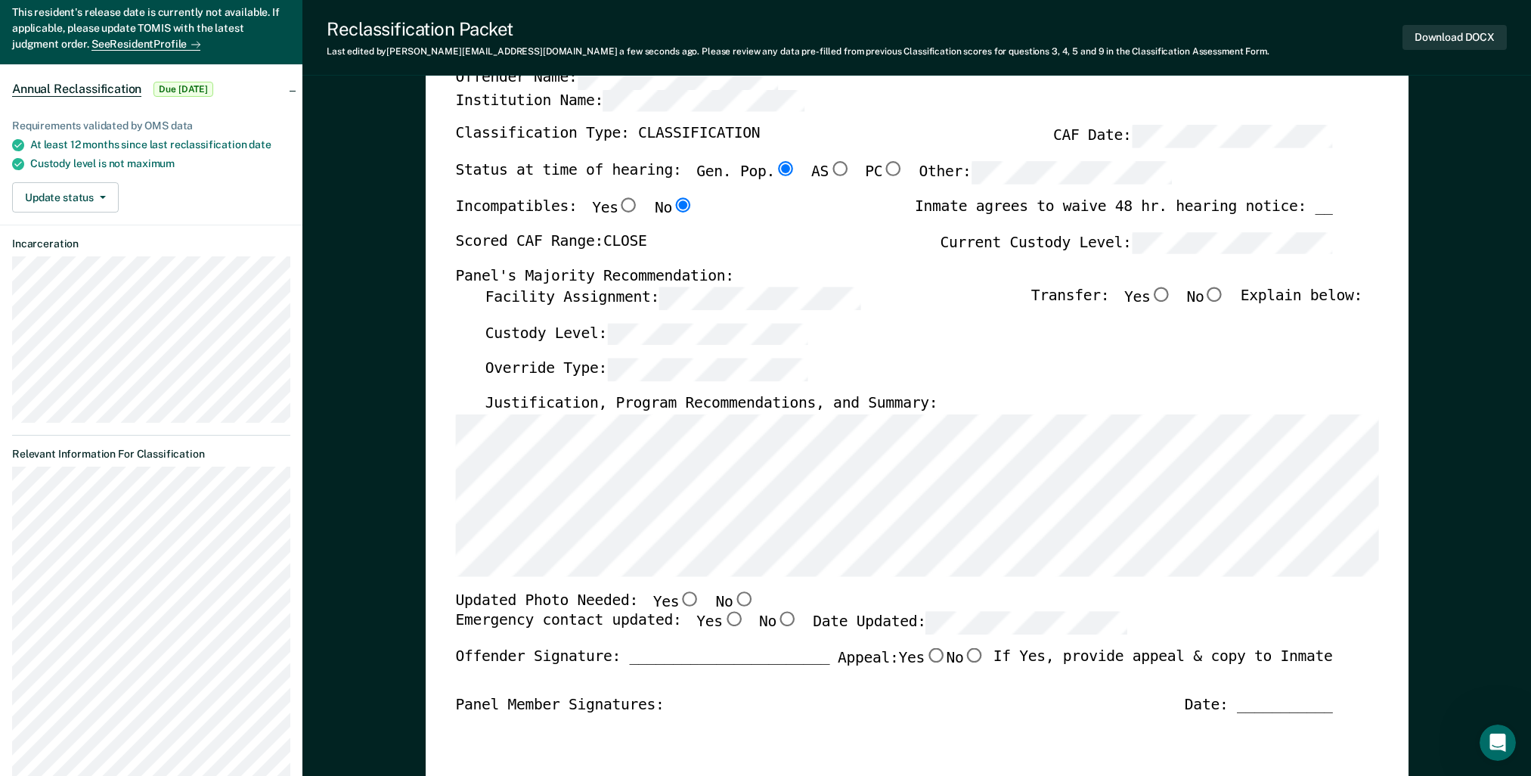
scroll to position [151, 0]
click at [1225, 288] on input "No" at bounding box center [1214, 292] width 21 height 15
type textarea "x"
radio input "true"
click at [1225, 295] on input "No" at bounding box center [1214, 292] width 21 height 15
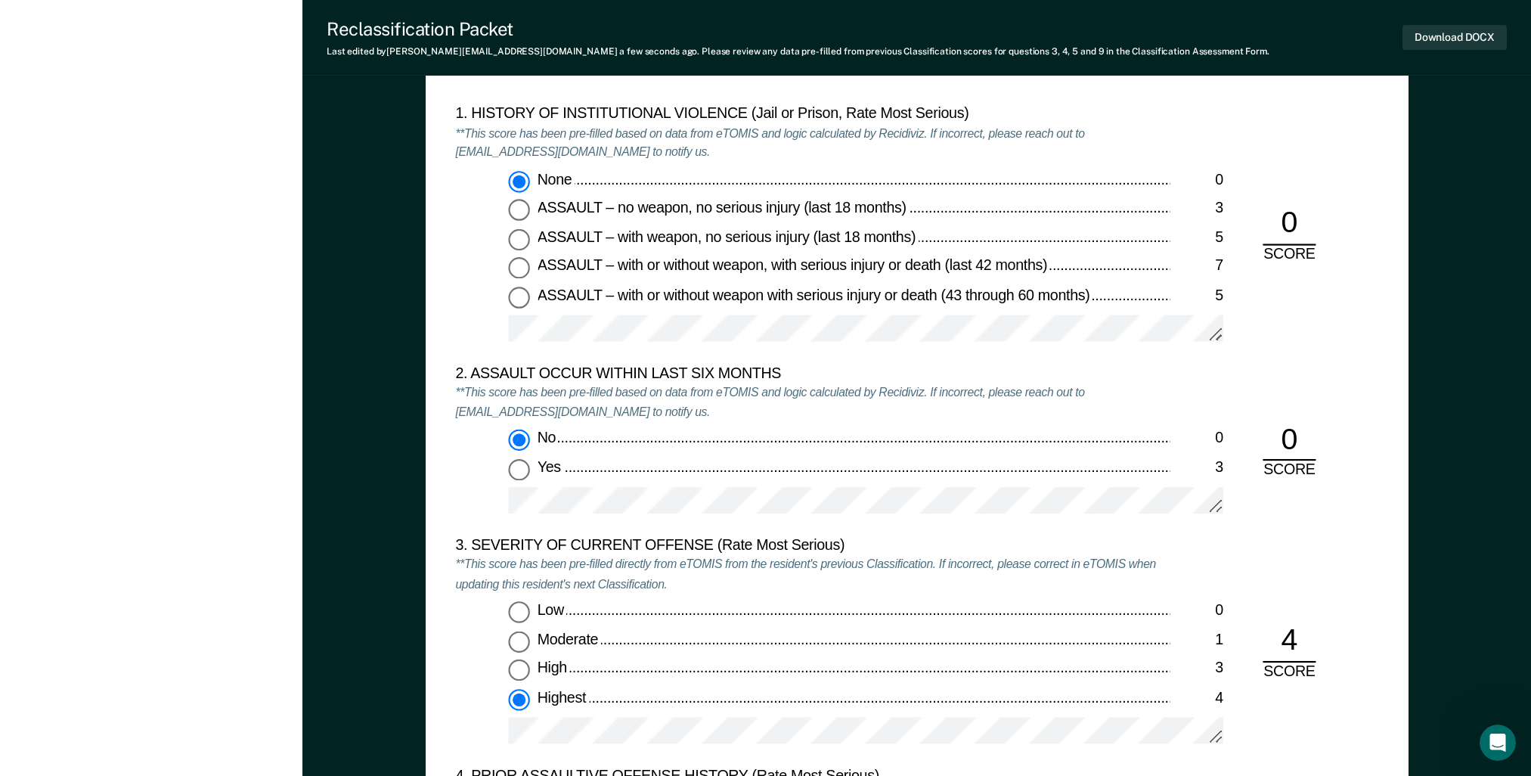
scroll to position [1588, 0]
click at [519, 668] on input "High 3" at bounding box center [518, 669] width 21 height 21
type textarea "x"
radio input "true"
radio input "false"
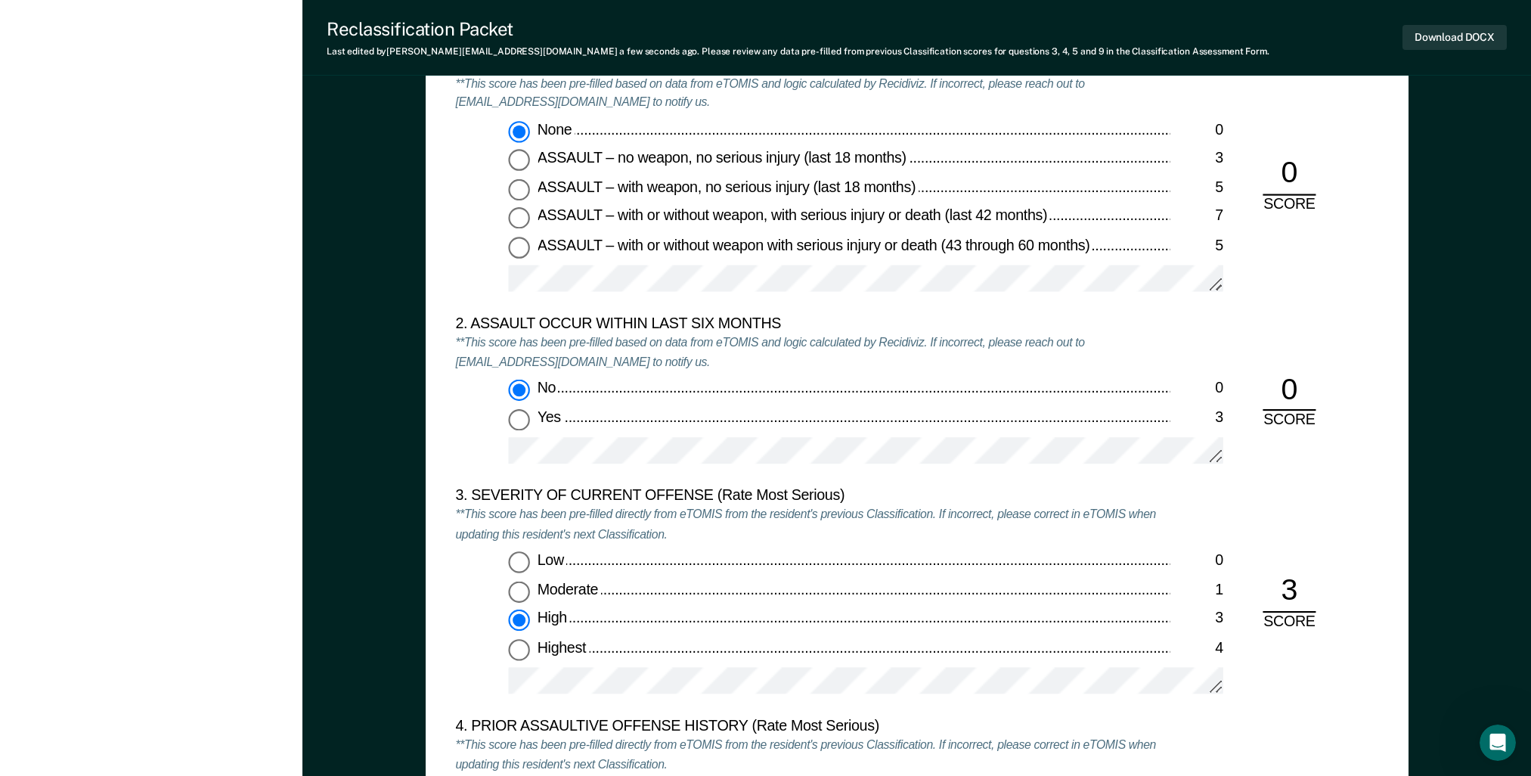
scroll to position [1663, 0]
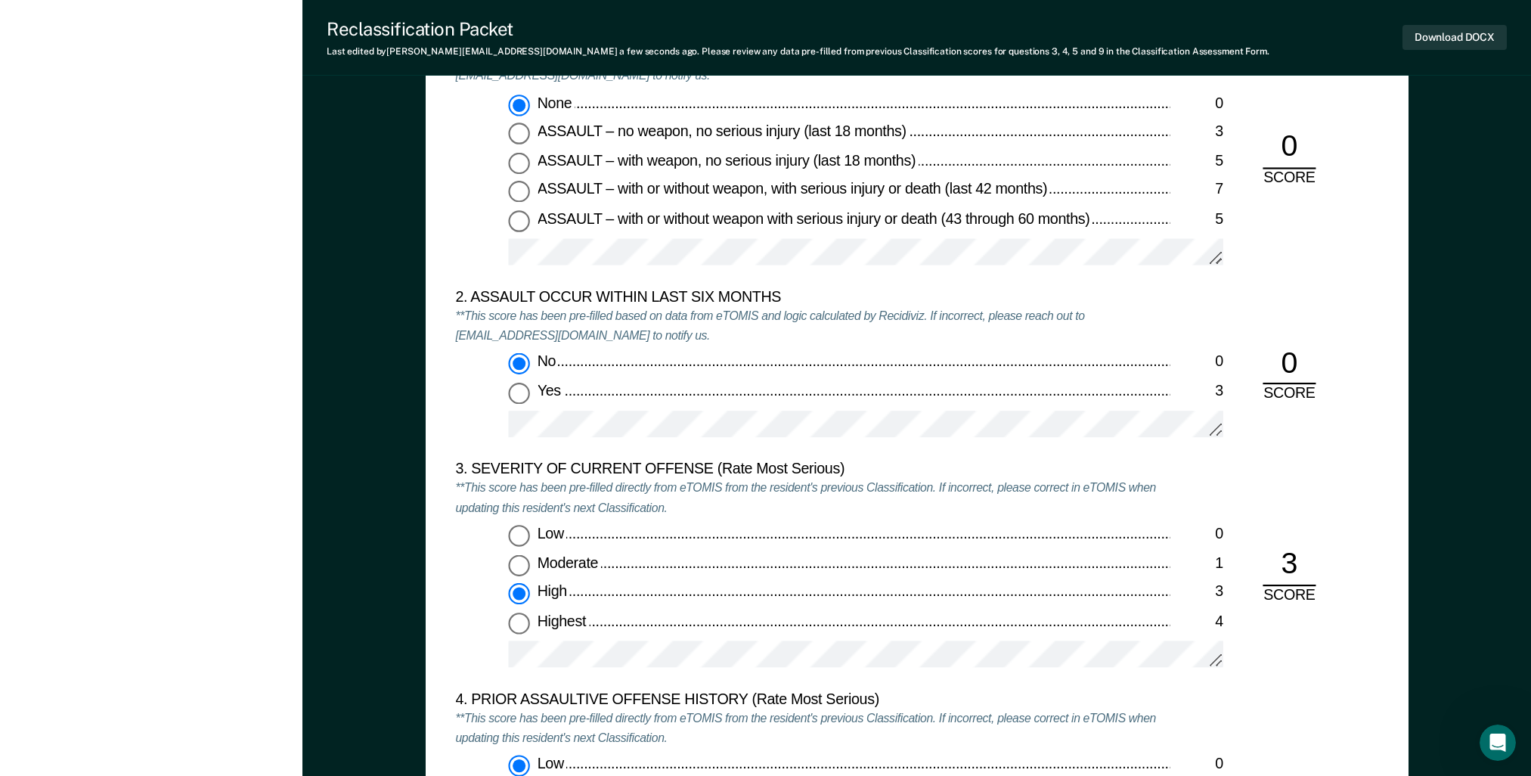
click at [812, 668] on div at bounding box center [865, 662] width 715 height 42
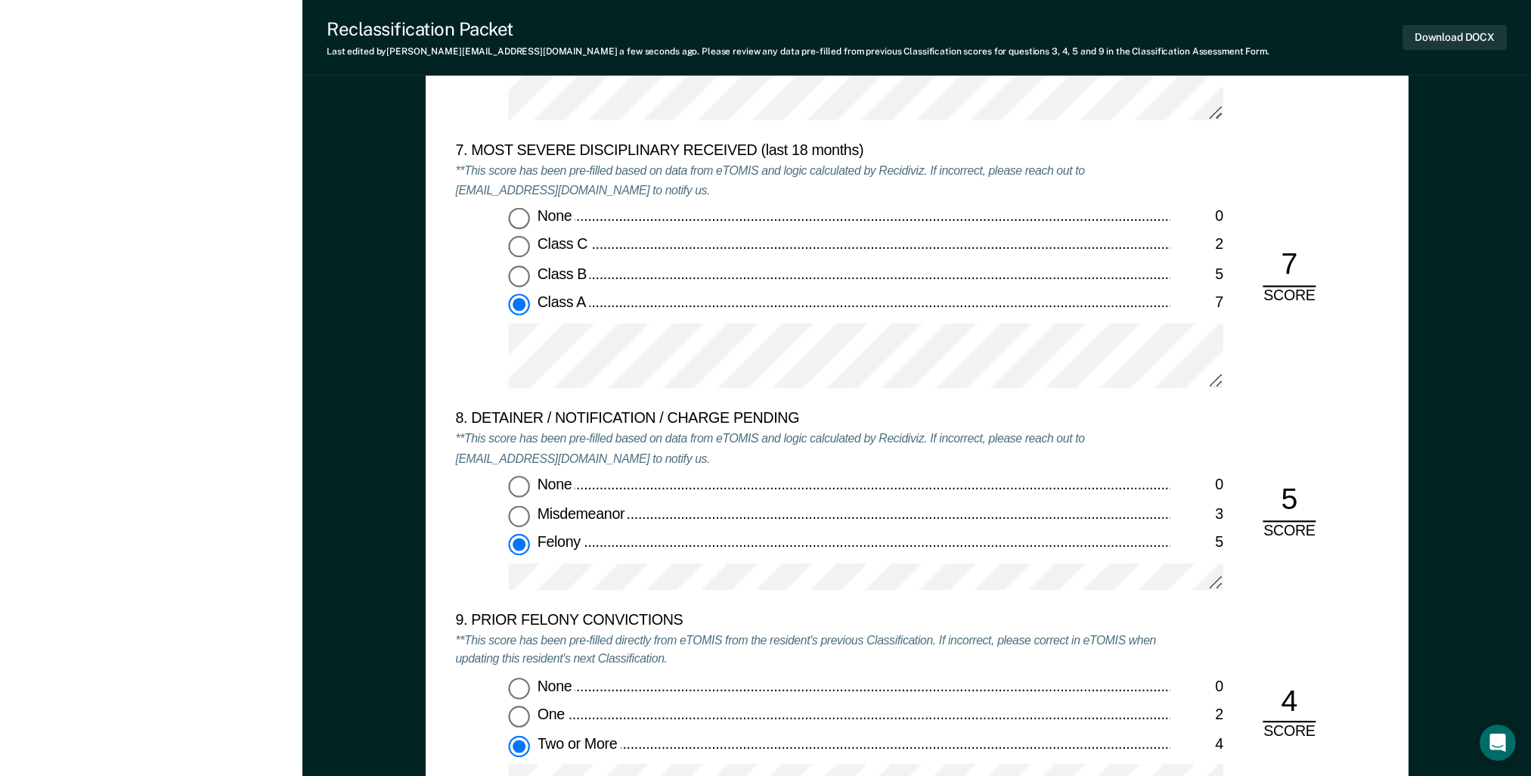
scroll to position [3251, 0]
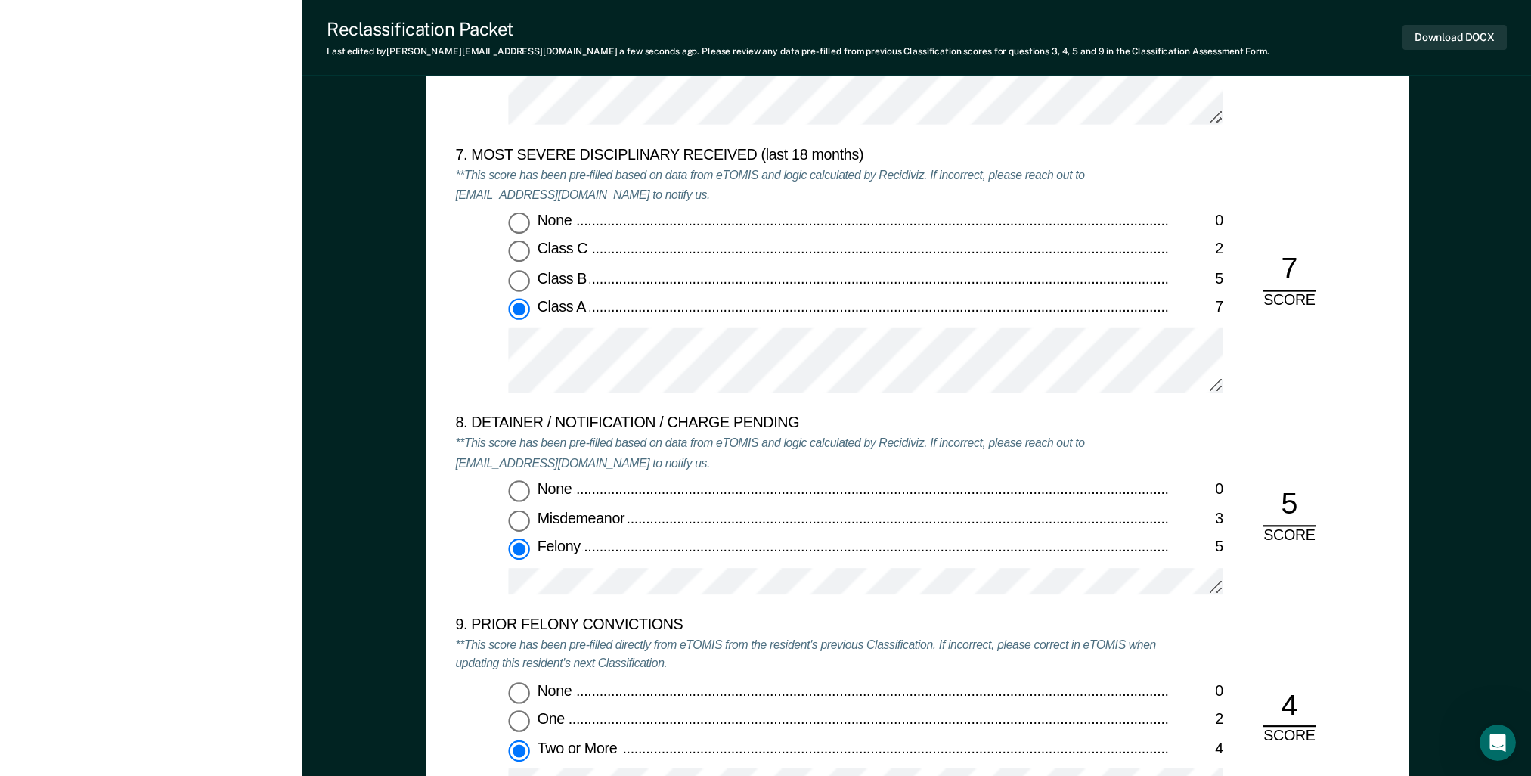
click at [780, 543] on div "Felony" at bounding box center [853, 548] width 633 height 20
click at [529, 543] on input "Felony 5" at bounding box center [518, 548] width 21 height 21
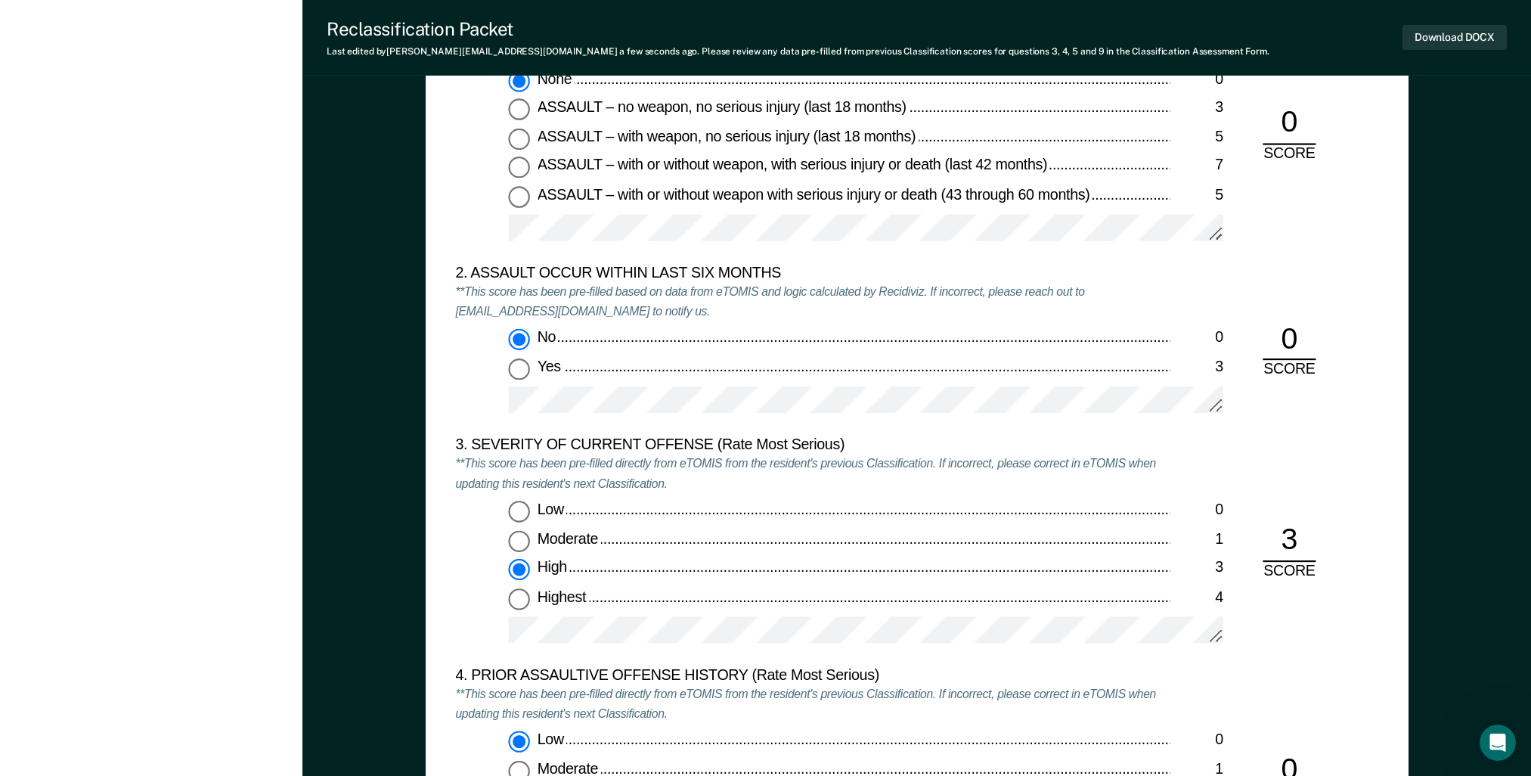
scroll to position [1663, 0]
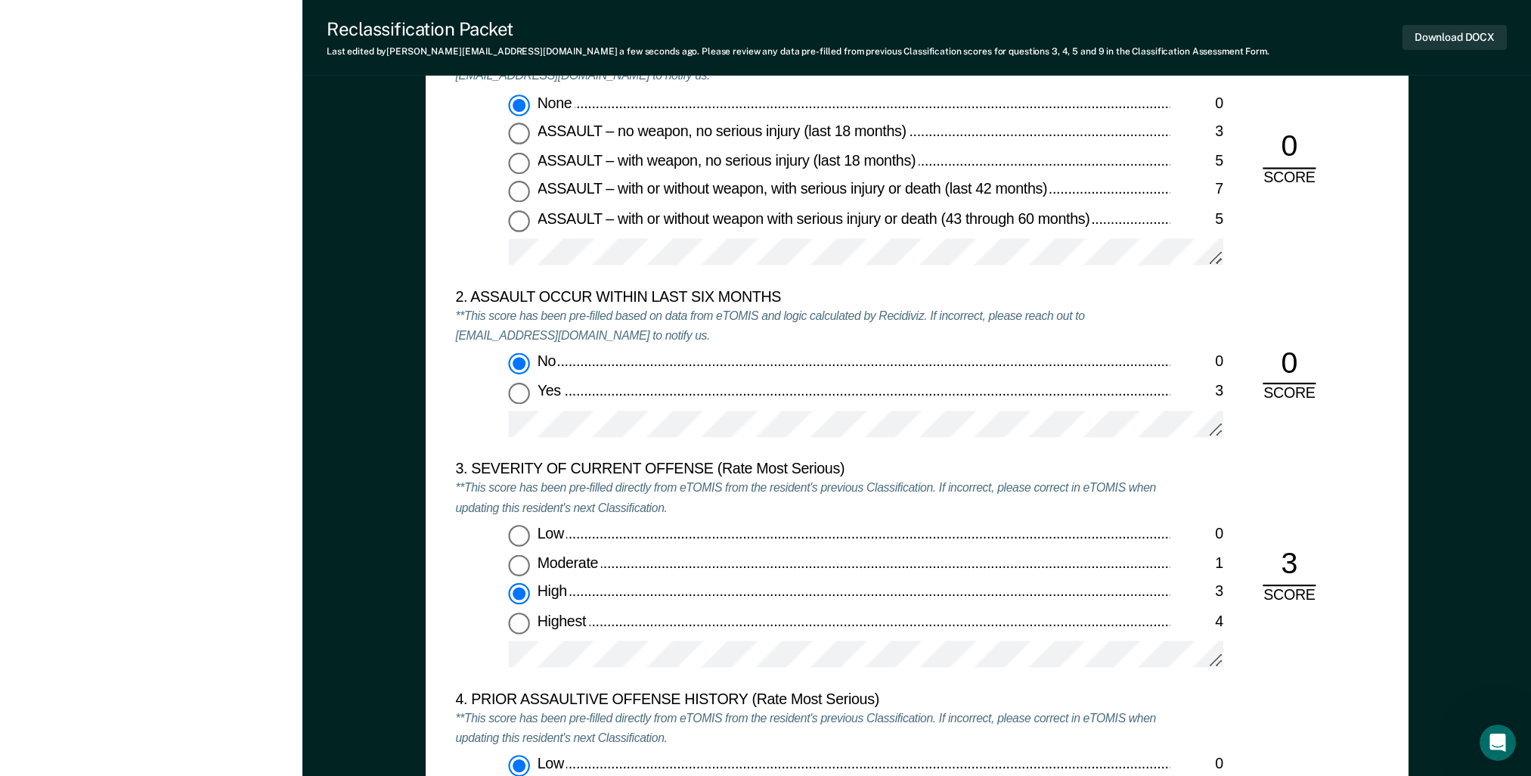
click at [563, 618] on span "Highest" at bounding box center [562, 620] width 51 height 17
click at [529, 618] on input "Highest 4" at bounding box center [518, 622] width 21 height 21
type textarea "x"
radio input "false"
radio input "true"
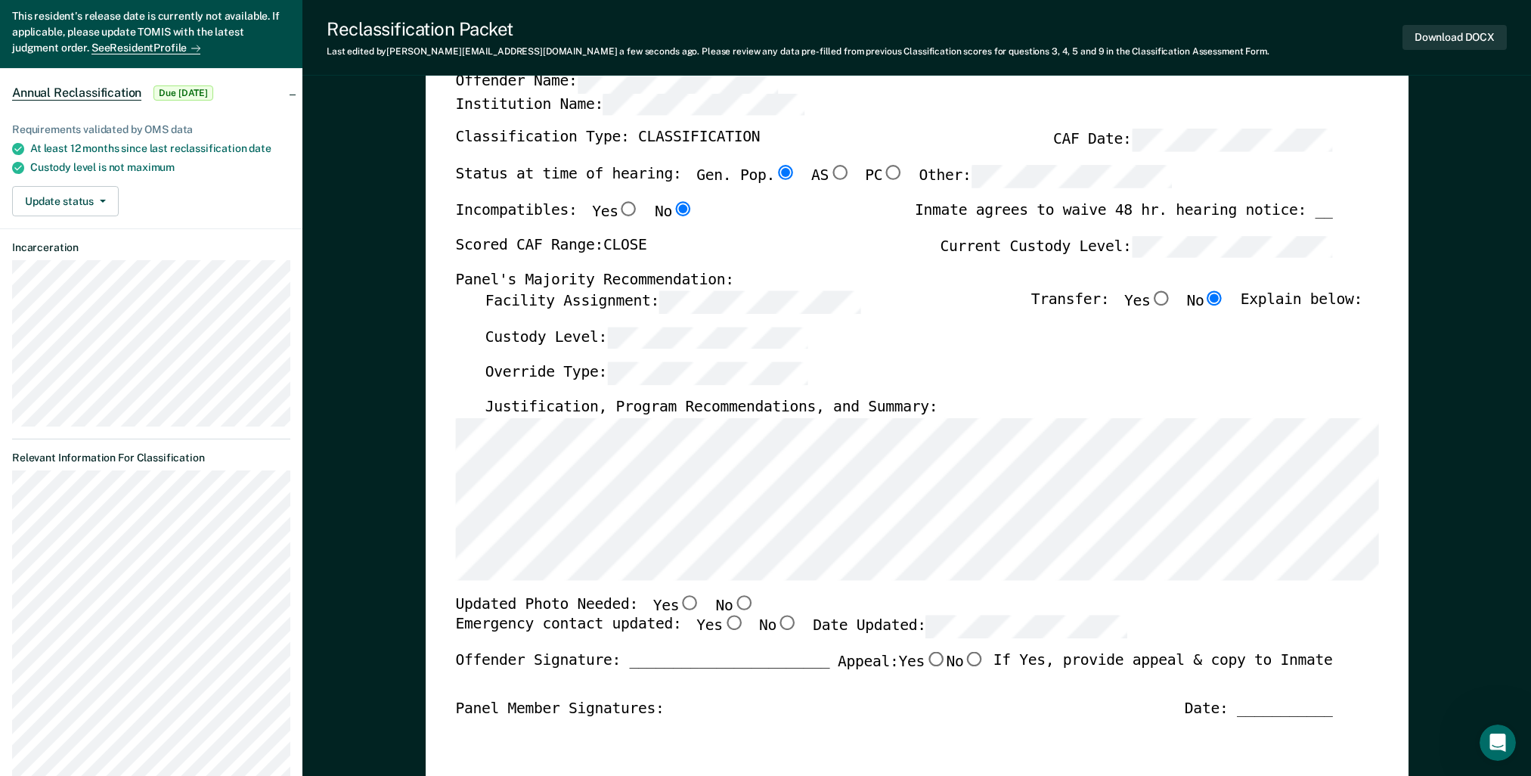
scroll to position [151, 0]
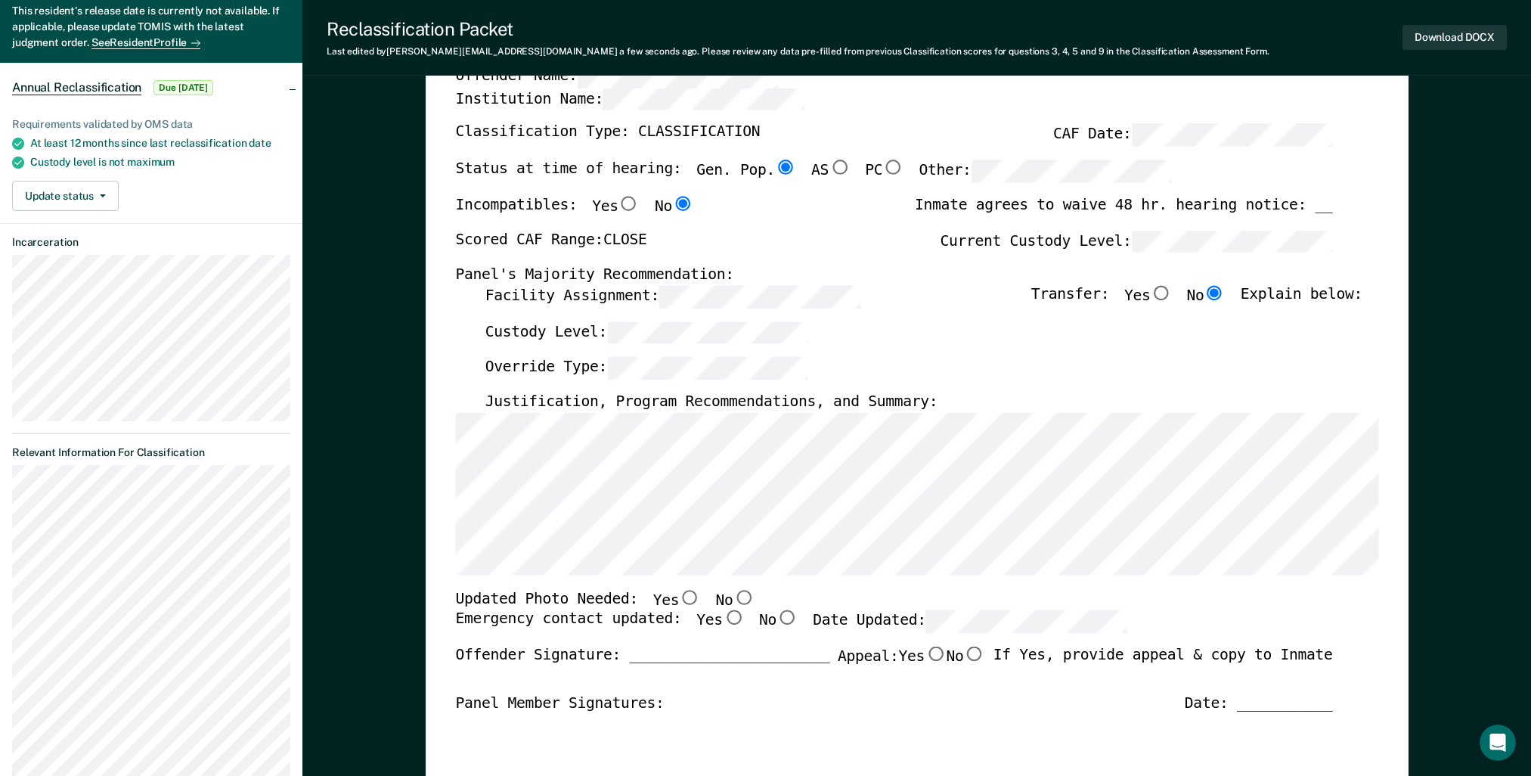
click at [733, 602] on input "No" at bounding box center [743, 597] width 21 height 15
type textarea "x"
radio input "true"
click at [722, 617] on input "Yes" at bounding box center [732, 617] width 21 height 15
type textarea "x"
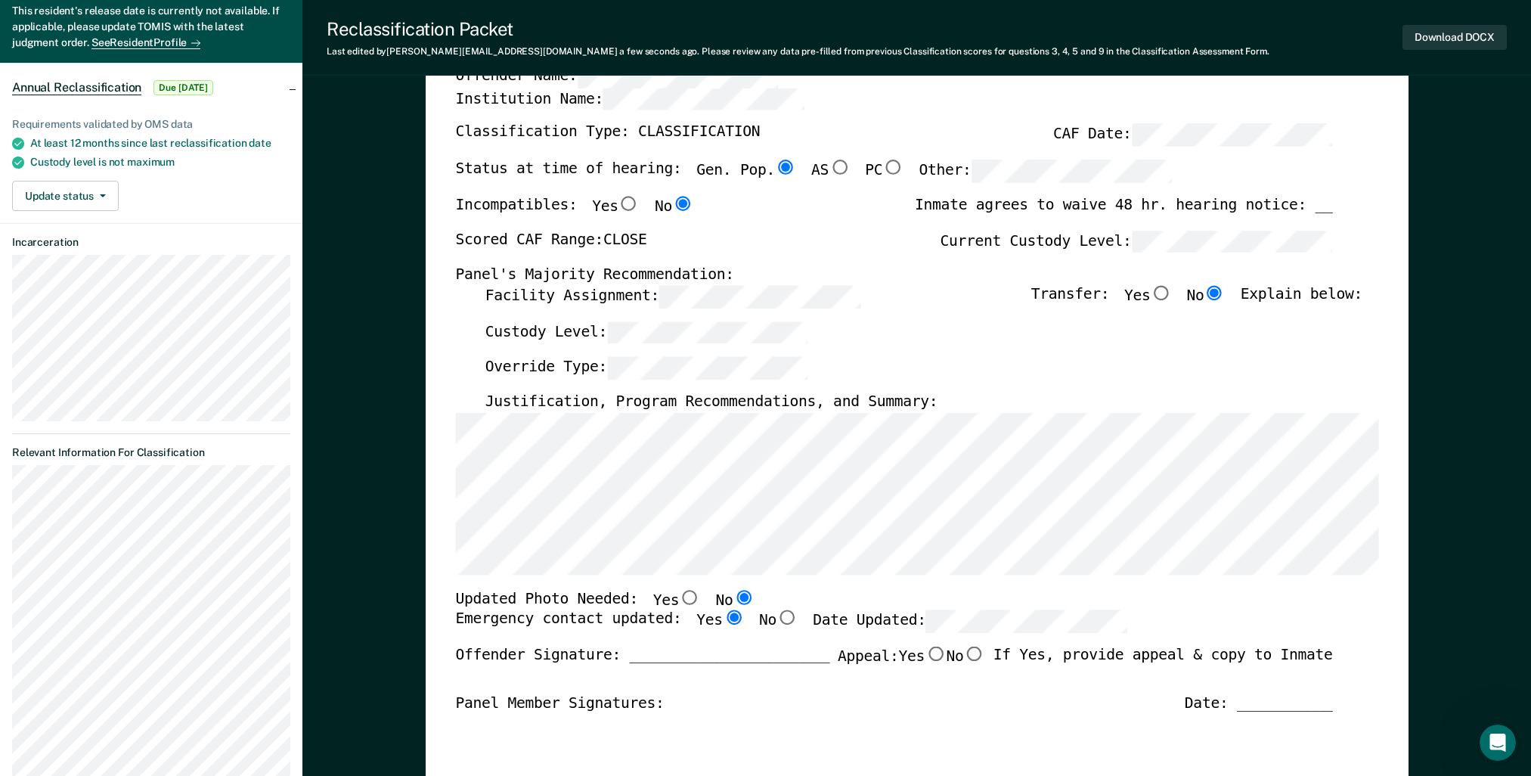
radio input "true"
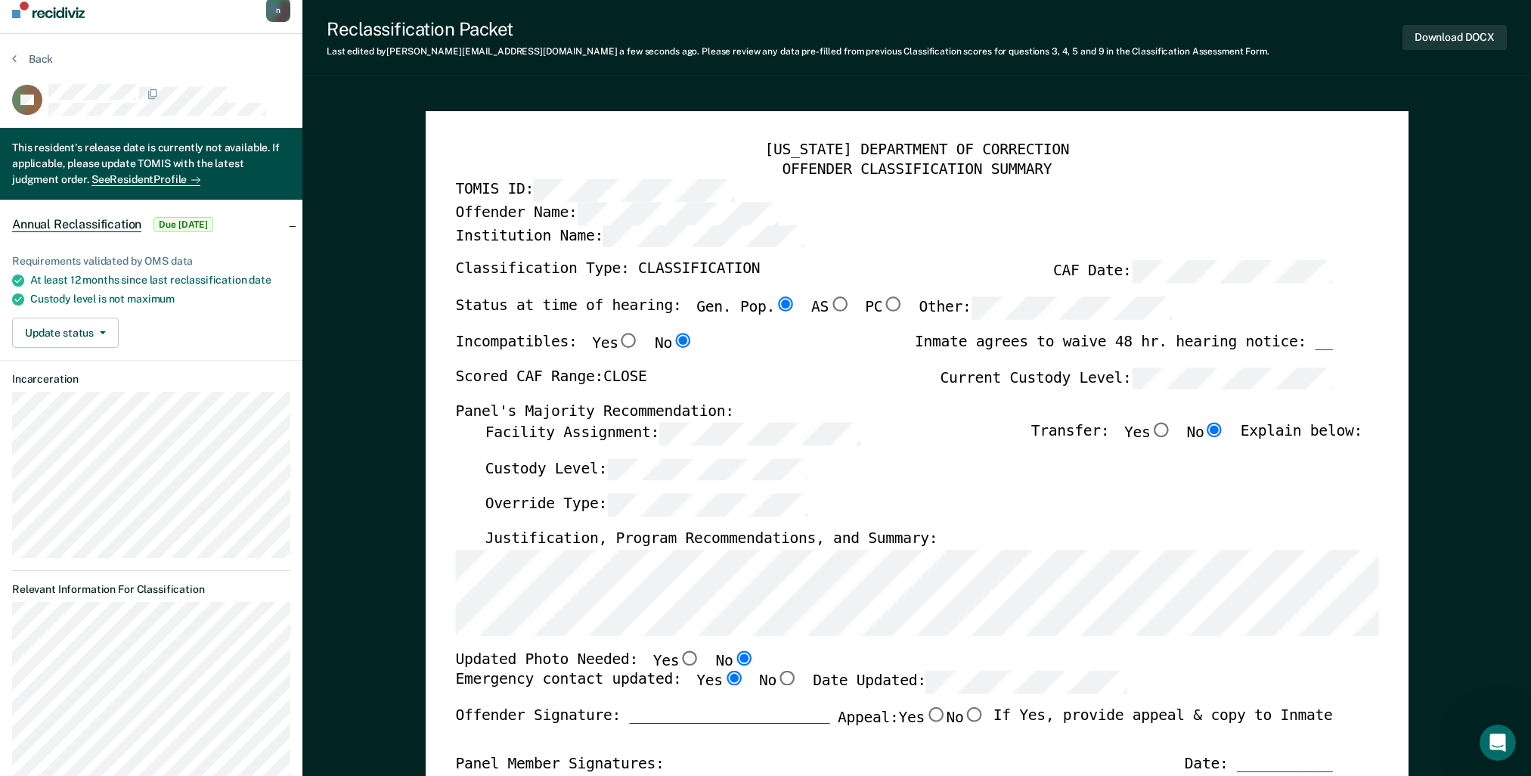
scroll to position [0, 0]
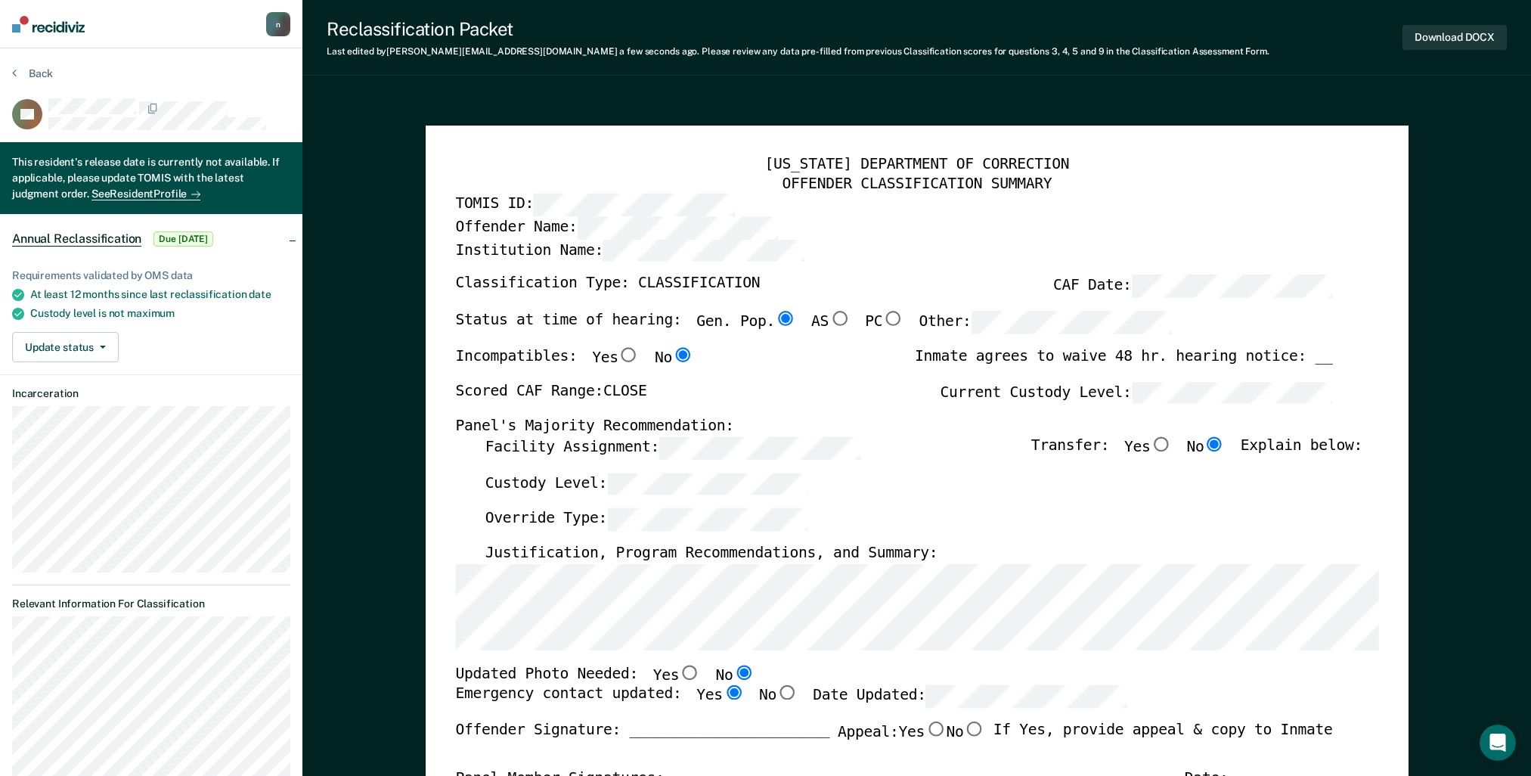
click at [1225, 448] on input "No" at bounding box center [1214, 443] width 21 height 15
click at [1225, 447] on input "No" at bounding box center [1214, 443] width 21 height 15
click at [1224, 435] on div "Panel's Majority Recommendation:" at bounding box center [893, 427] width 877 height 20
click at [1247, 451] on div "Transfer: Yes No Explain below:" at bounding box center [1196, 454] width 331 height 36
drag, startPoint x: 1294, startPoint y: 556, endPoint x: 1156, endPoint y: 522, distance: 142.3
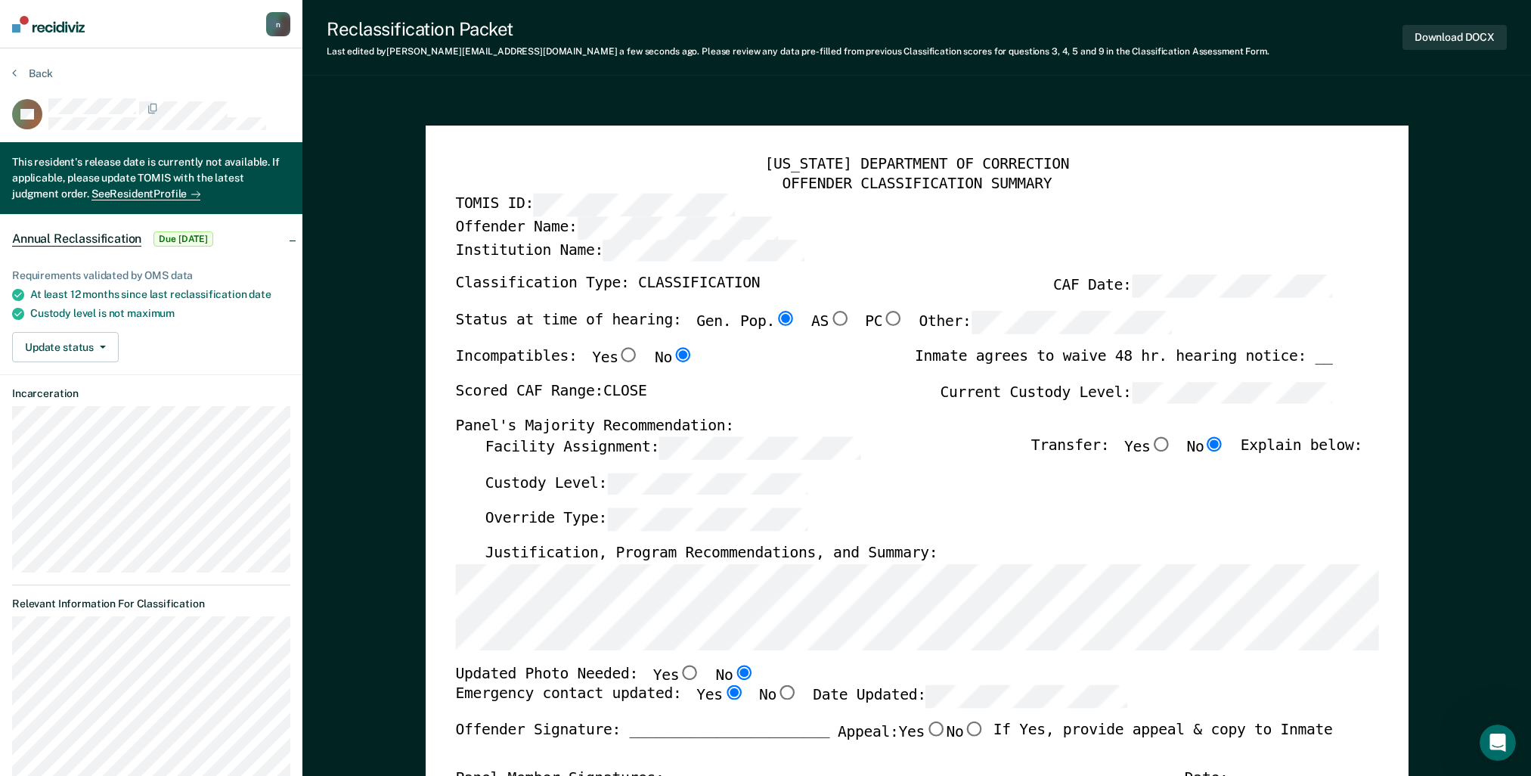
click at [1294, 556] on div "Justification, Program Recommendations, and Summary:" at bounding box center [923, 554] width 877 height 20
click at [1171, 449] on input "Yes" at bounding box center [1160, 443] width 21 height 15
type textarea "x"
radio input "true"
radio input "false"
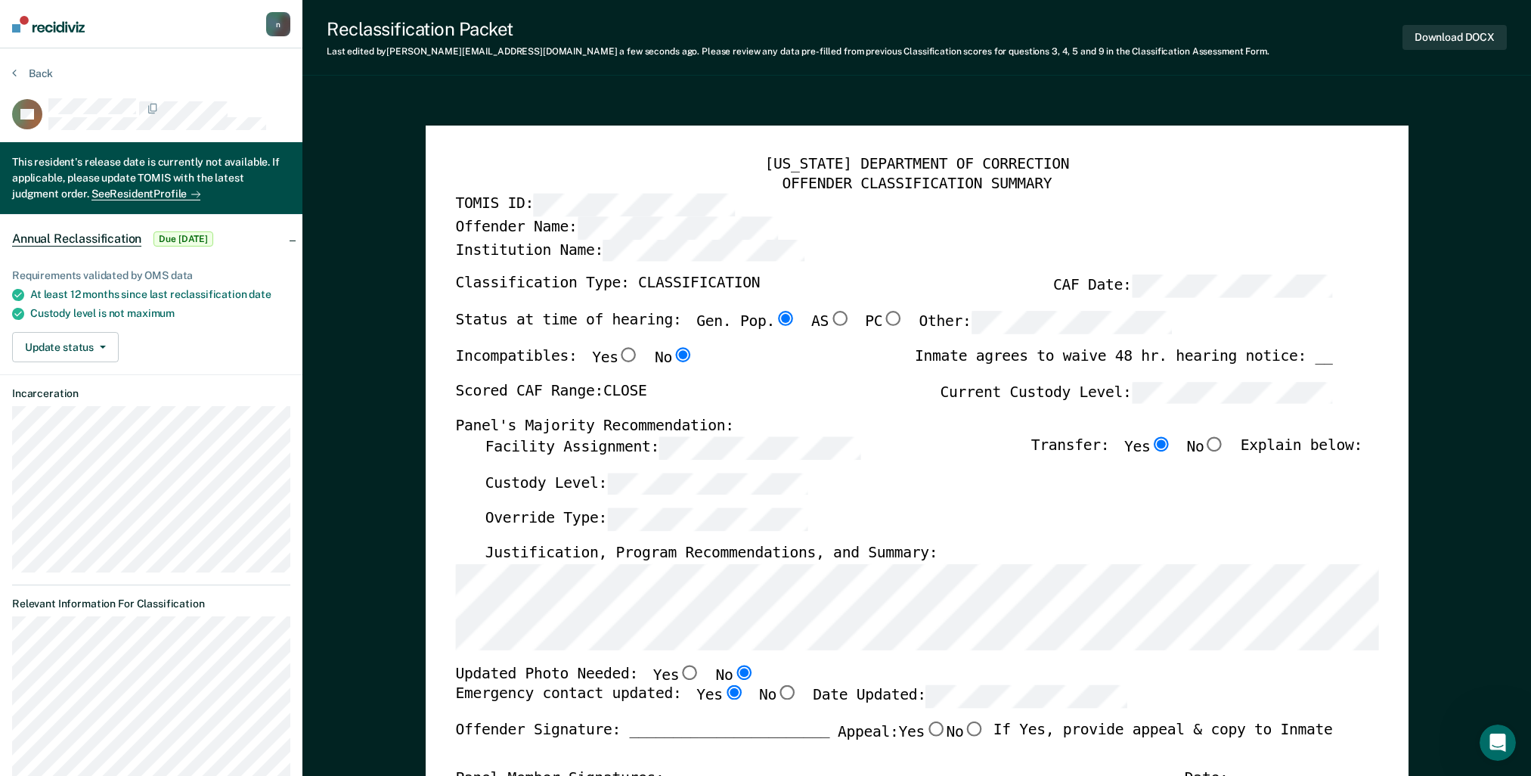
click at [1225, 442] on input "No" at bounding box center [1214, 443] width 21 height 15
type textarea "x"
radio input "false"
radio input "true"
click at [1225, 442] on input "No" at bounding box center [1214, 443] width 21 height 15
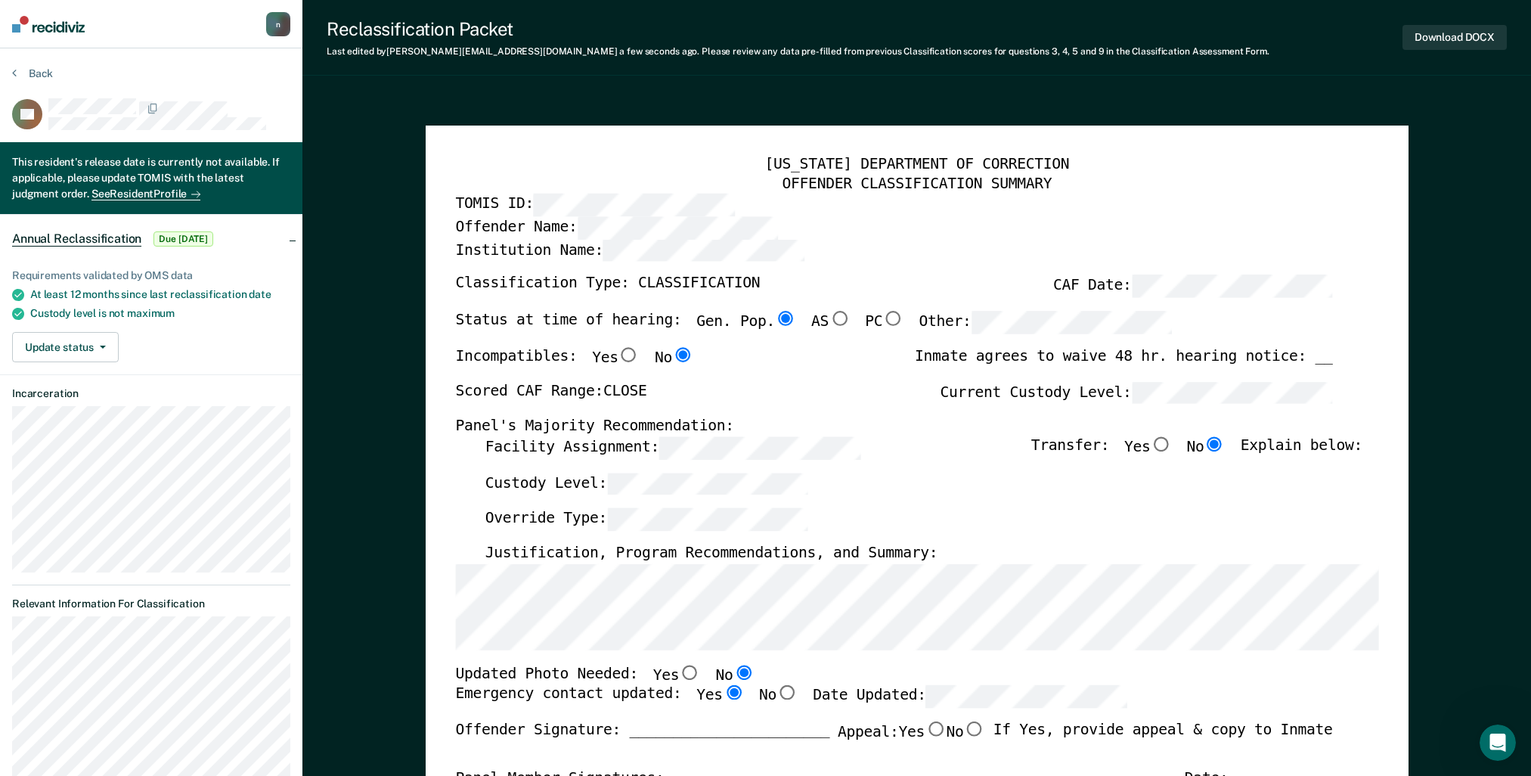
drag, startPoint x: 1217, startPoint y: 503, endPoint x: 1215, endPoint y: 517, distance: 14.4
click at [1217, 506] on div "Custody Level:" at bounding box center [923, 491] width 877 height 36
drag, startPoint x: 1215, startPoint y: 517, endPoint x: 1207, endPoint y: 529, distance: 14.3
click at [1210, 526] on div "Override Type:" at bounding box center [923, 526] width 877 height 36
click at [1194, 580] on div "TENNESSEE DEPARTMENT OF CORRECTION OFFENDER CLASSIFICATION SUMMARY TOMIS ID: Of…" at bounding box center [916, 718] width 923 height 1125
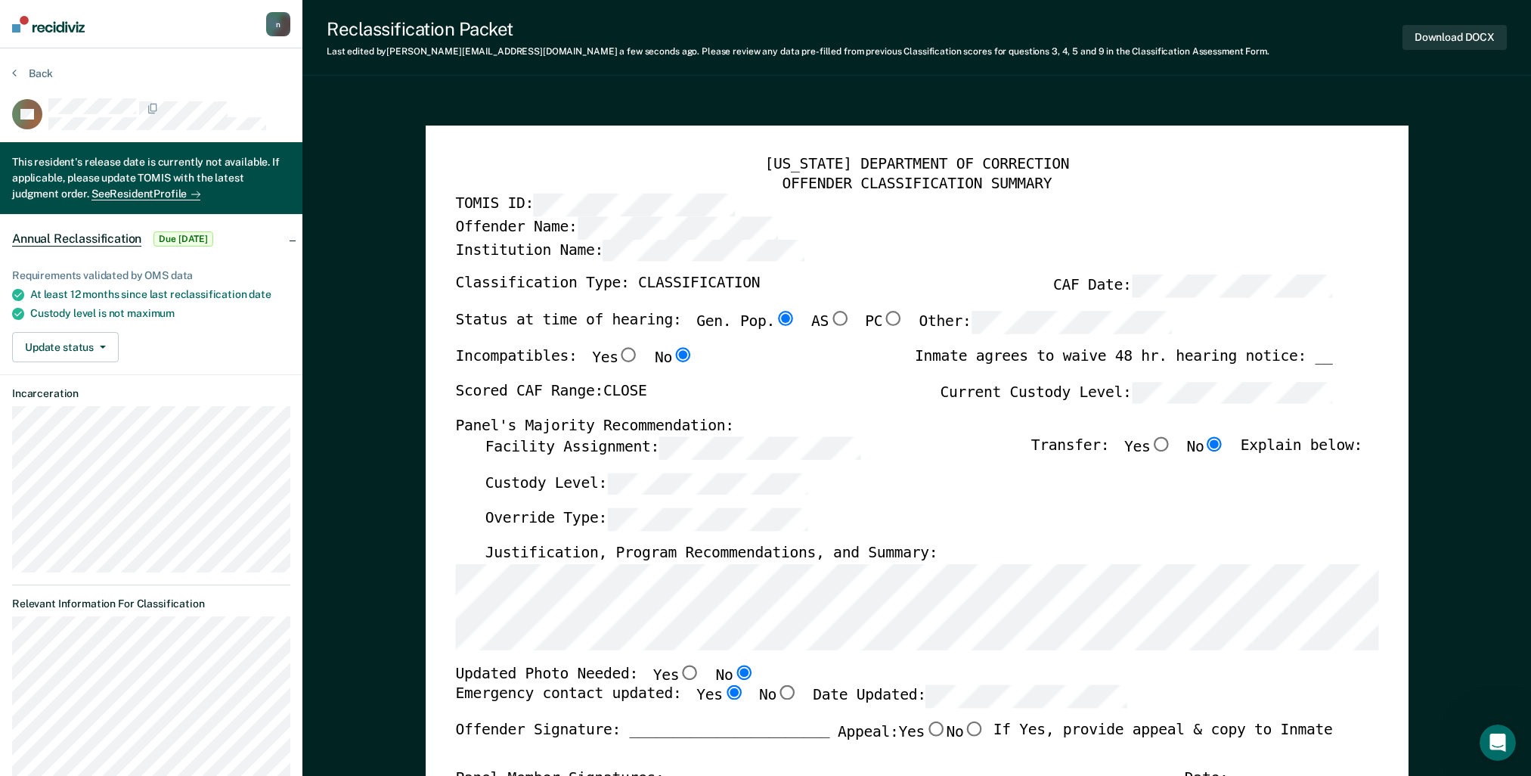
click at [1180, 528] on div "Override Type:" at bounding box center [923, 526] width 877 height 36
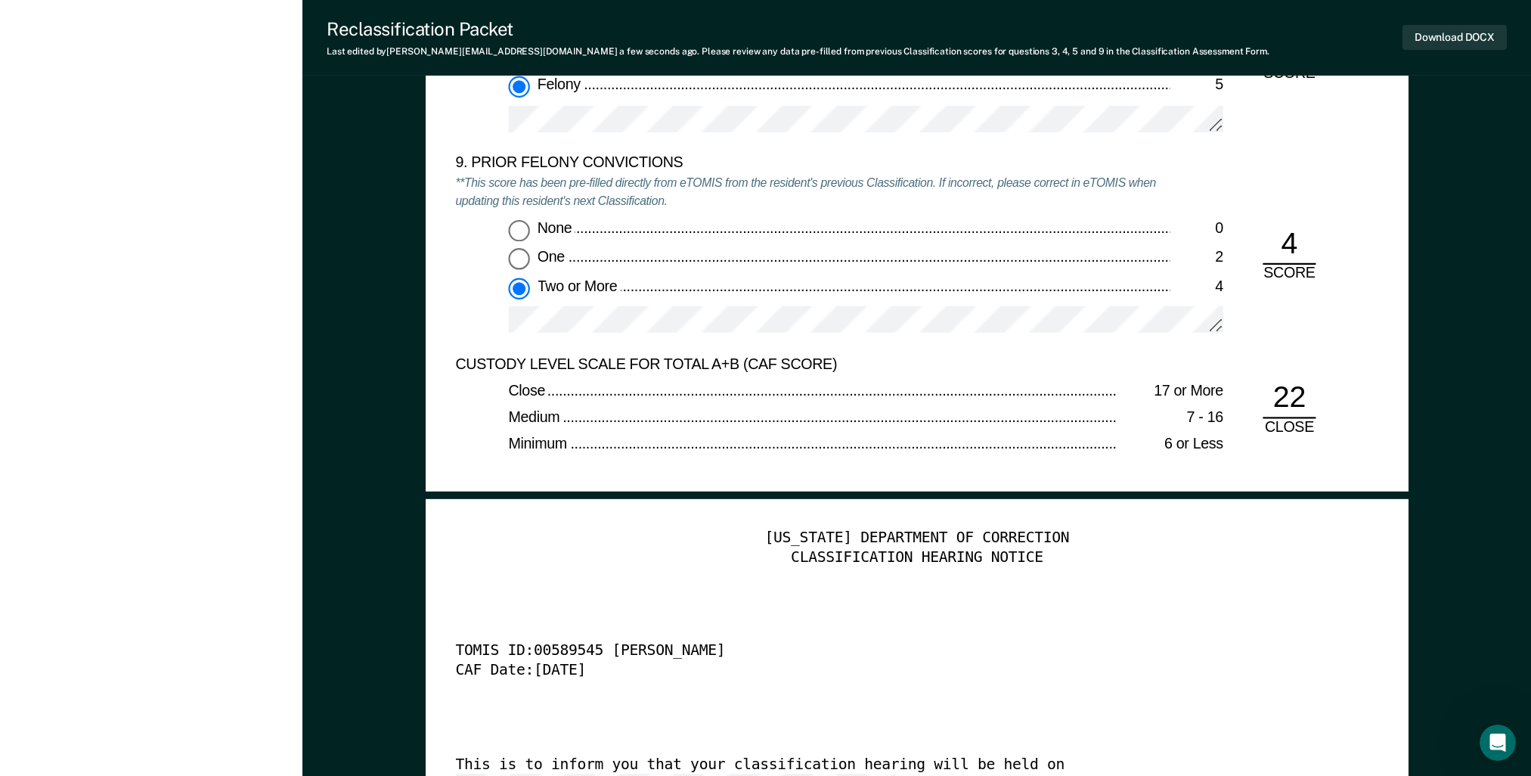
scroll to position [3478, 0]
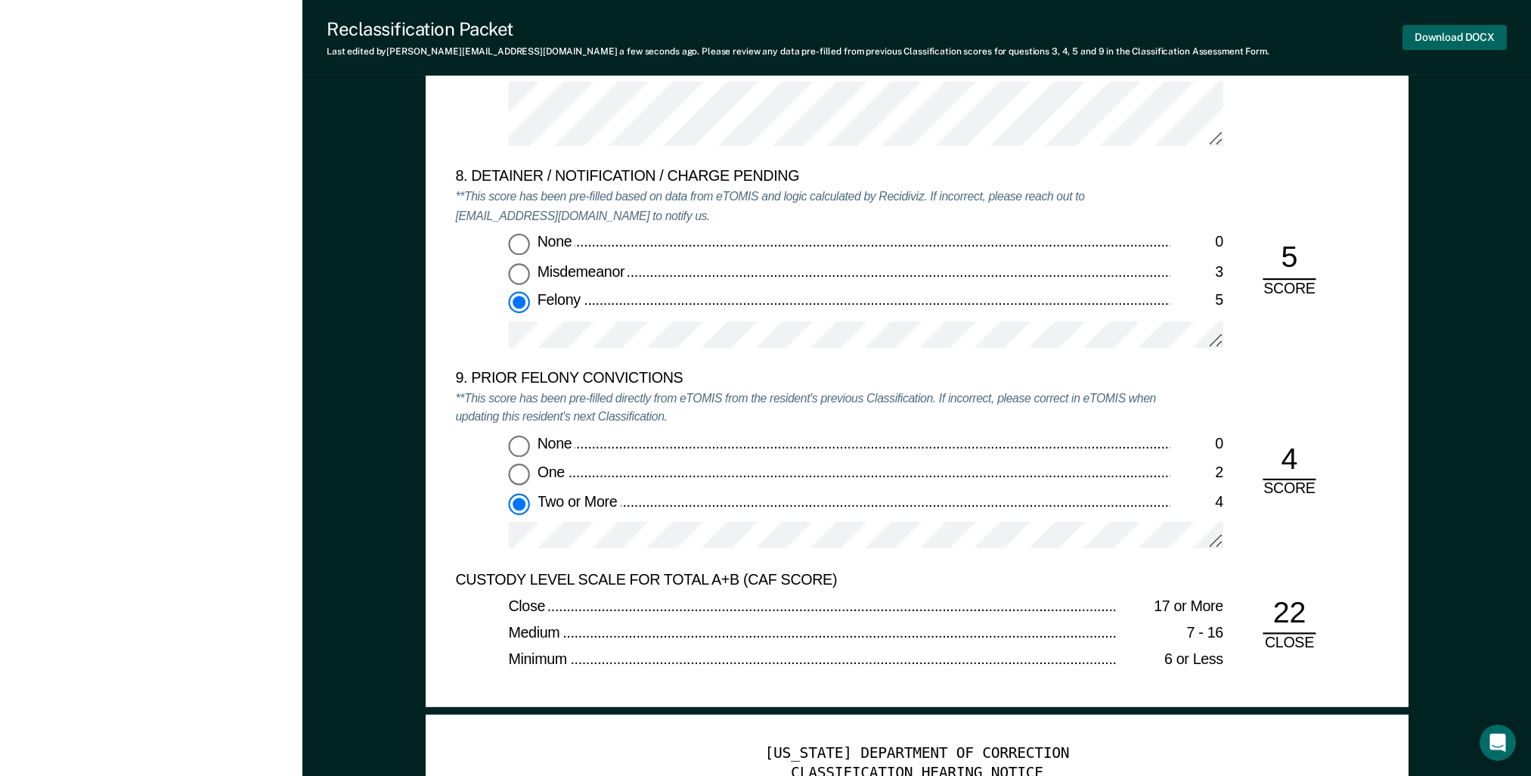
click at [1438, 27] on button "Download DOCX" at bounding box center [1455, 37] width 104 height 25
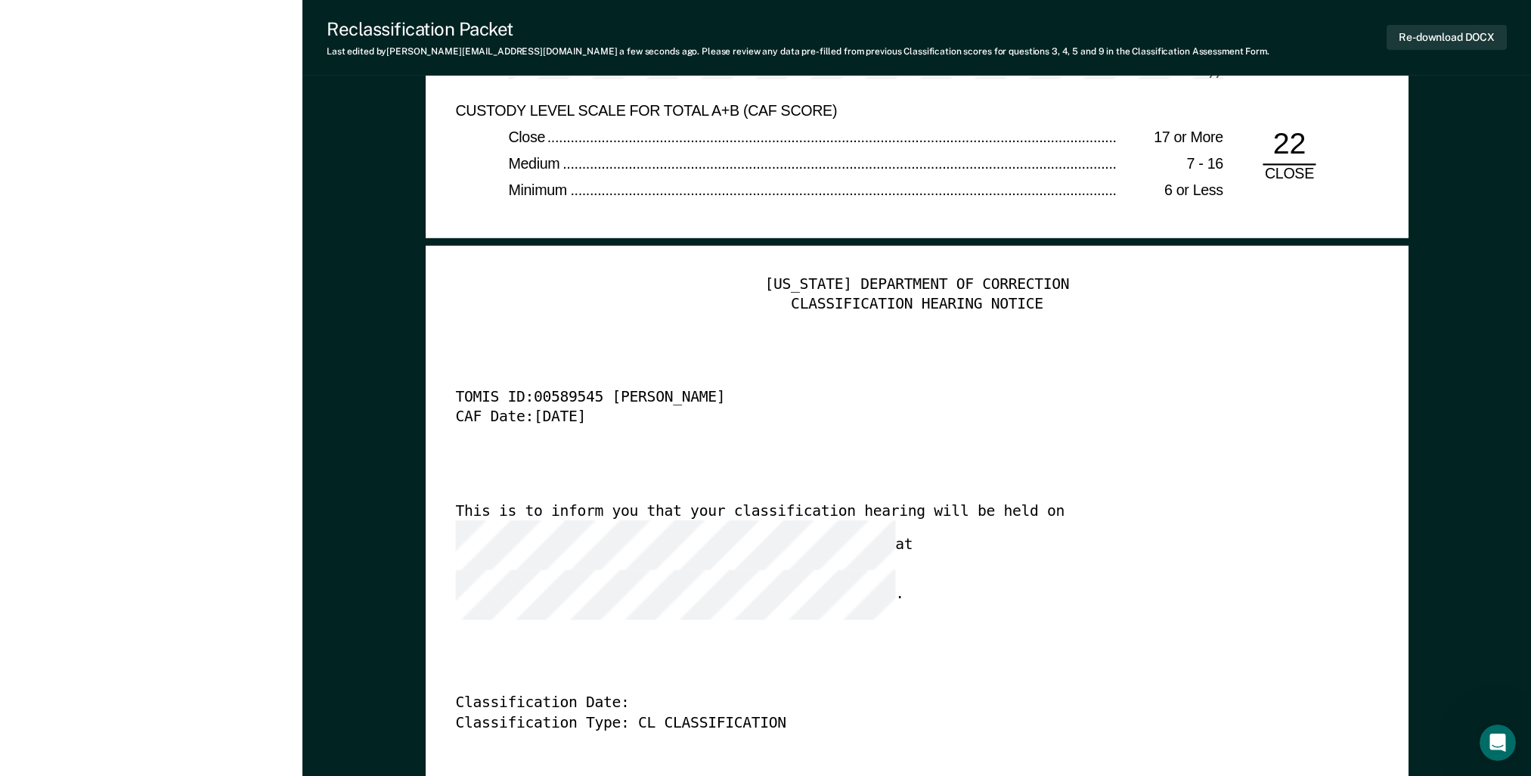
scroll to position [3932, 0]
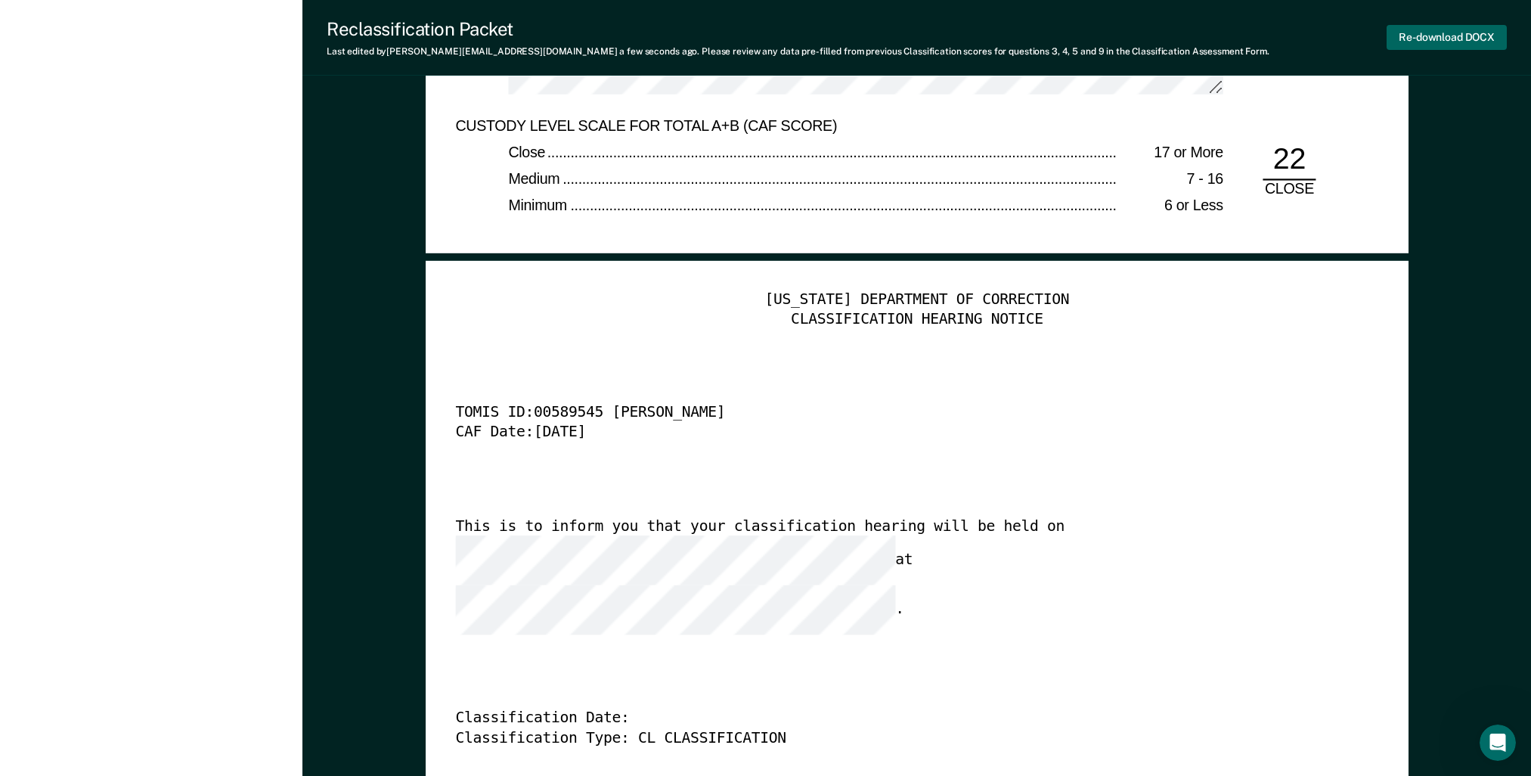
click at [1430, 28] on button "Re-download DOCX" at bounding box center [1447, 37] width 120 height 25
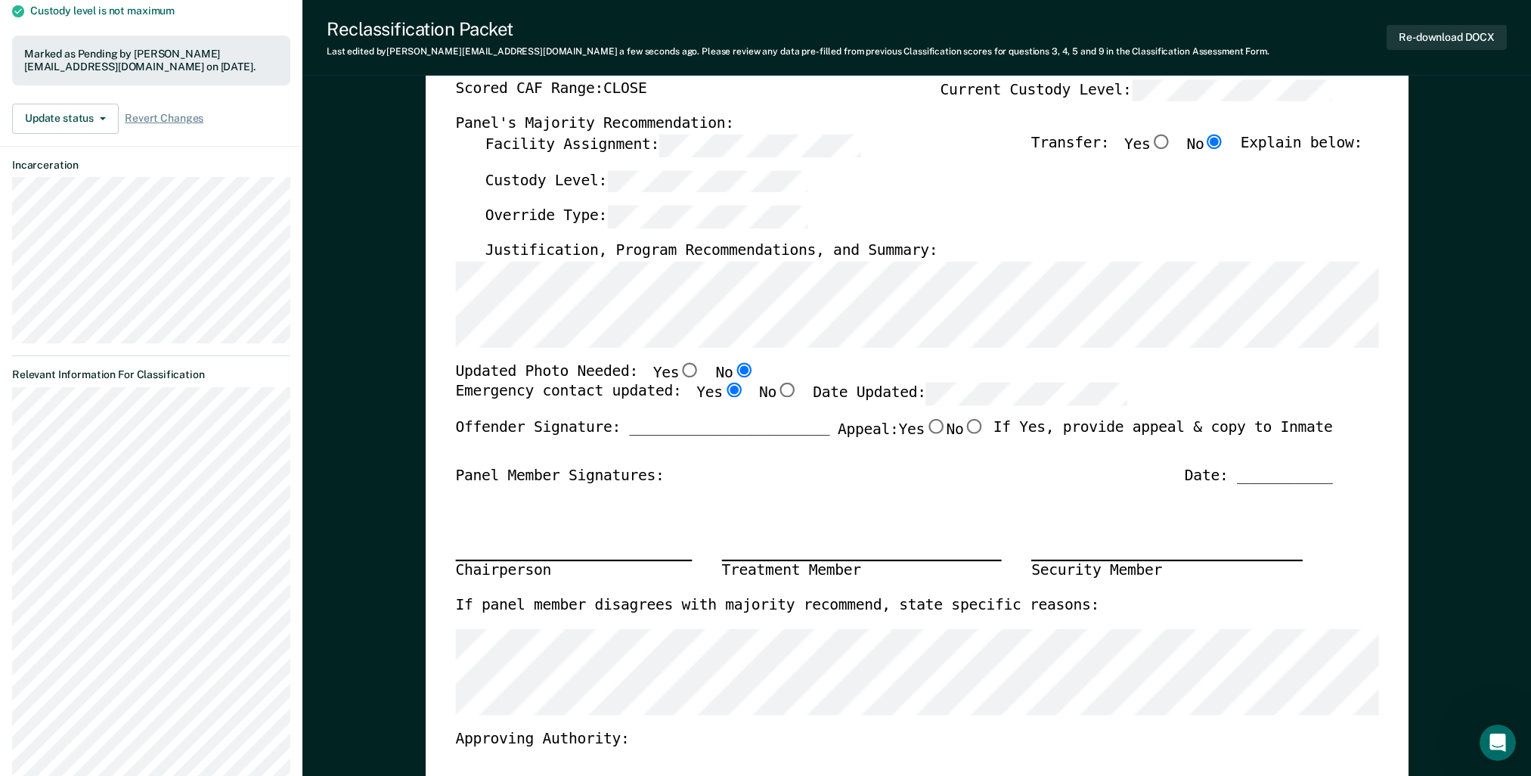
scroll to position [378, 0]
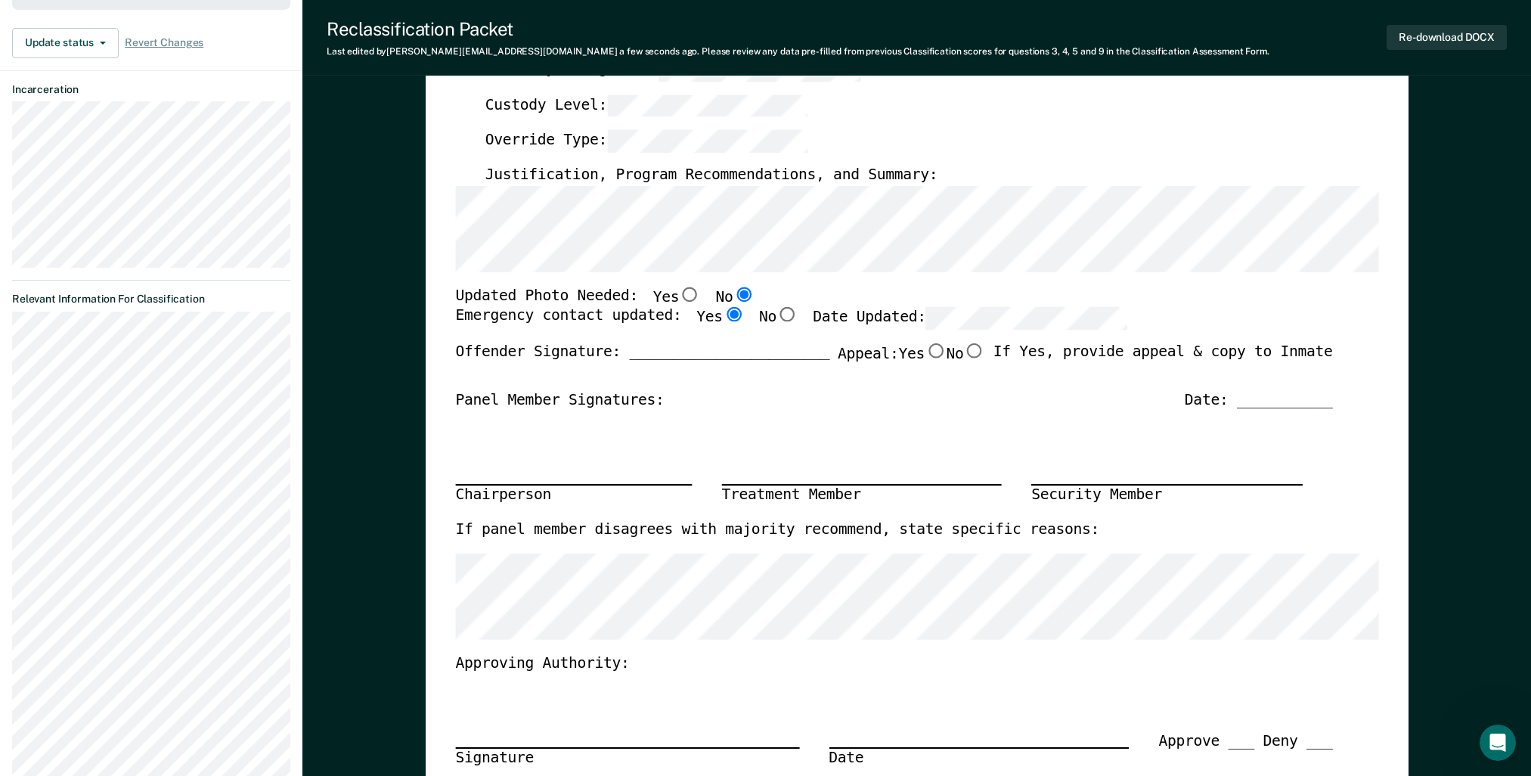
click at [625, 355] on div "Offender Signature: _______________________ Appeal: Yes No If Yes, provide appe…" at bounding box center [893, 367] width 877 height 48
click at [791, 411] on div "Chairperson Treatment Member Security Member" at bounding box center [893, 465] width 877 height 110
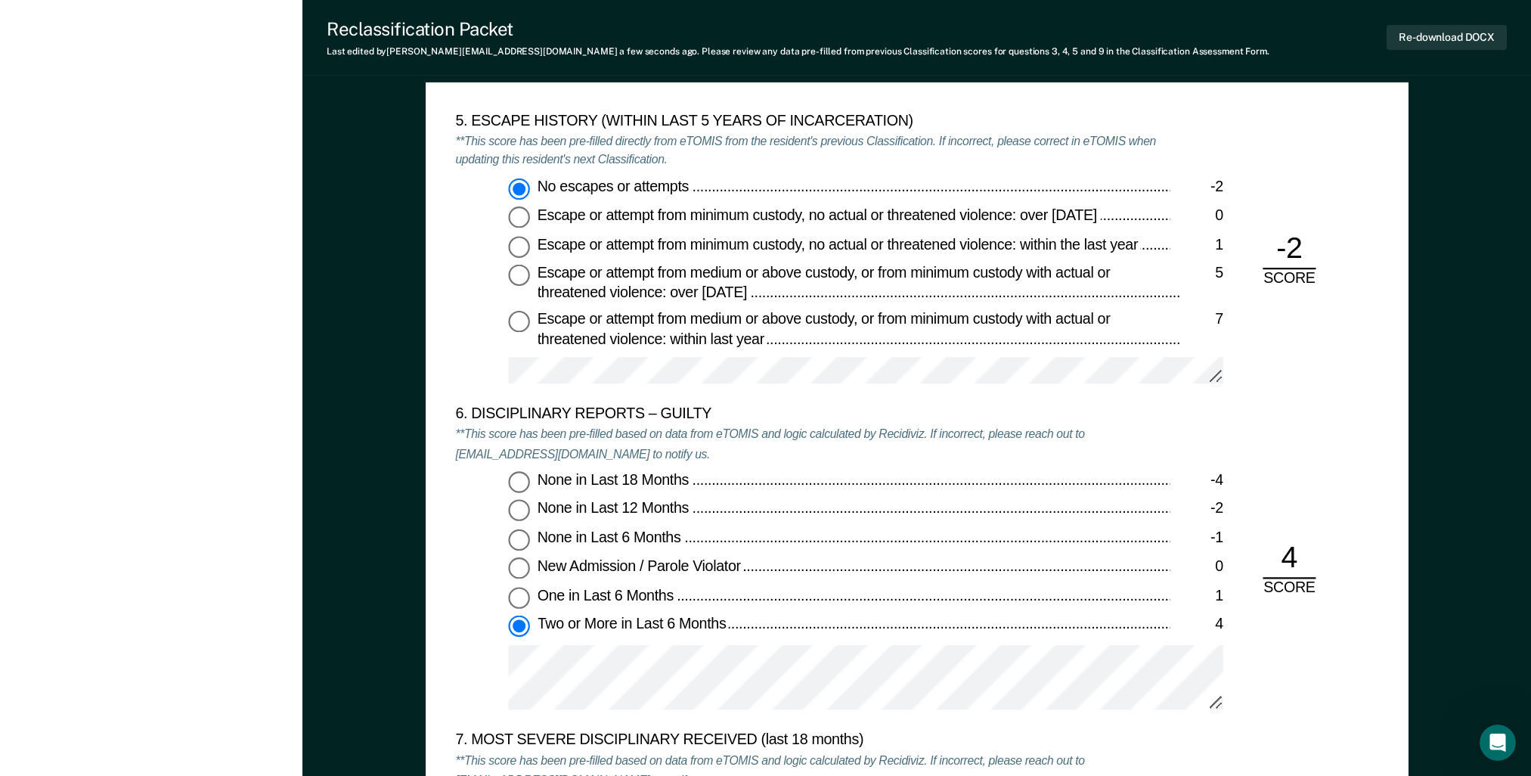
scroll to position [2722, 0]
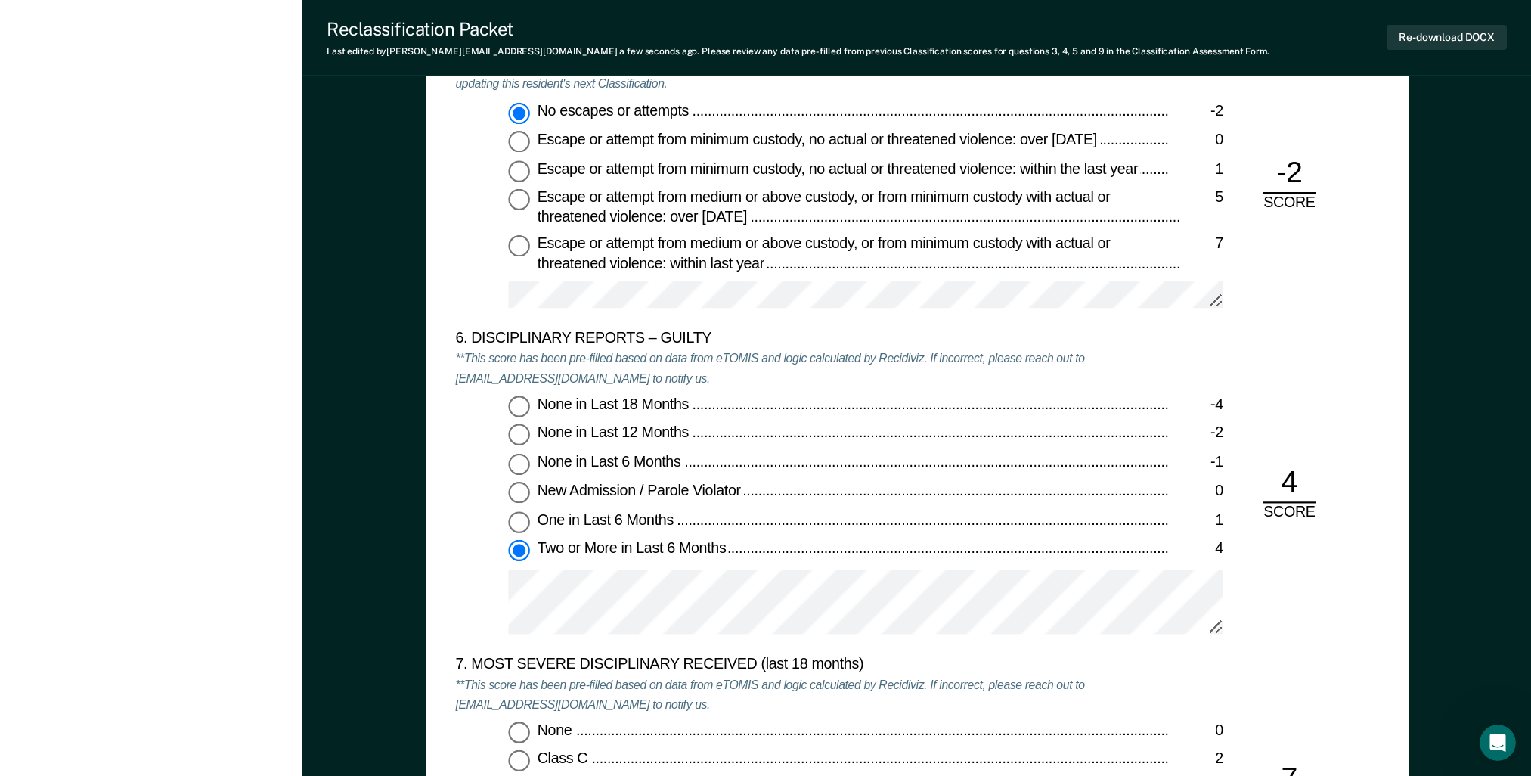
click at [510, 565] on div "None in Last 18 Months -4 None in Last 12 Months -2 None in Last 6 Months -1 Ne…" at bounding box center [812, 521] width 715 height 253
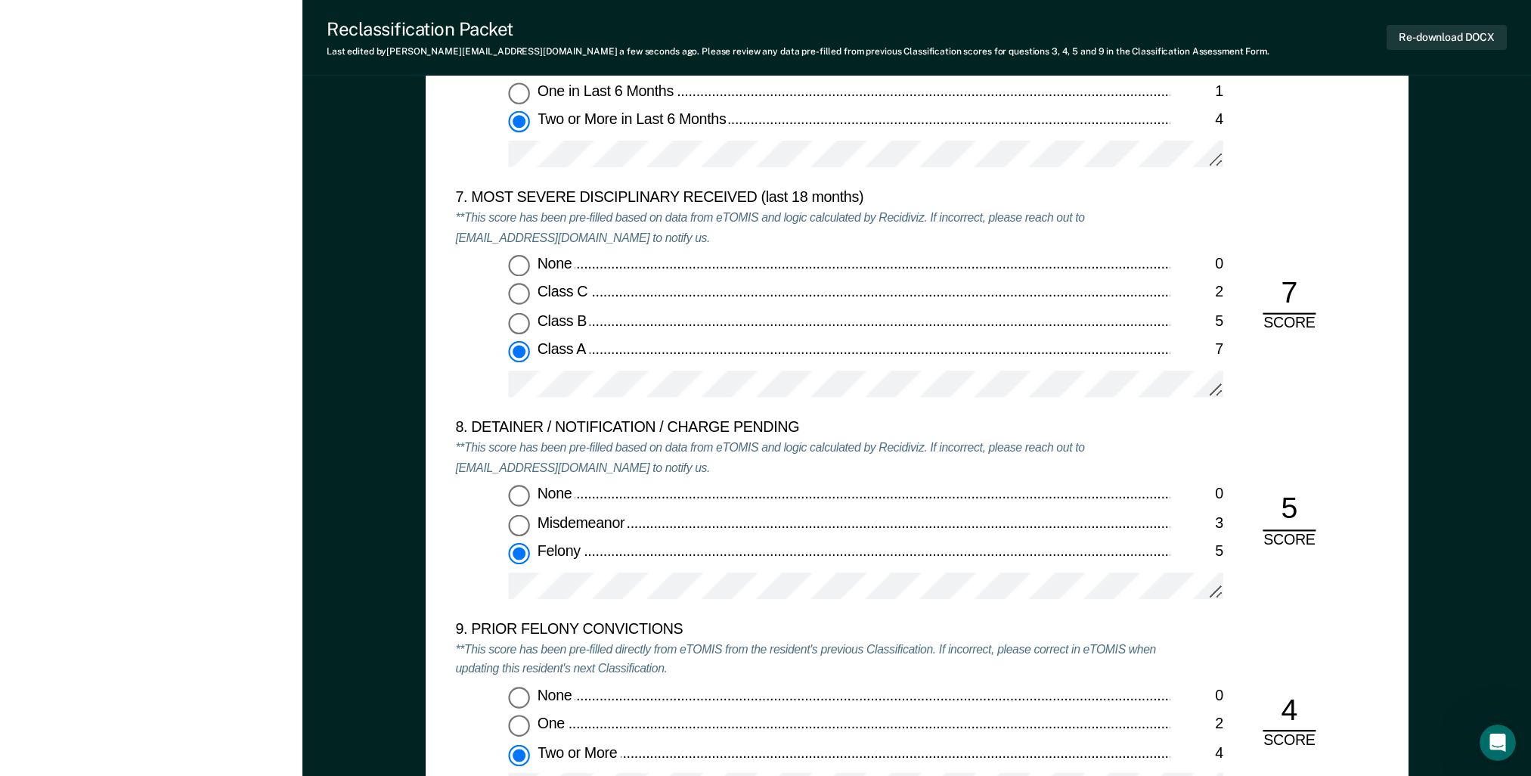
scroll to position [3176, 0]
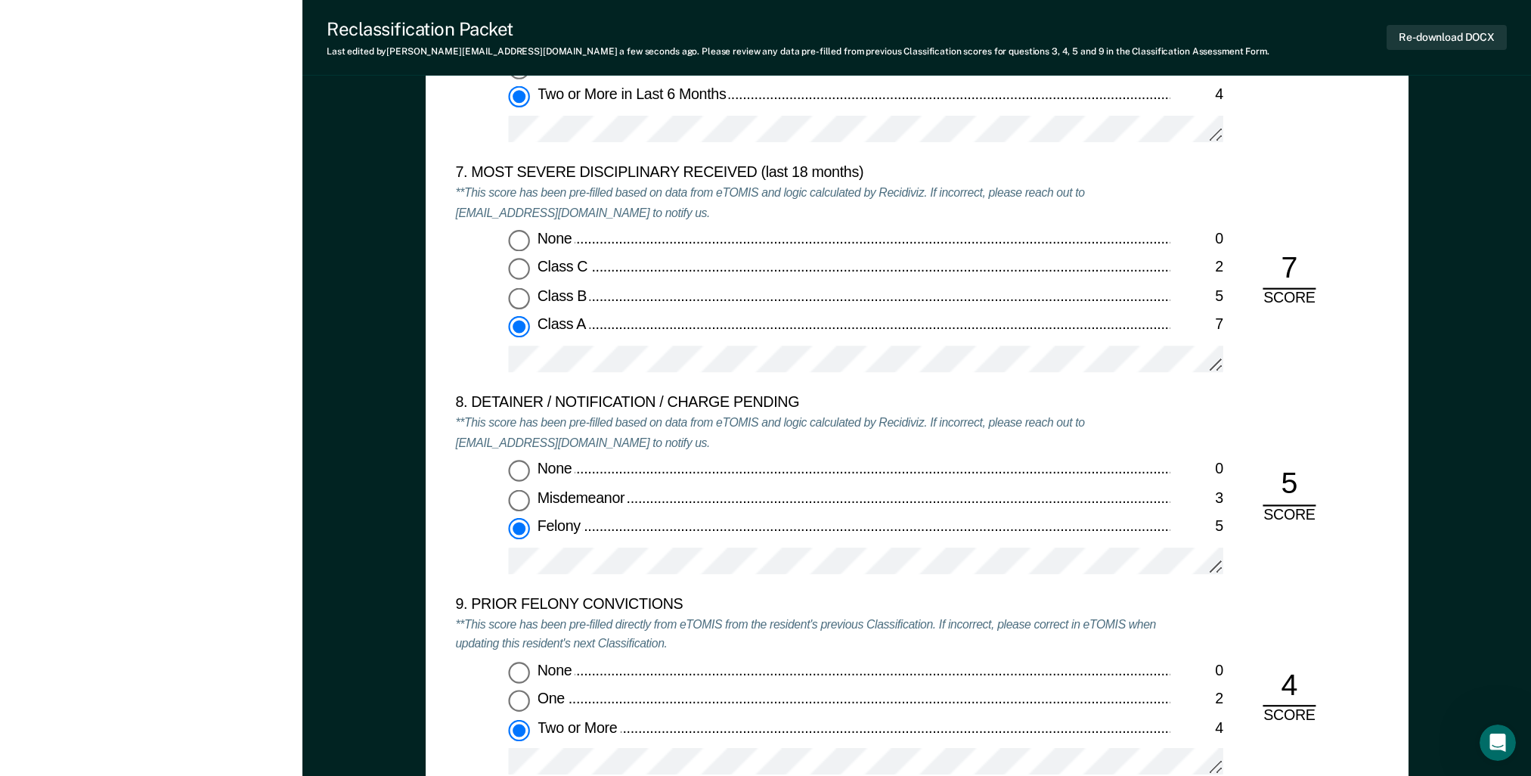
type textarea "x"
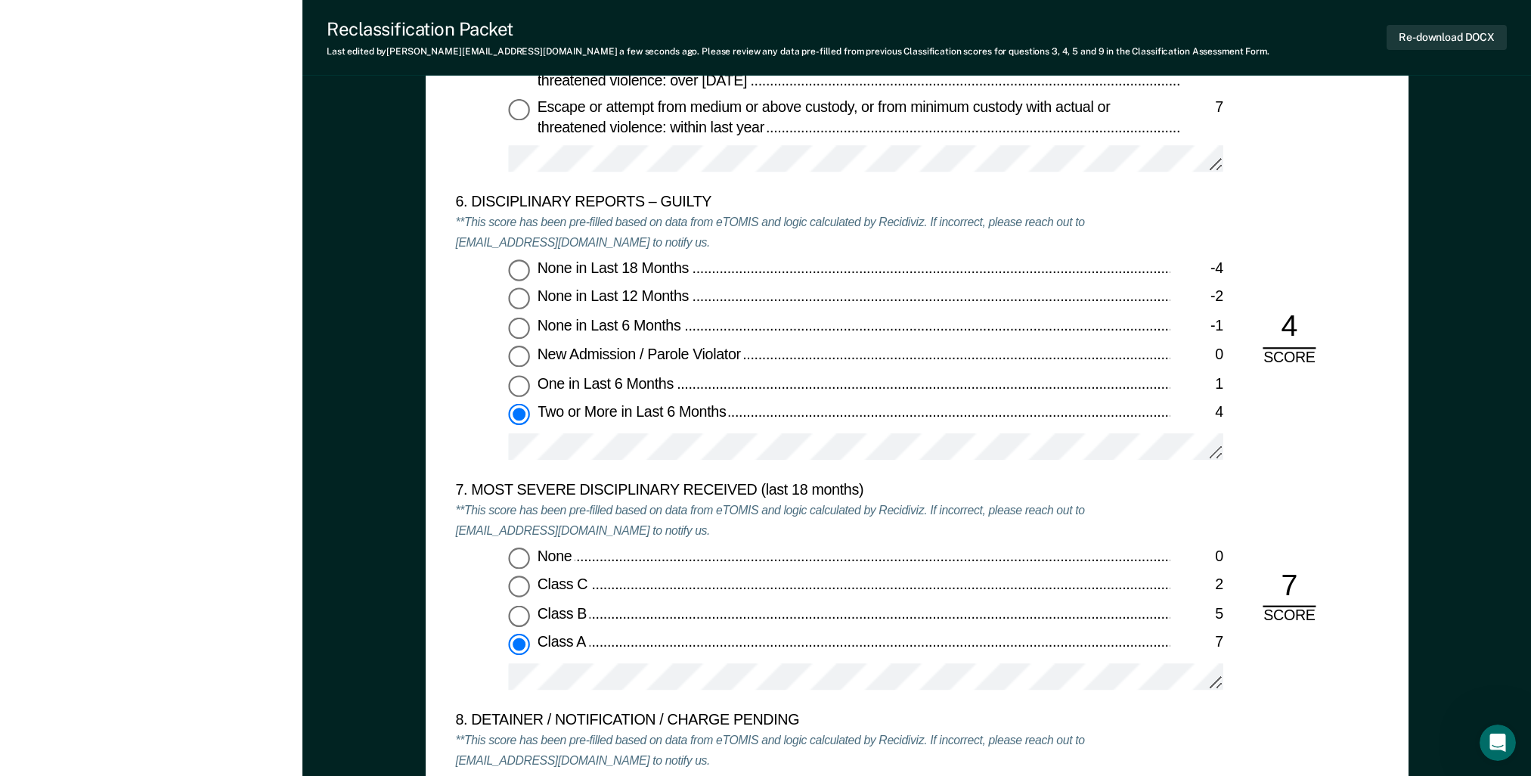
scroll to position [2849, 0]
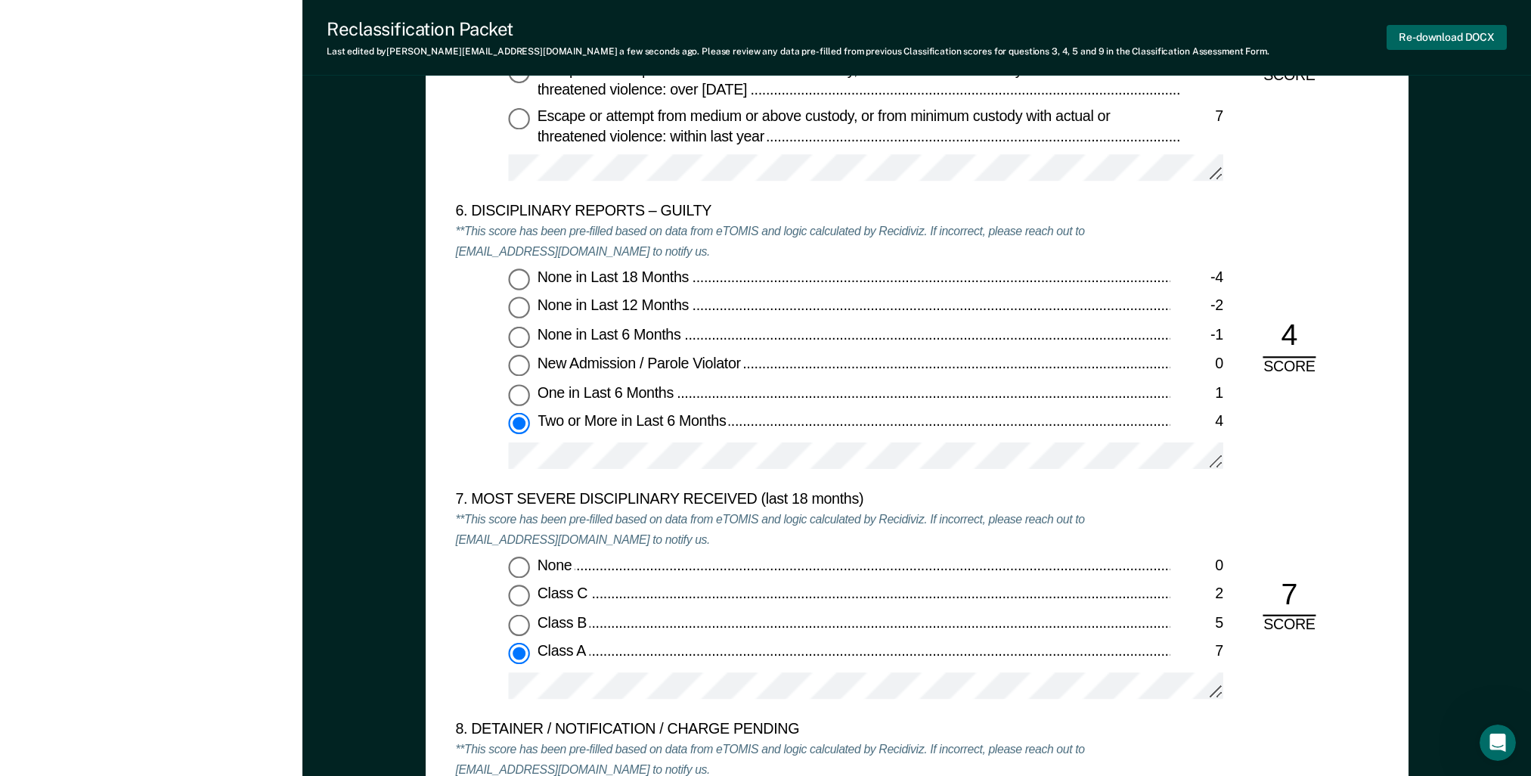
click at [1478, 32] on button "Re-download DOCX" at bounding box center [1447, 37] width 120 height 25
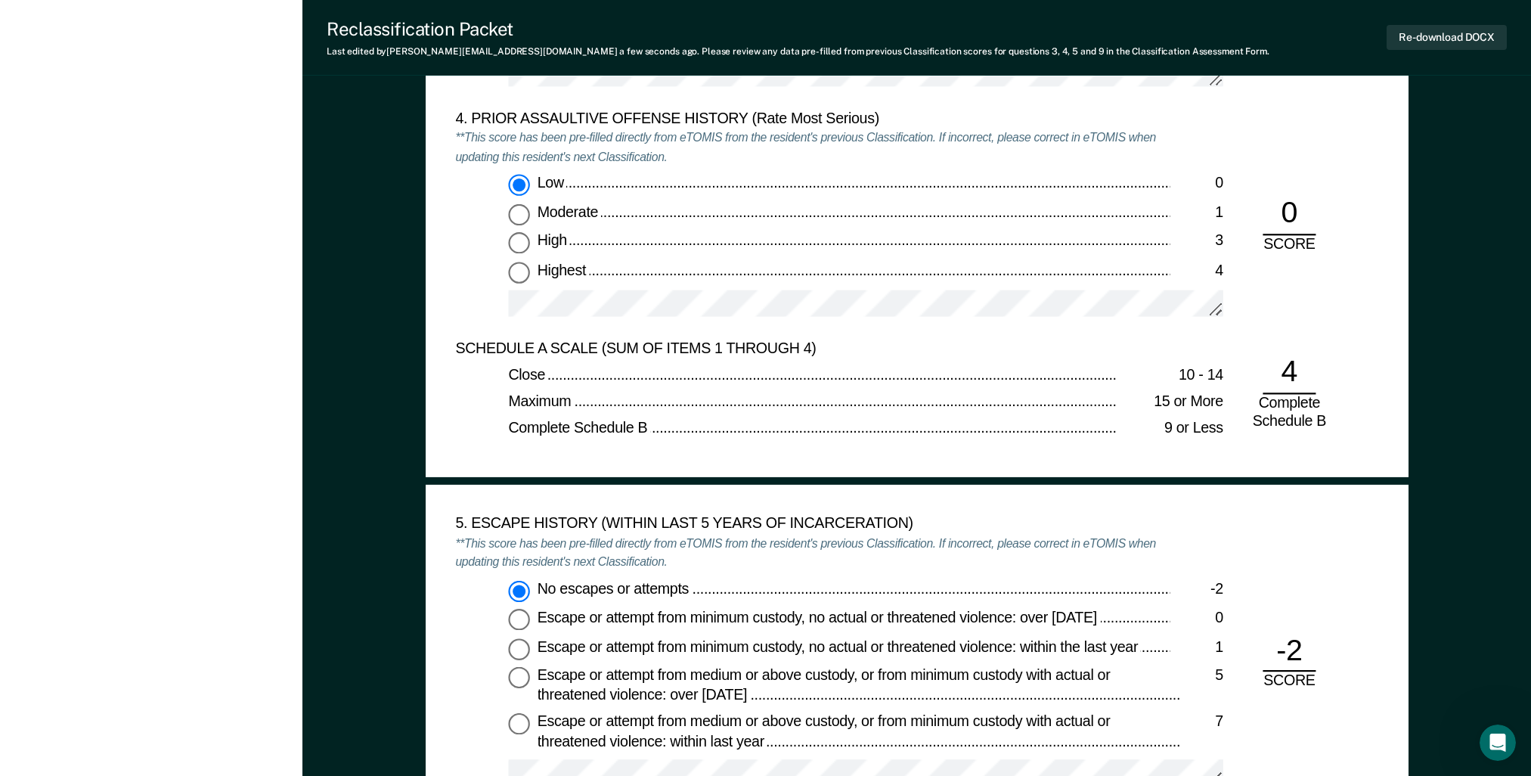
scroll to position [1866, 0]
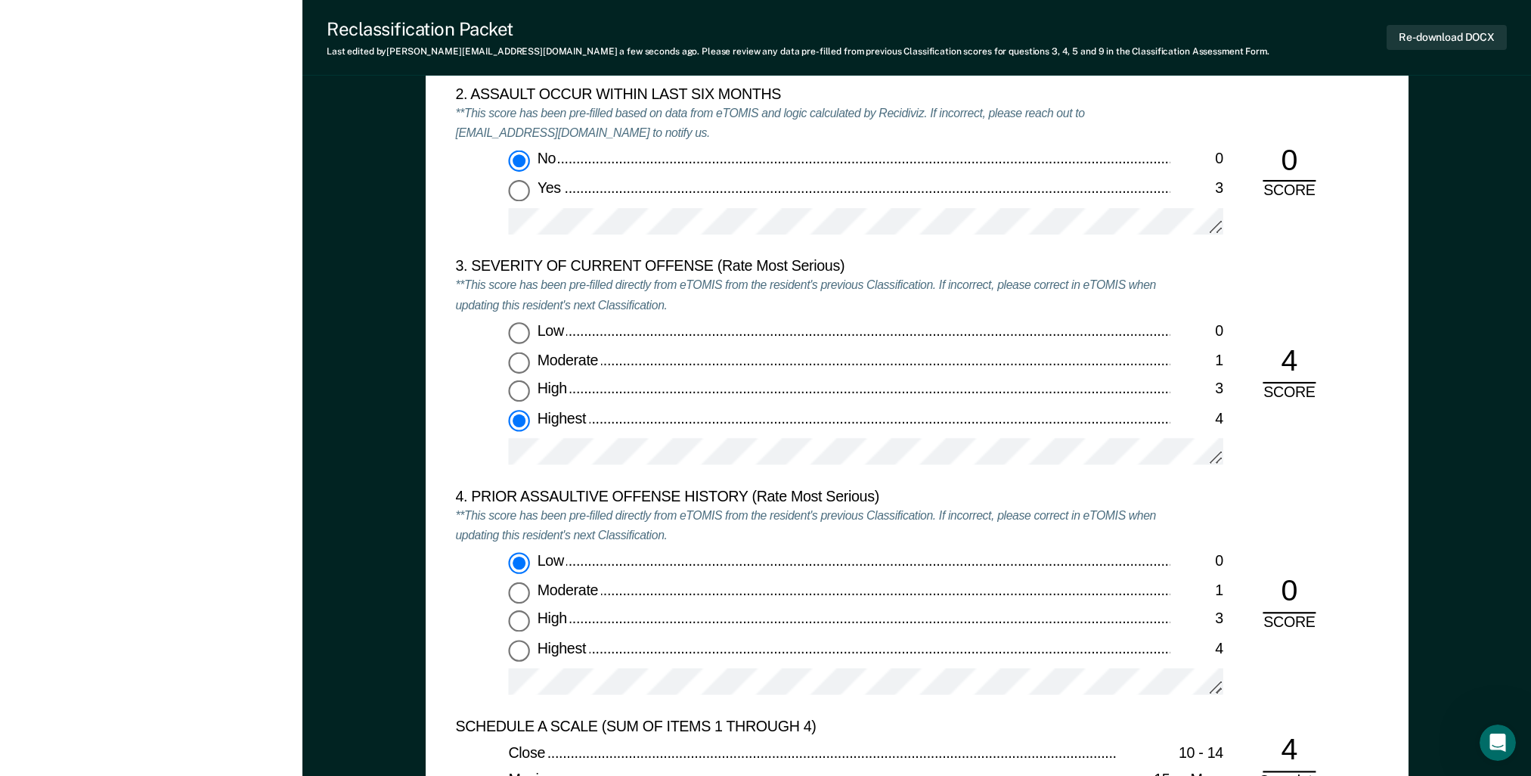
click at [1458, 41] on button "Re-download DOCX" at bounding box center [1447, 37] width 120 height 25
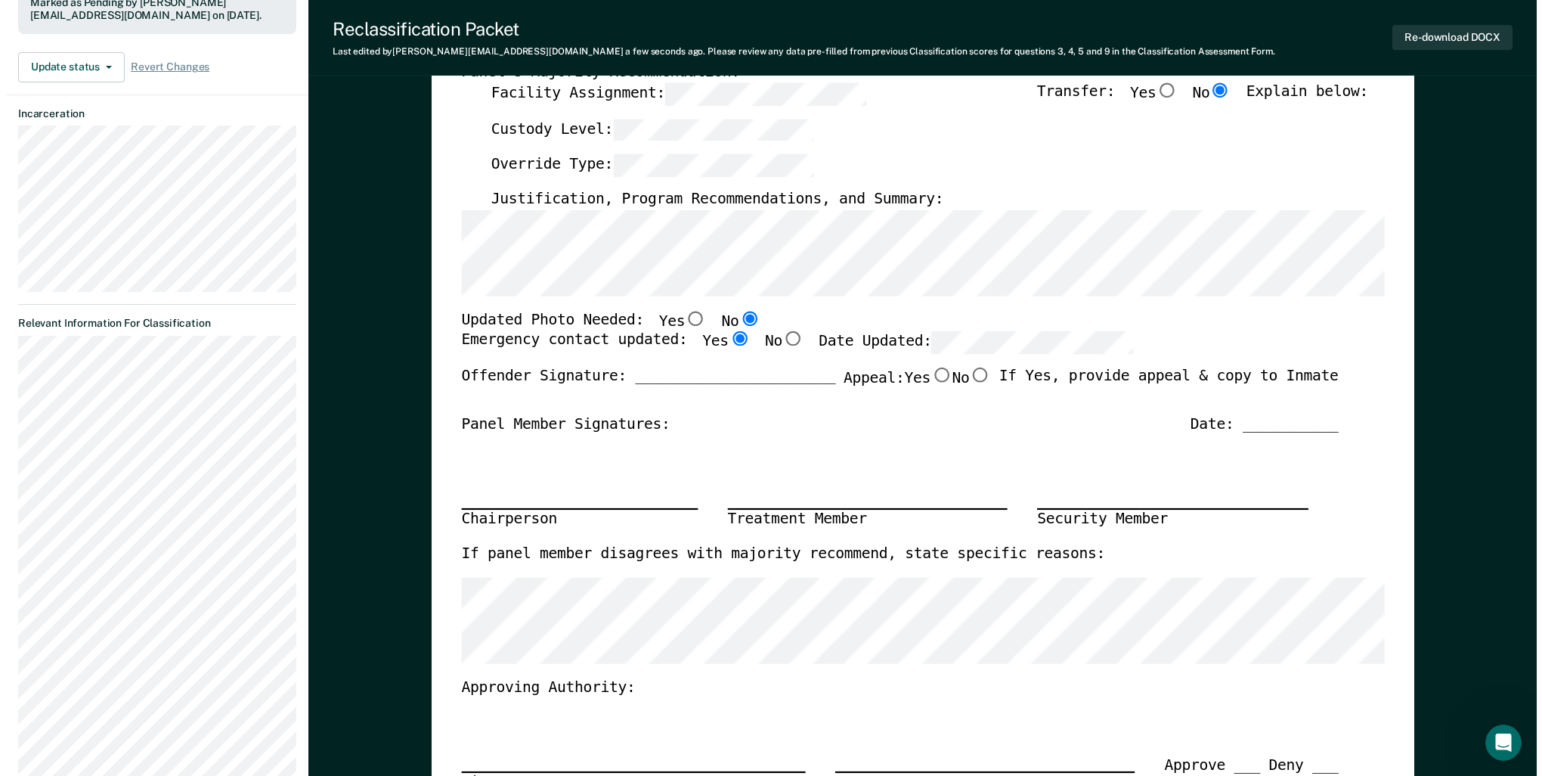
scroll to position [0, 0]
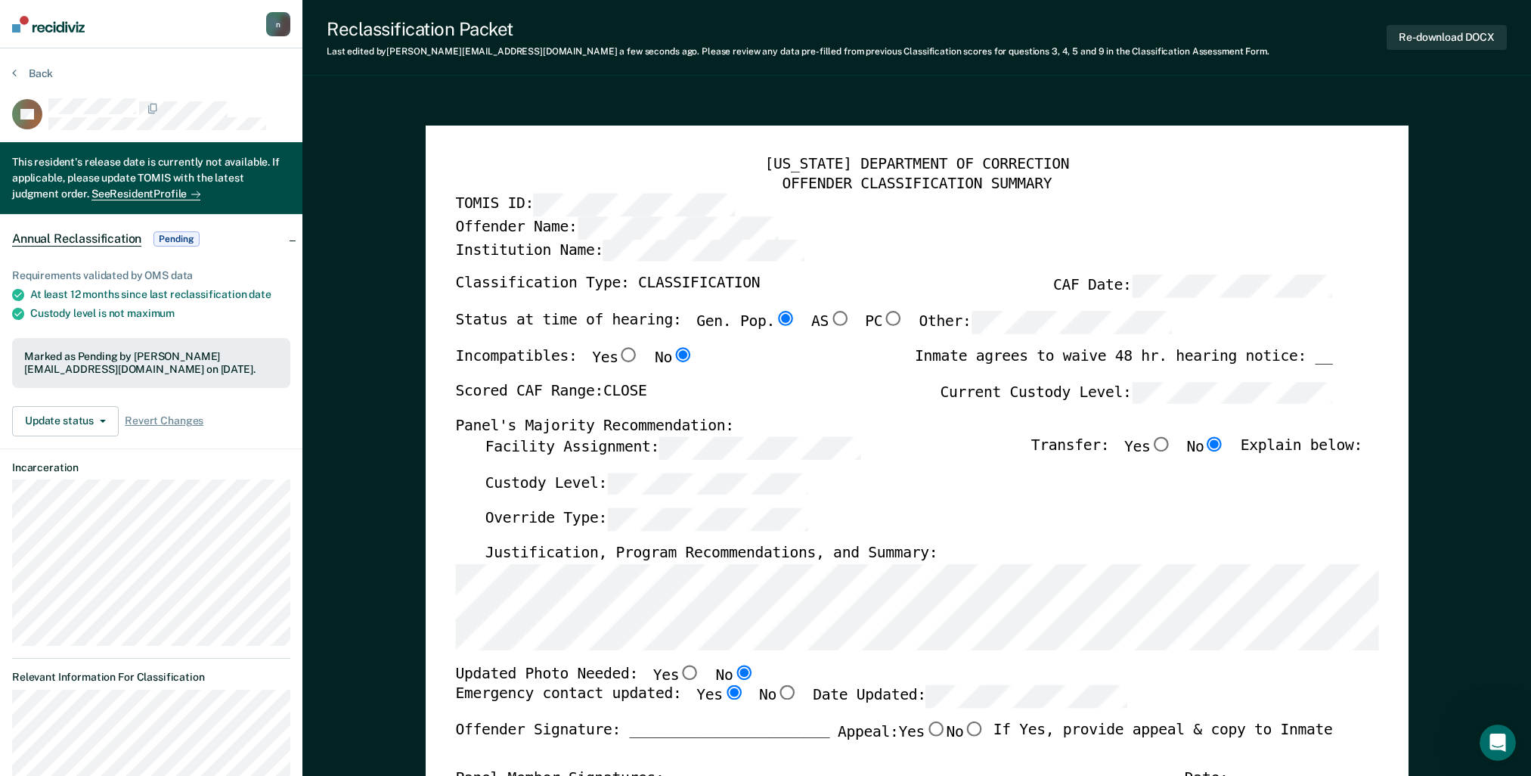
drag, startPoint x: 995, startPoint y: 343, endPoint x: 1003, endPoint y: 343, distance: 8.4
click at [995, 343] on div "Status at time of hearing: Gen. Pop. AS PC Other:" at bounding box center [813, 330] width 717 height 36
click at [1430, 41] on button "Re-download DOCX" at bounding box center [1447, 37] width 120 height 25
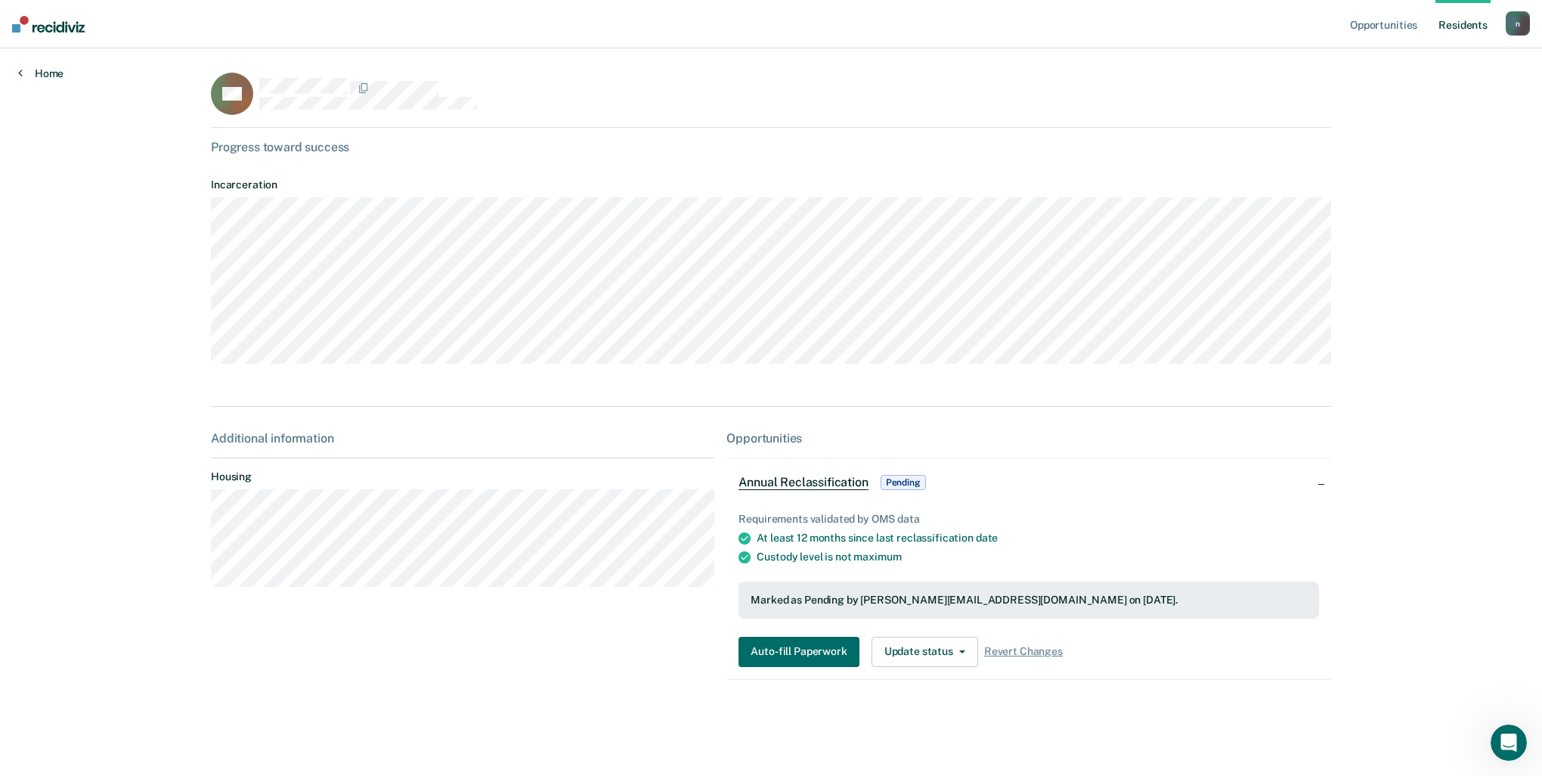
click at [45, 76] on link "Home" at bounding box center [40, 74] width 45 height 14
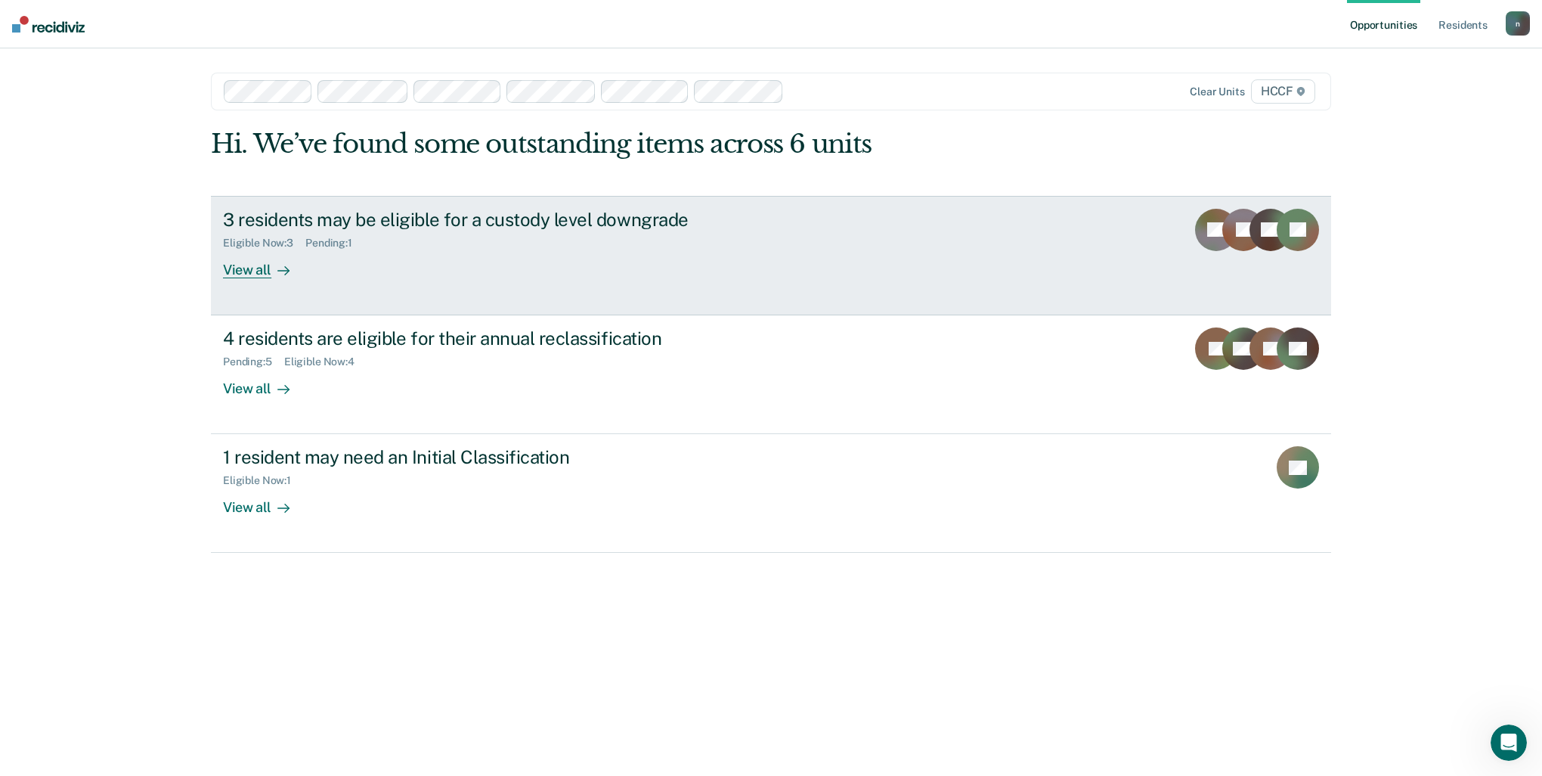
click at [336, 215] on div "3 residents may be eligible for a custody level downgrade" at bounding box center [488, 220] width 531 height 22
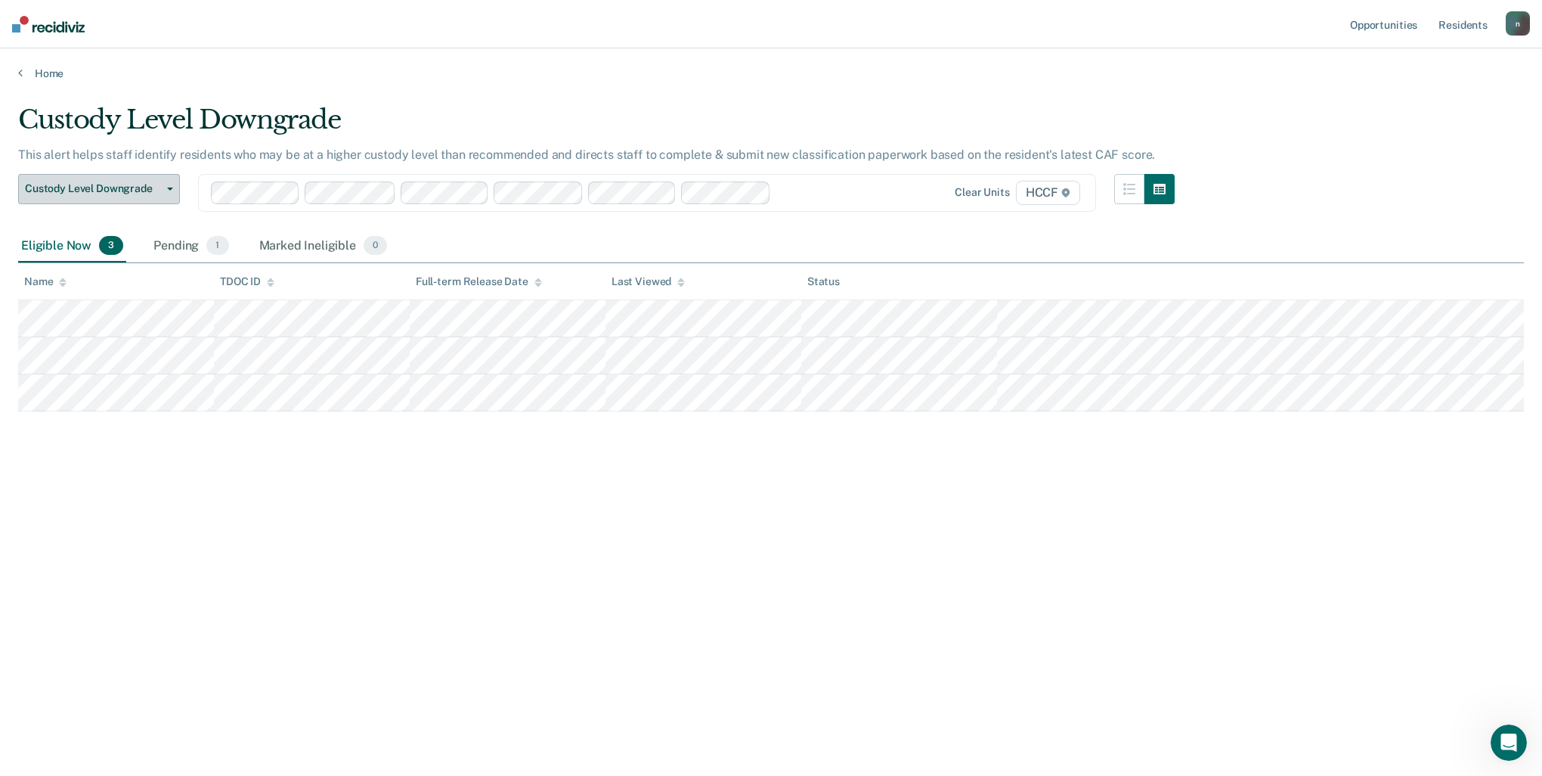
click at [159, 188] on span "Custody Level Downgrade" at bounding box center [93, 188] width 136 height 13
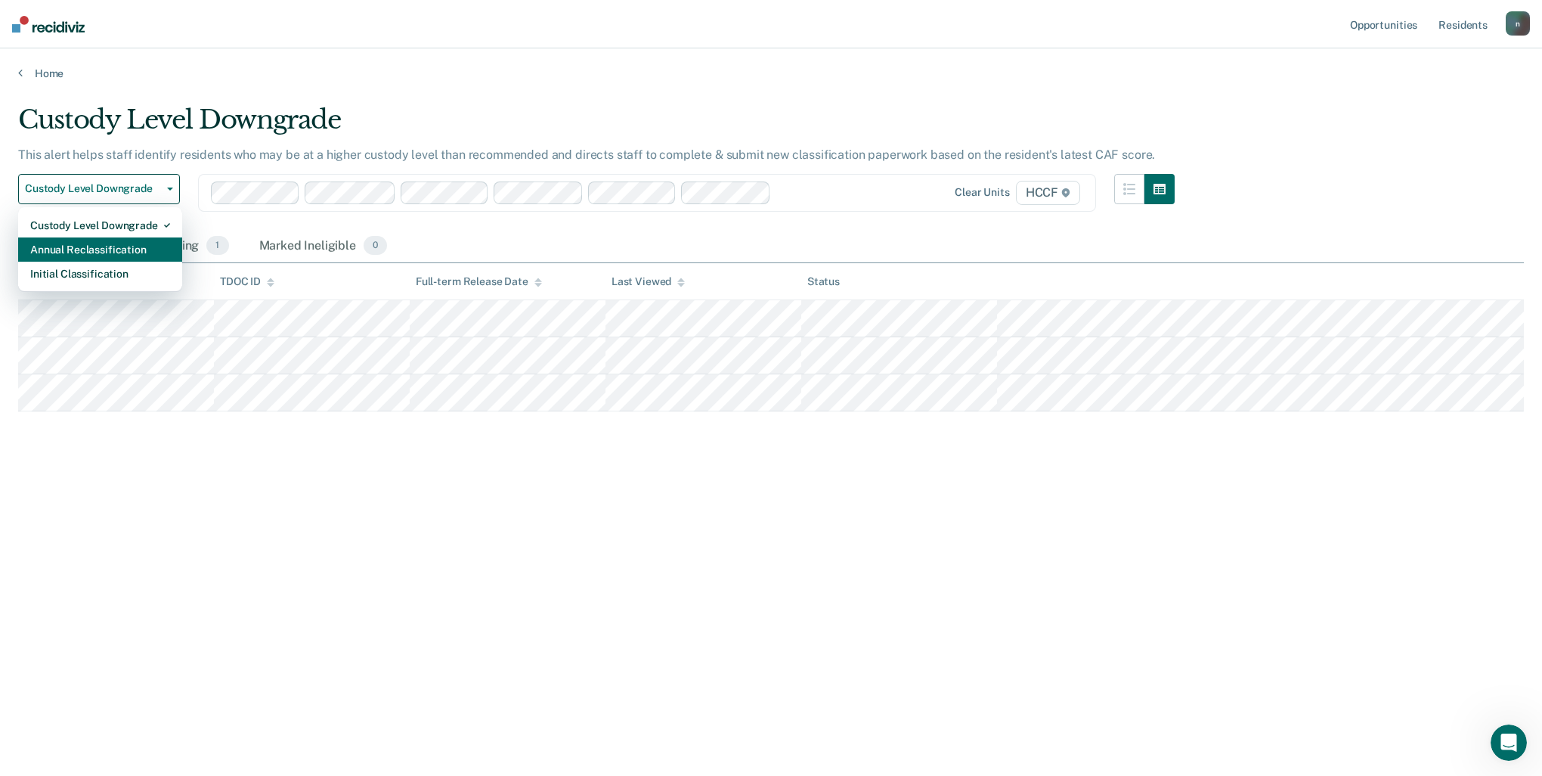
click at [127, 255] on div "Annual Reclassification" at bounding box center [100, 249] width 140 height 24
